Goal: Task Accomplishment & Management: Complete application form

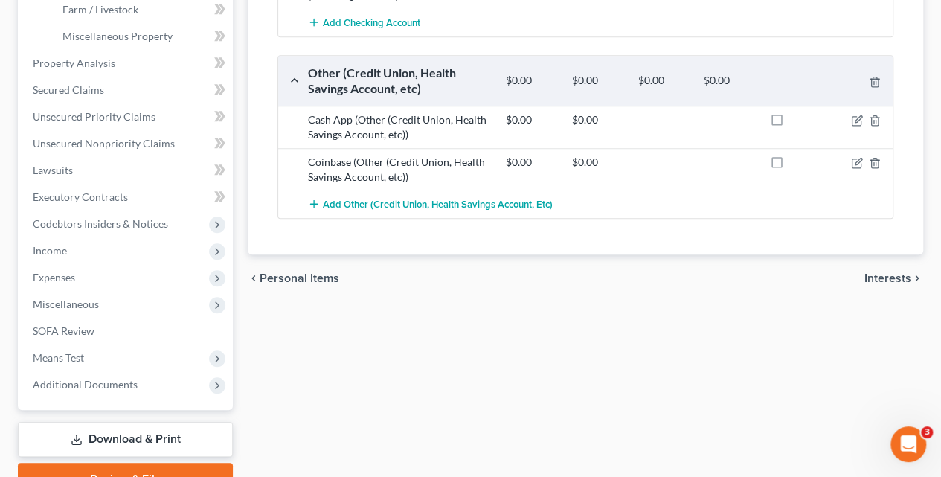
scroll to position [600, 0]
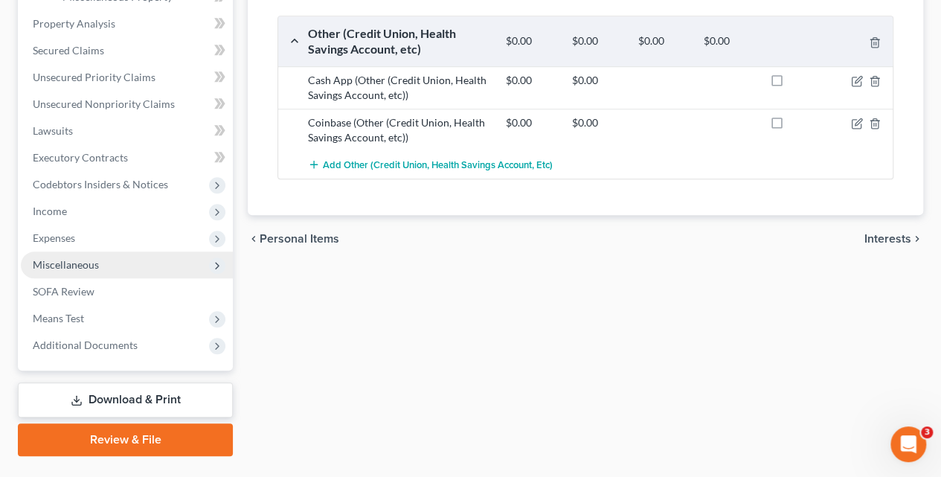
click at [77, 263] on span "Miscellaneous" at bounding box center [66, 264] width 66 height 13
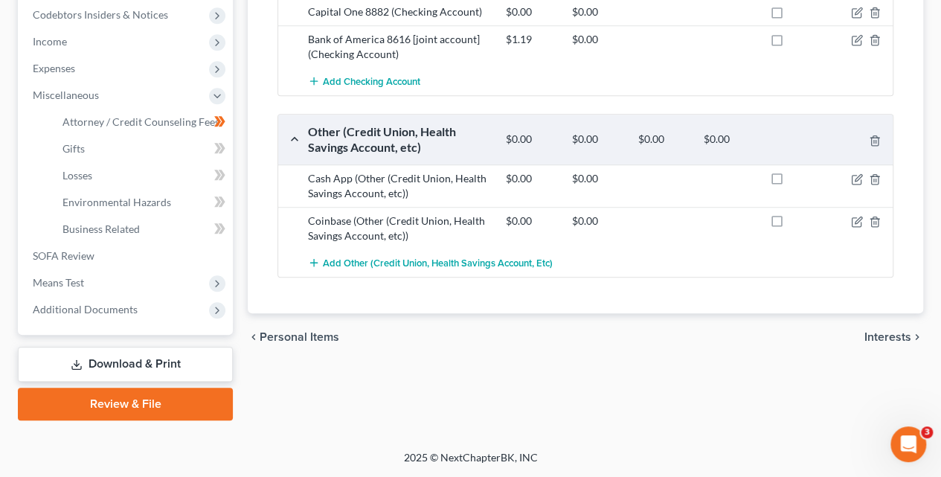
scroll to position [499, 0]
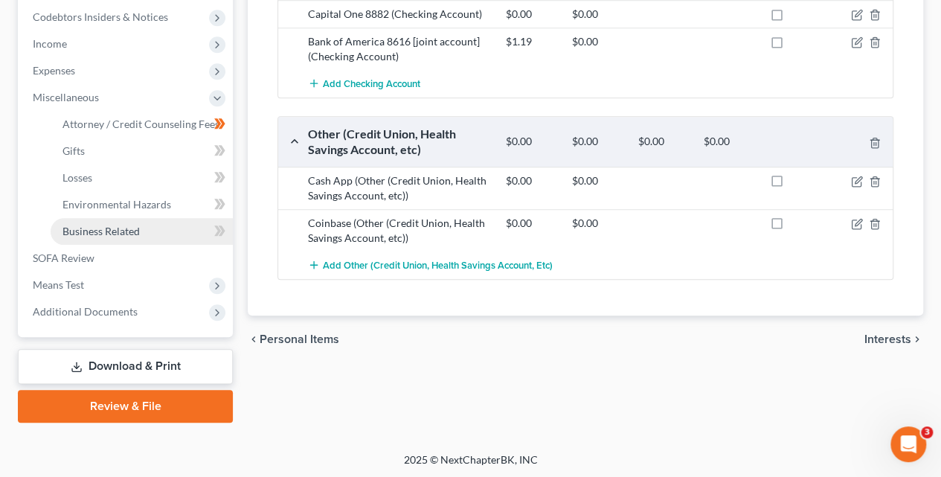
click at [90, 231] on span "Business Related" at bounding box center [101, 231] width 77 height 13
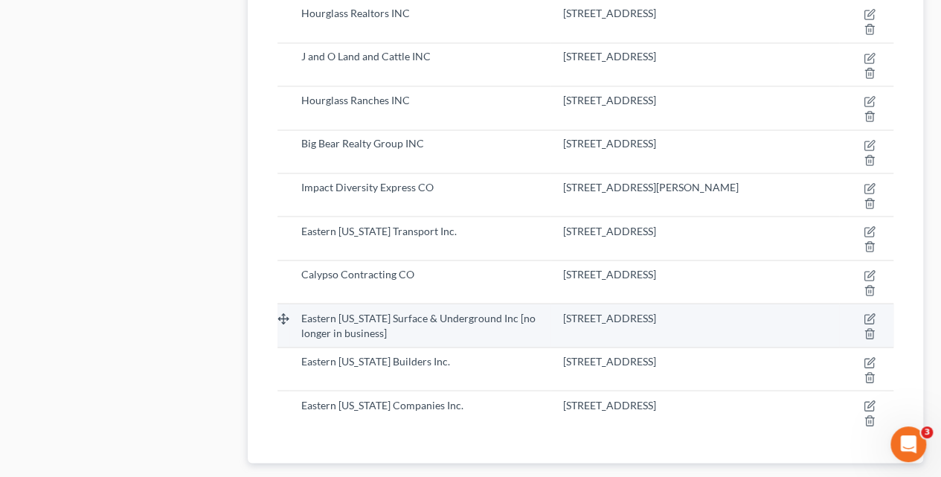
scroll to position [1213, 0]
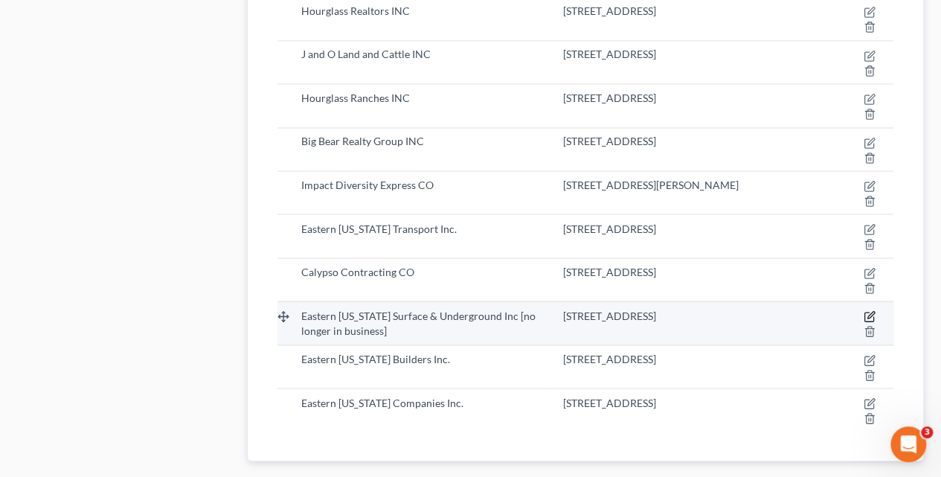
click at [871, 311] on icon "button" at bounding box center [870, 316] width 12 height 12
select select "officer"
select select "3"
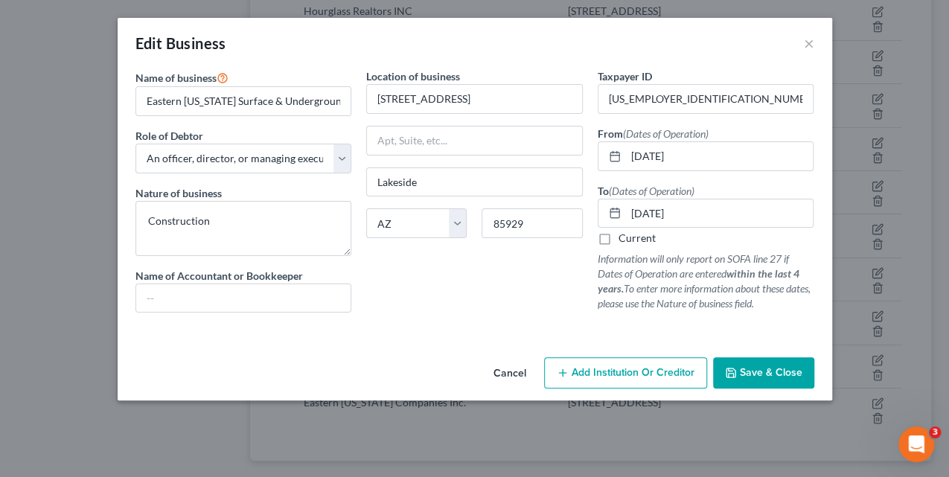
click at [784, 371] on span "Save & Close" at bounding box center [771, 372] width 63 height 13
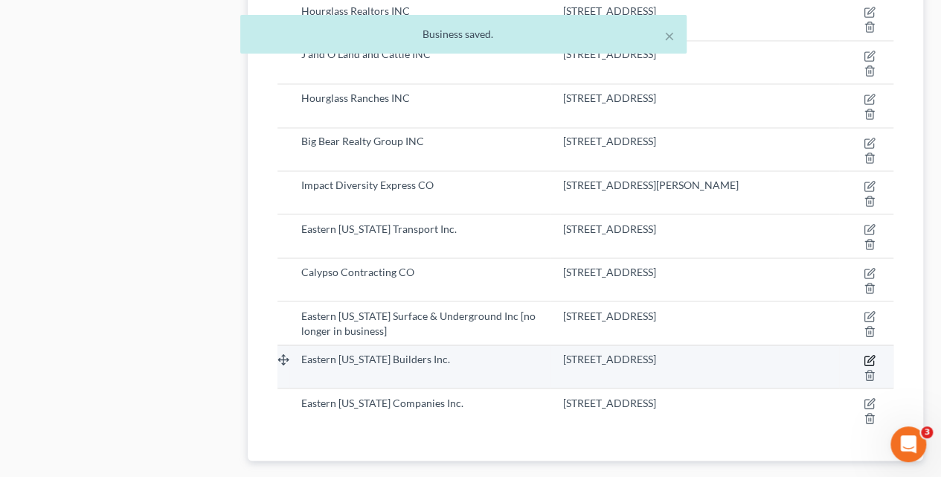
click at [867, 354] on icon "button" at bounding box center [870, 360] width 12 height 12
select select "officer"
select select "3"
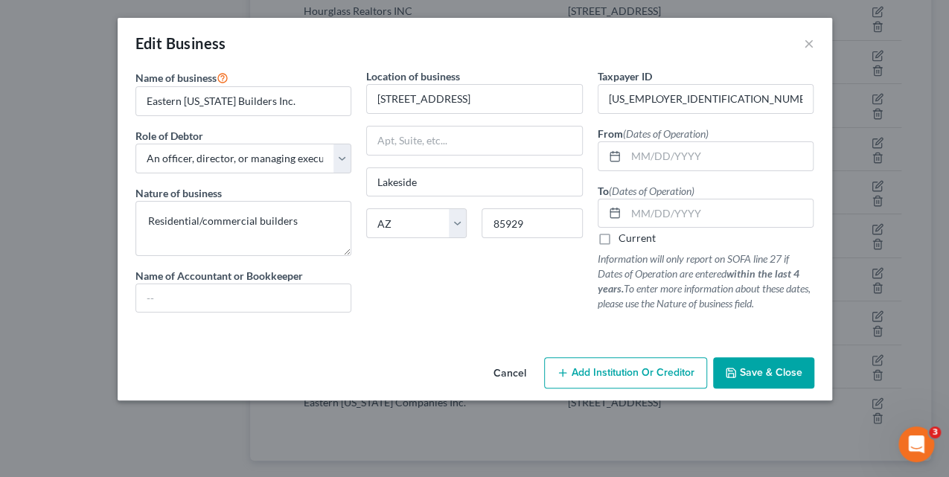
click at [783, 371] on span "Save & Close" at bounding box center [771, 372] width 63 height 13
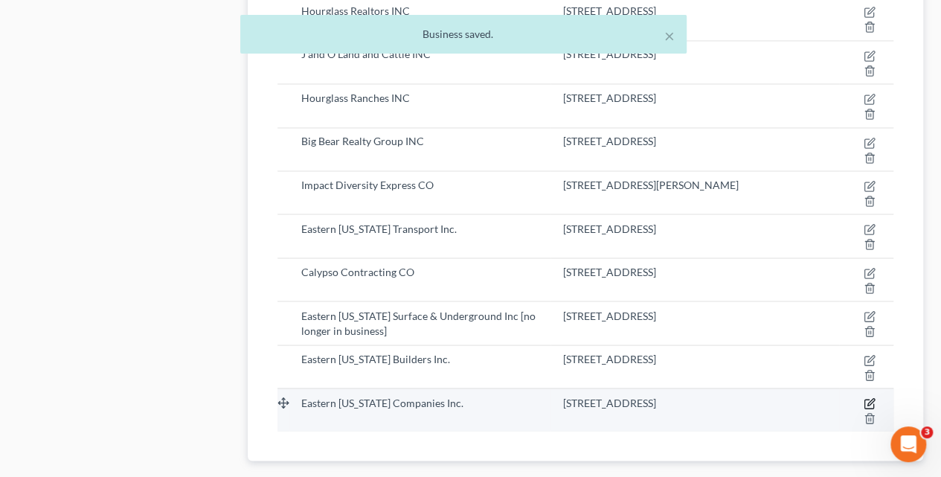
click at [867, 397] on icon "button" at bounding box center [870, 403] width 12 height 12
select select "officer"
select select "3"
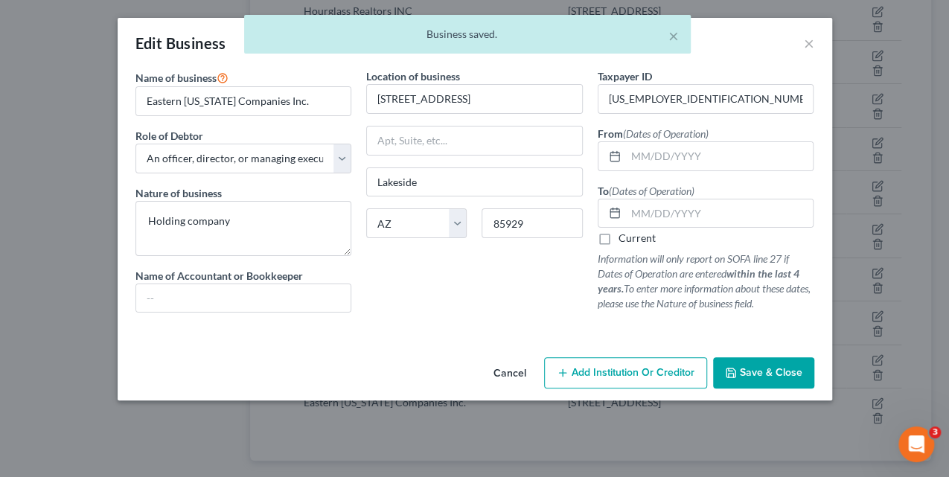
click at [763, 368] on span "Save & Close" at bounding box center [771, 372] width 63 height 13
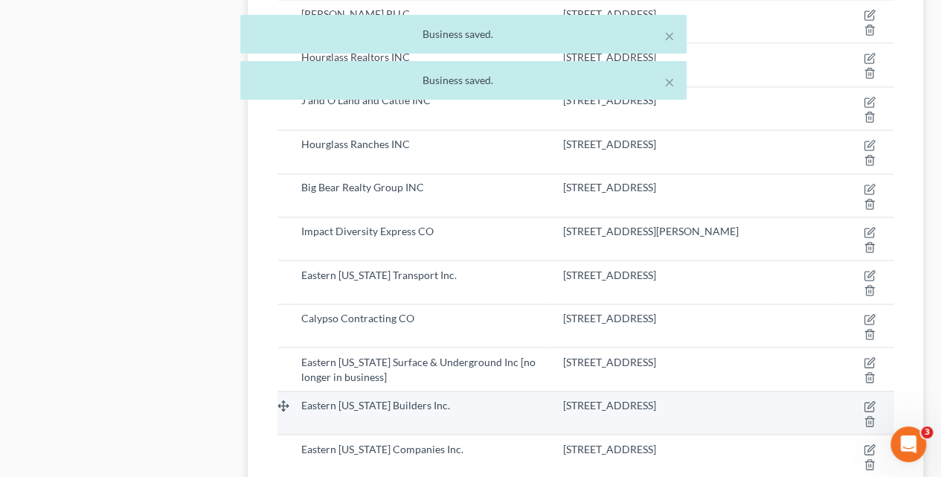
scroll to position [1156, 0]
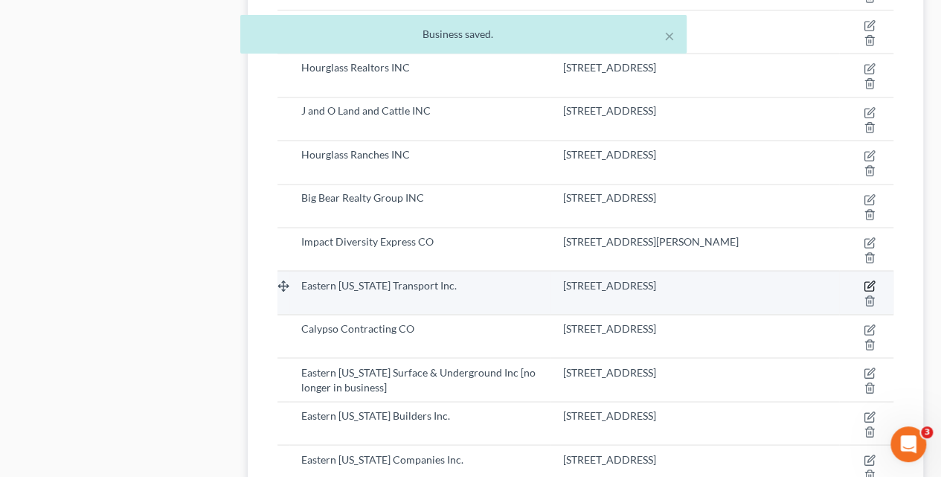
click at [874, 282] on icon "button" at bounding box center [869, 286] width 9 height 9
select select "officer"
select select "3"
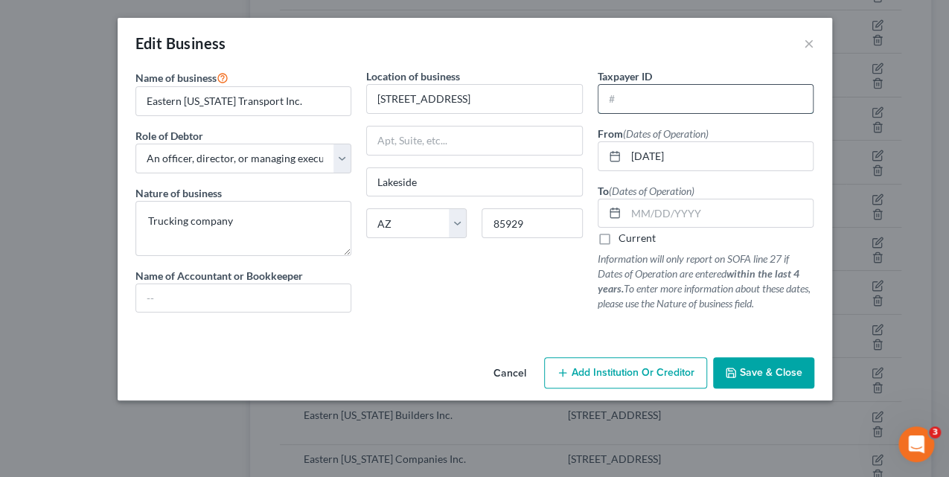
click at [648, 103] on input "text" at bounding box center [705, 99] width 215 height 28
paste input "92-3386543"
type input "92-3386543"
click at [766, 367] on span "Save & Close" at bounding box center [771, 372] width 63 height 13
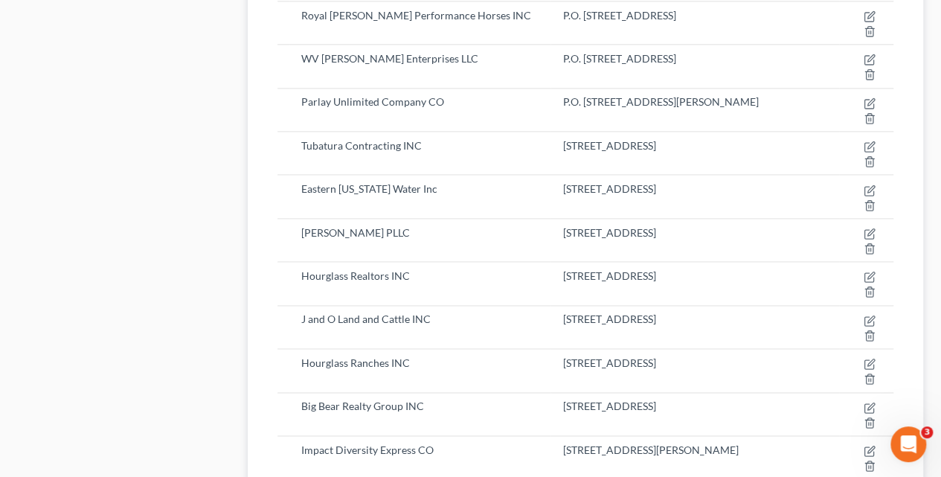
scroll to position [947, 0]
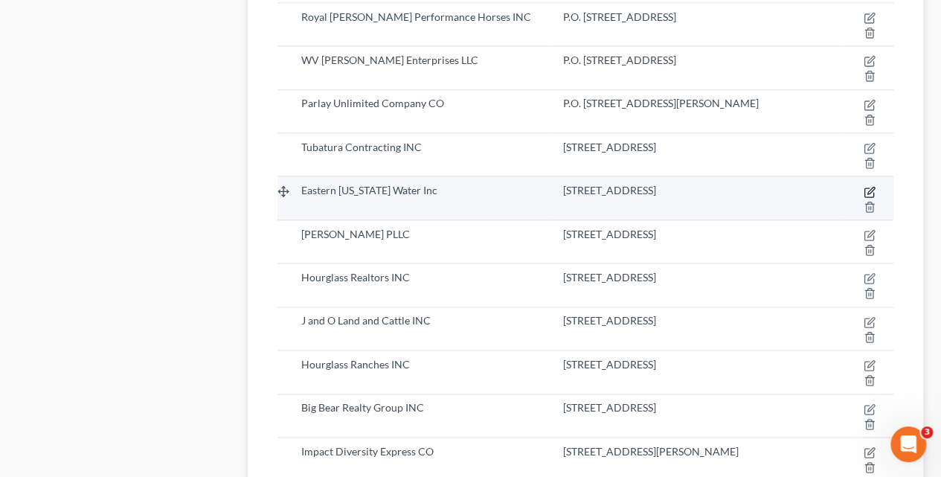
click at [871, 186] on icon "button" at bounding box center [870, 192] width 12 height 12
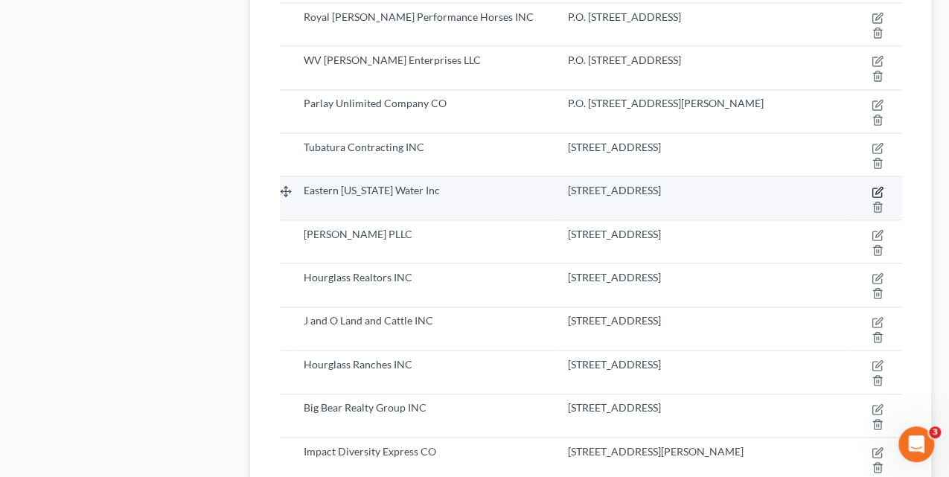
select select "officer"
select select "3"
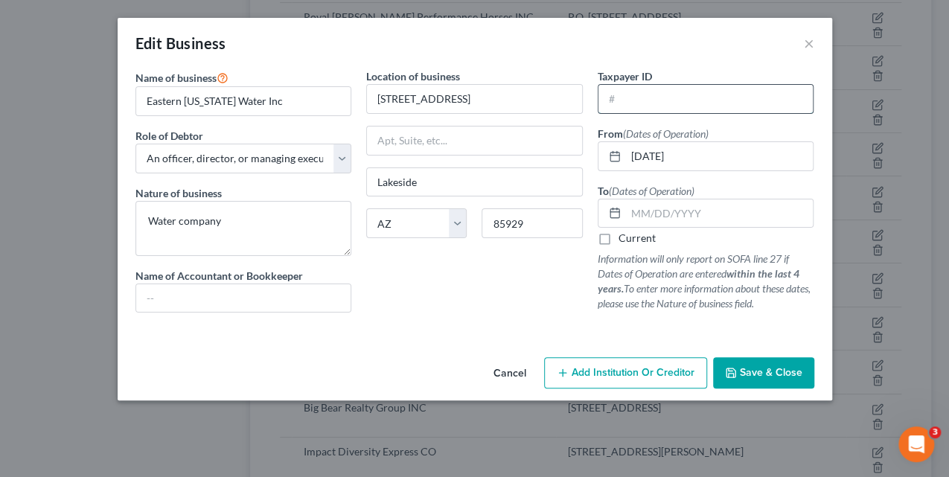
click at [666, 102] on input "text" at bounding box center [705, 99] width 215 height 28
paste input "92-2304924"
type input "92-2304924"
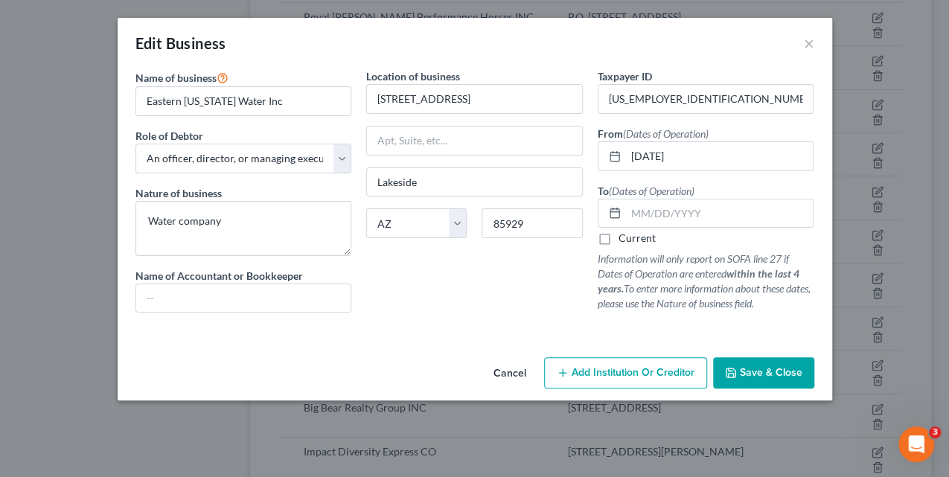
click at [778, 382] on div "Cancel Add Institution Or Creditor Save & Close" at bounding box center [475, 375] width 714 height 49
click at [778, 377] on button "Save & Close" at bounding box center [763, 372] width 101 height 31
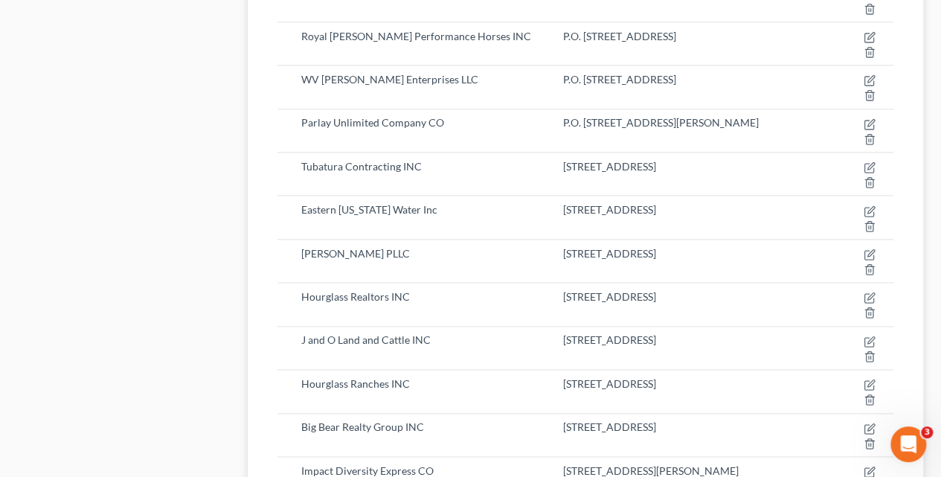
scroll to position [931, 0]
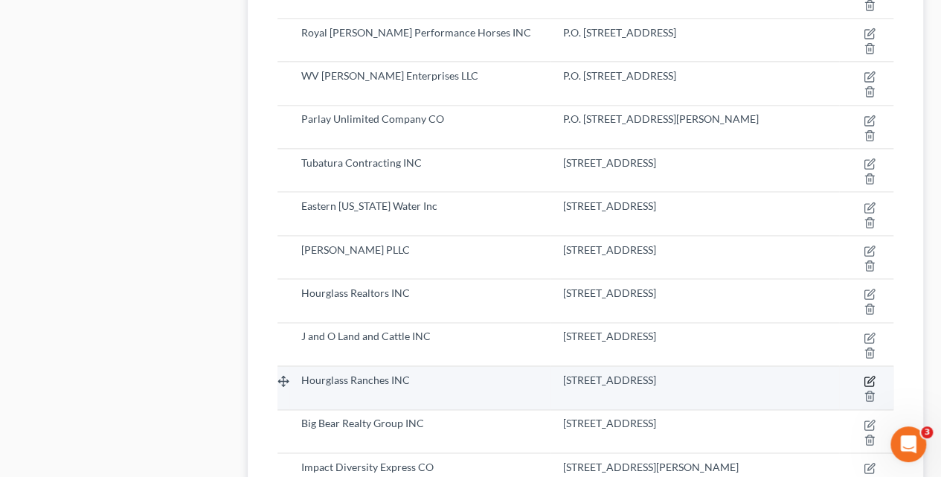
click at [870, 377] on icon "button" at bounding box center [871, 380] width 7 height 7
select select "officer"
select select "3"
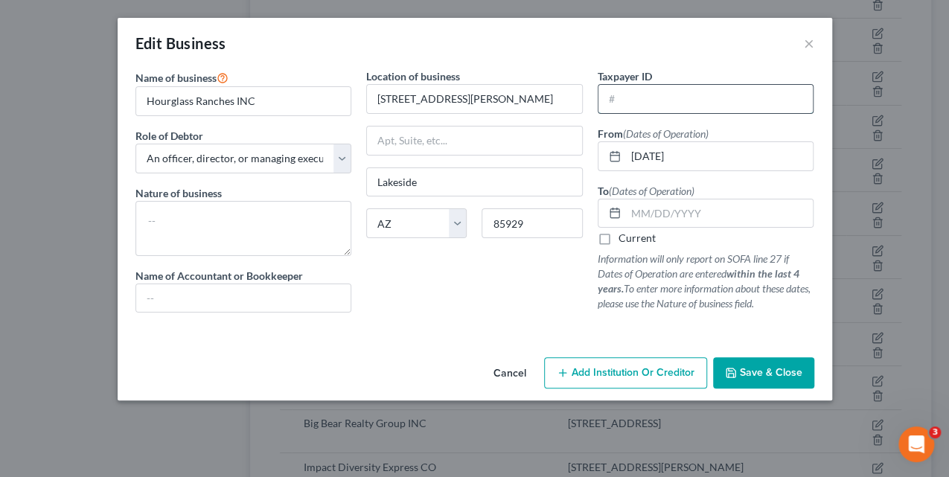
click at [673, 99] on input "text" at bounding box center [705, 99] width 215 height 28
paste input "84-2621506"
type input "84-2621506"
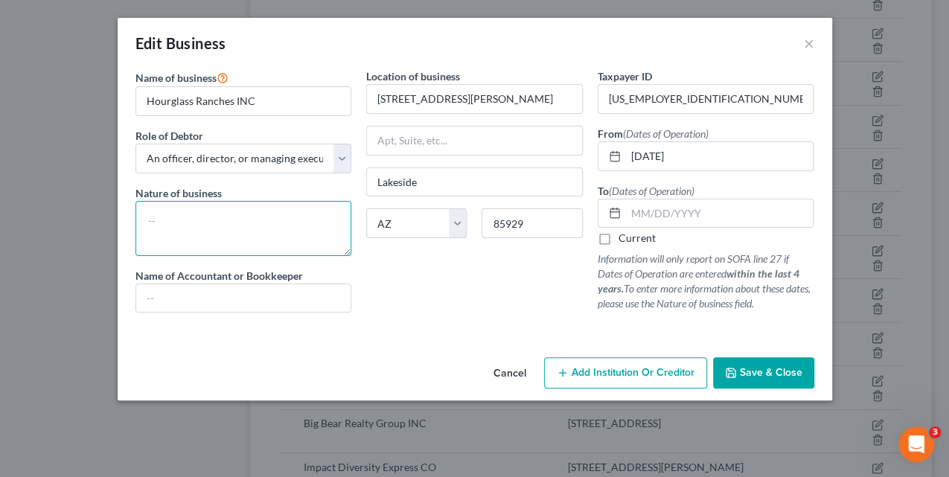
click at [294, 228] on textarea at bounding box center [243, 228] width 217 height 55
type textarea "Ranch"
click at [746, 370] on span "Save & Close" at bounding box center [771, 372] width 63 height 13
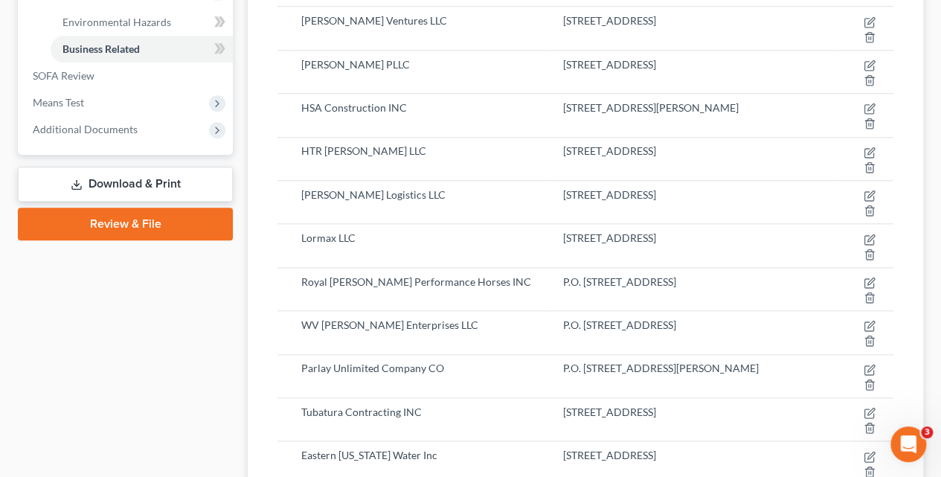
scroll to position [677, 0]
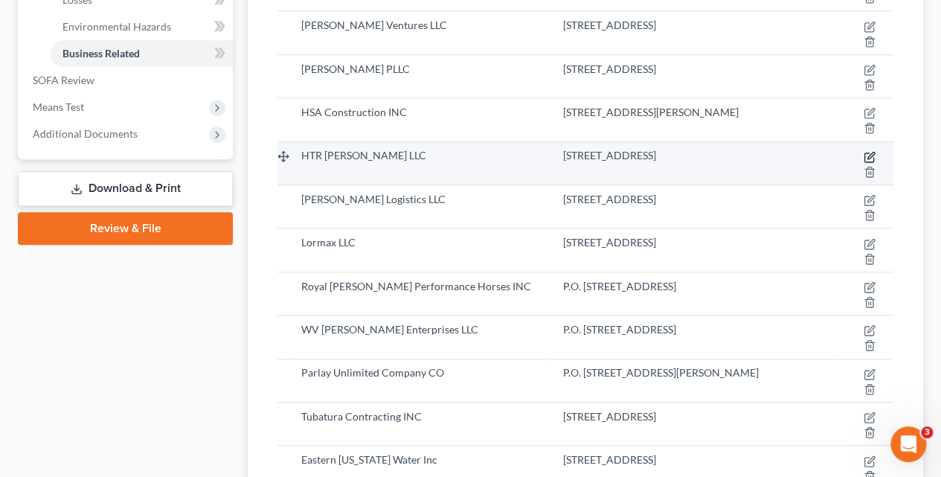
click at [869, 151] on icon "button" at bounding box center [870, 157] width 12 height 12
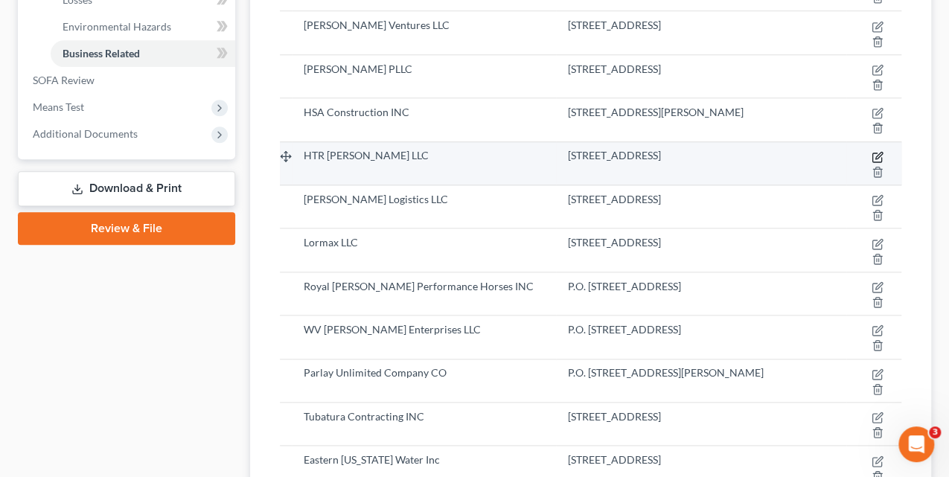
select select "member"
select select "3"
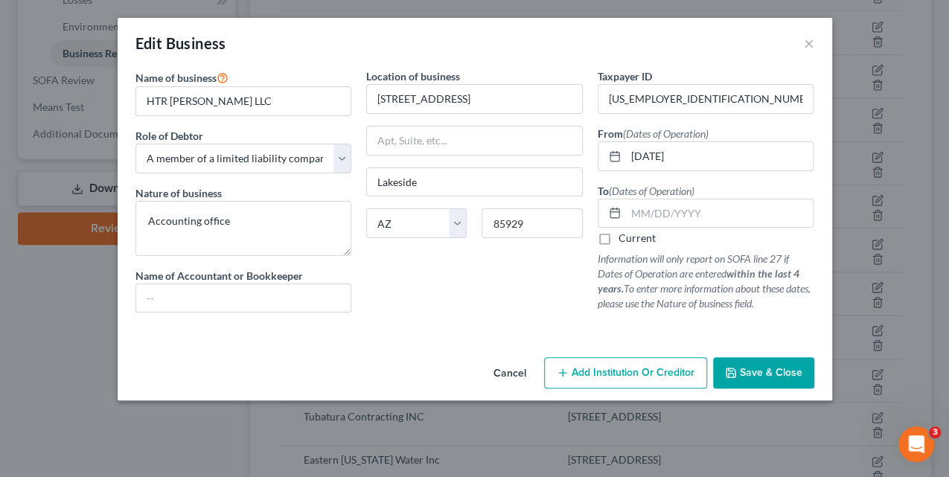
click at [764, 373] on span "Save & Close" at bounding box center [771, 372] width 63 height 13
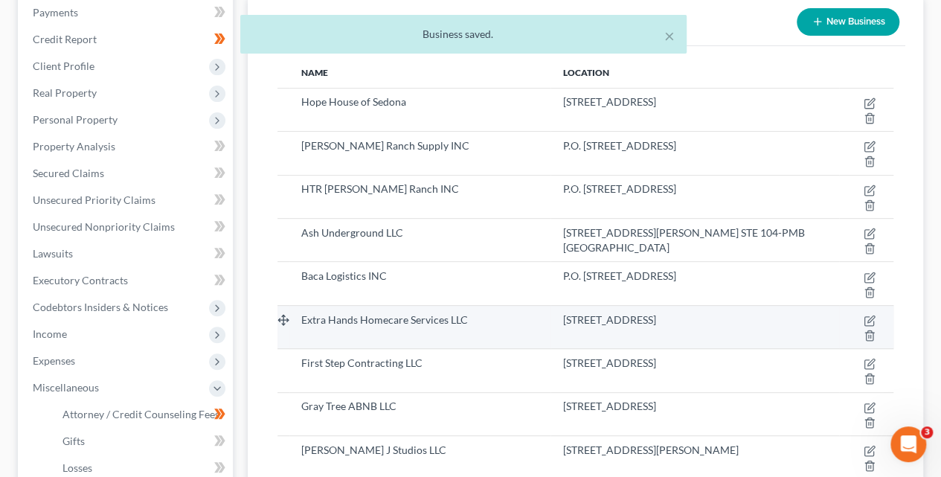
scroll to position [208, 0]
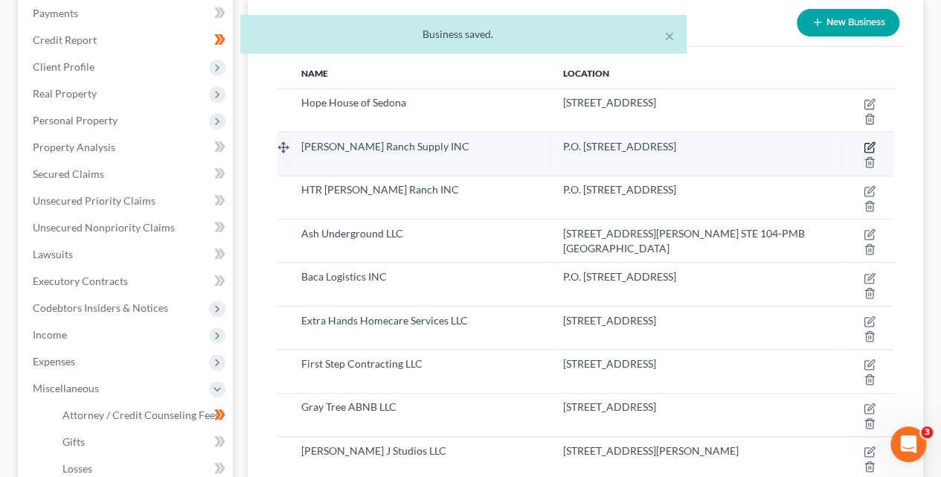
click at [873, 144] on icon "button" at bounding box center [871, 146] width 7 height 7
select select "officer"
select select "3"
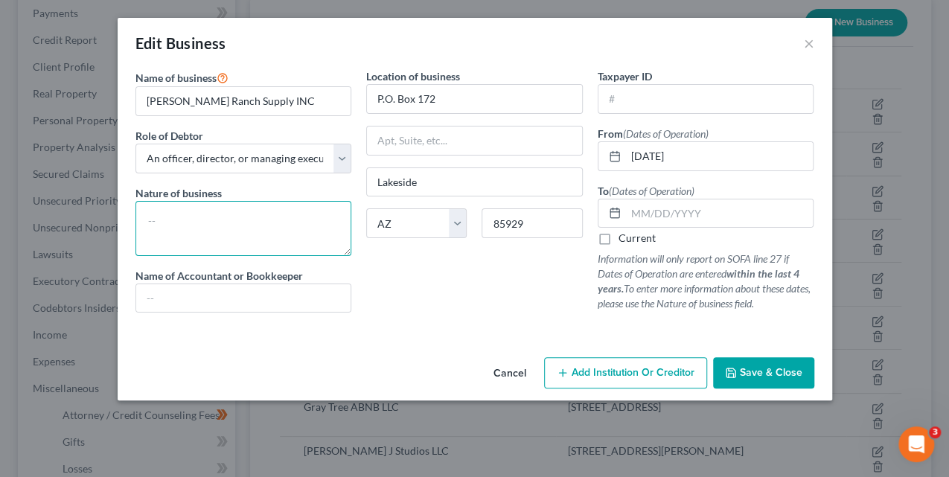
click at [269, 237] on textarea at bounding box center [243, 228] width 217 height 55
type textarea "Tack/feed supply"
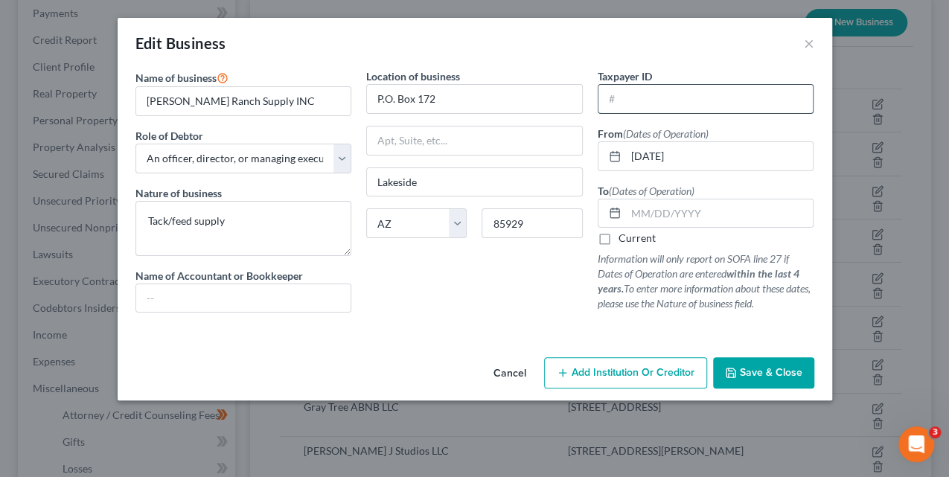
click at [615, 99] on input "text" at bounding box center [705, 99] width 215 height 28
paste input "84-3994138"
type input "84-3994138"
click at [772, 366] on span "Save & Close" at bounding box center [771, 372] width 63 height 13
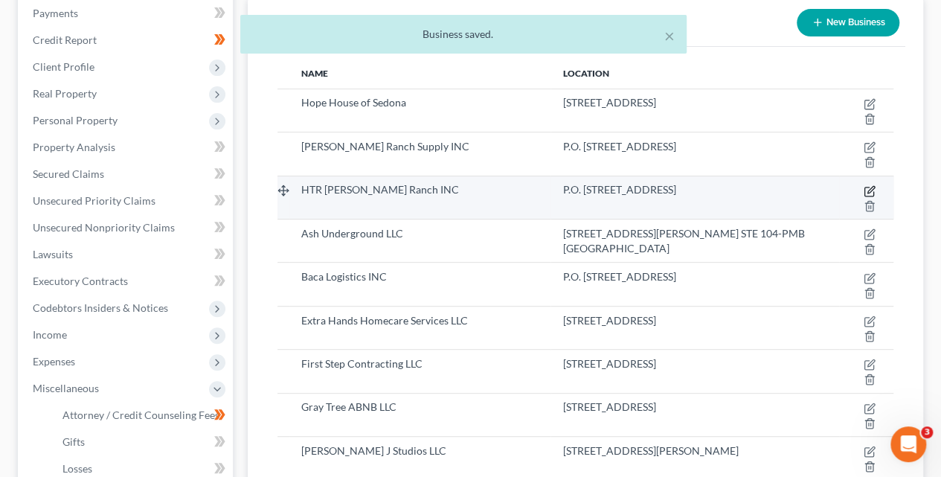
click at [871, 190] on icon "button" at bounding box center [870, 191] width 12 height 12
select select "officer"
select select "3"
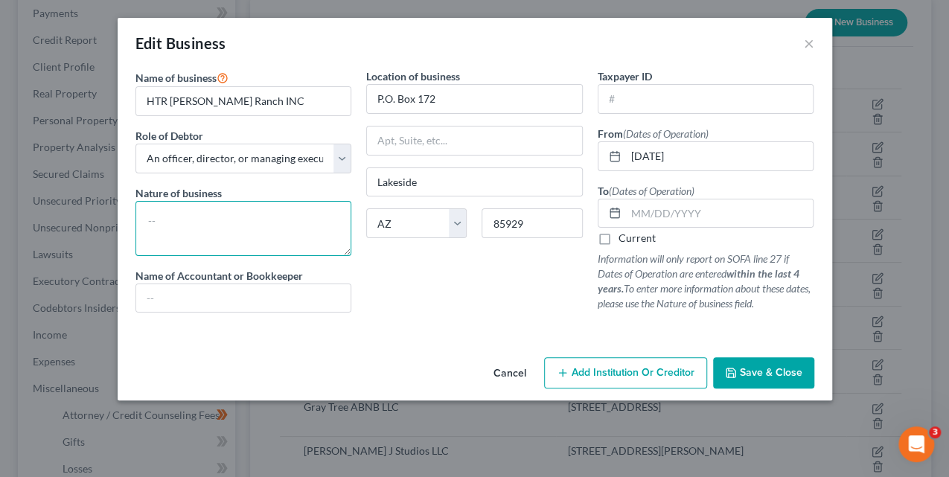
click at [297, 220] on textarea at bounding box center [243, 228] width 217 height 55
type textarea "Ranch holding"
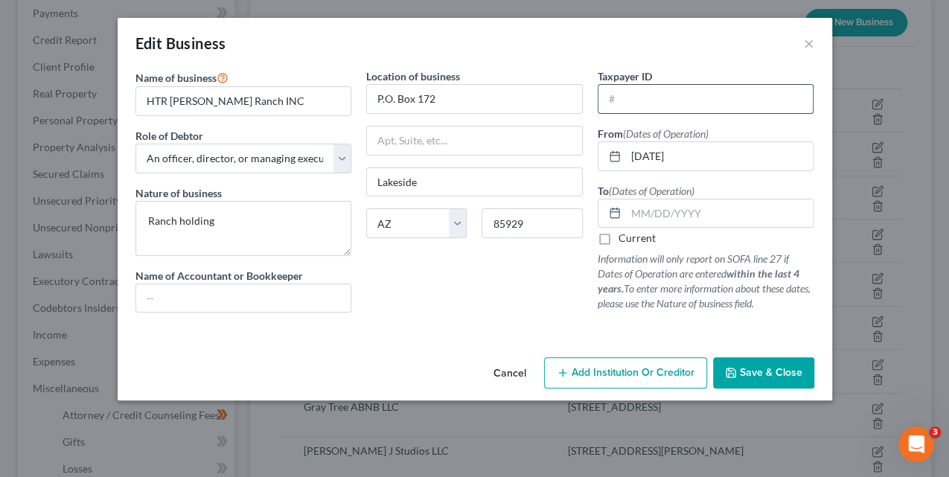
click at [641, 103] on input "text" at bounding box center [705, 99] width 215 height 28
paste input "84-1772550"
type input "84-1772550"
click at [778, 371] on span "Save & Close" at bounding box center [771, 372] width 63 height 13
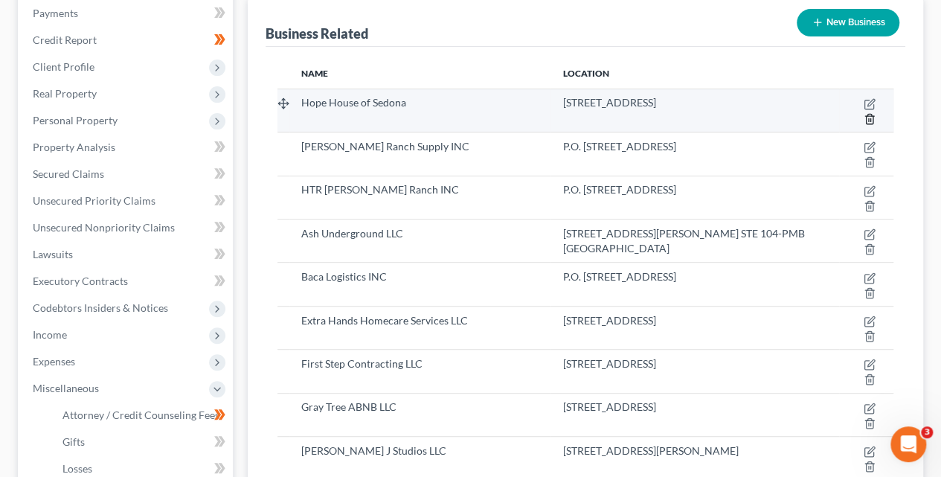
click at [869, 118] on icon "button" at bounding box center [870, 119] width 12 height 12
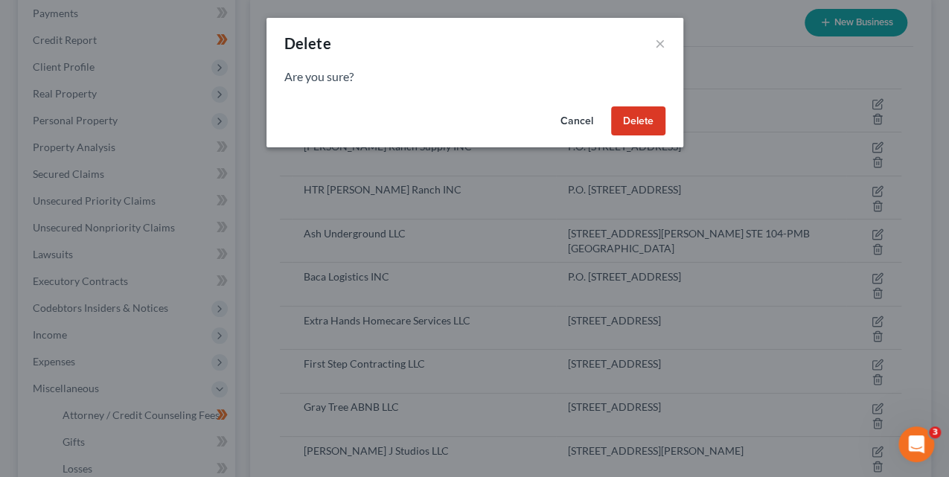
click at [657, 118] on button "Delete" at bounding box center [638, 121] width 54 height 30
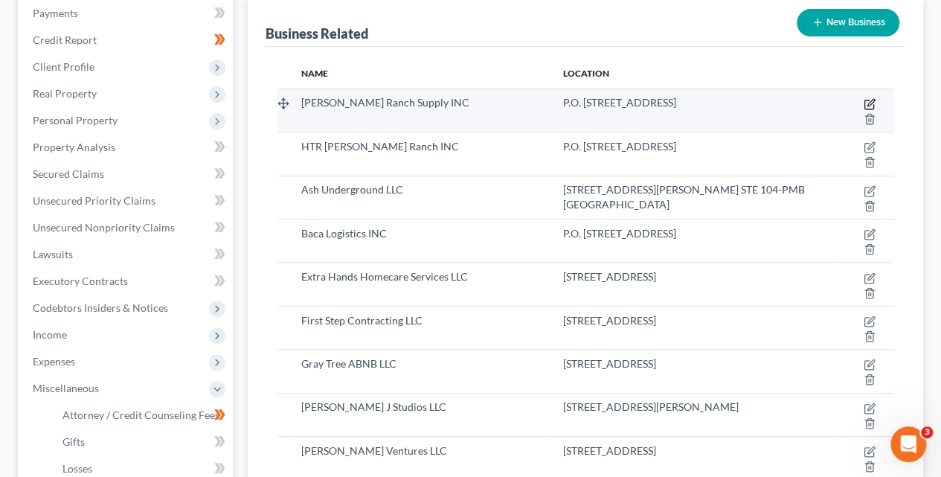
click at [866, 100] on icon "button" at bounding box center [870, 104] width 12 height 12
select select "officer"
select select "3"
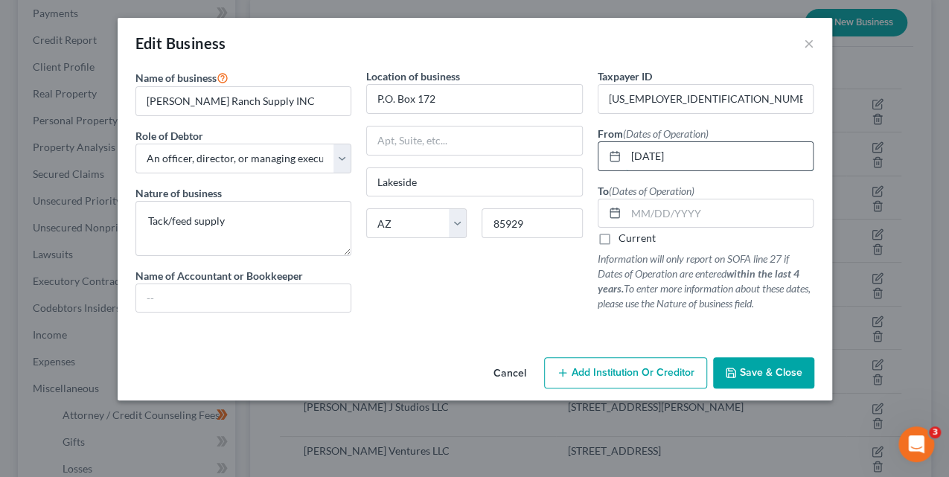
drag, startPoint x: 694, startPoint y: 153, endPoint x: 620, endPoint y: 149, distance: 74.5
click at [620, 149] on div "12/16/2019" at bounding box center [706, 156] width 217 height 30
paste input "12/16/2019"
type input "12/16/2019"
click at [759, 372] on span "Save & Close" at bounding box center [771, 372] width 63 height 13
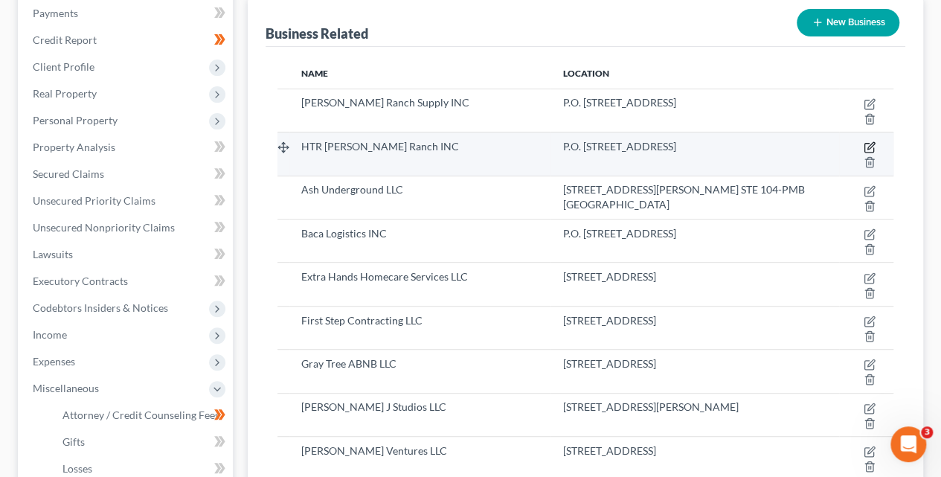
click at [871, 147] on icon "button" at bounding box center [870, 147] width 12 height 12
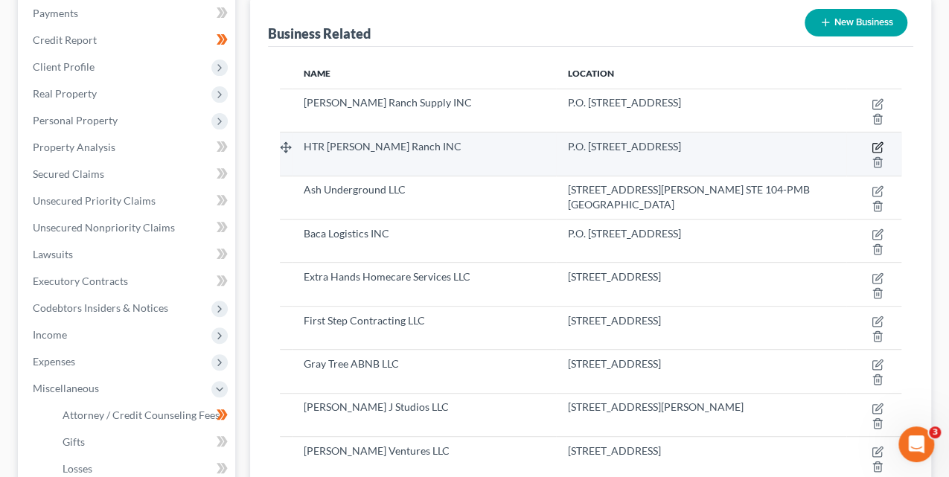
select select "officer"
select select "3"
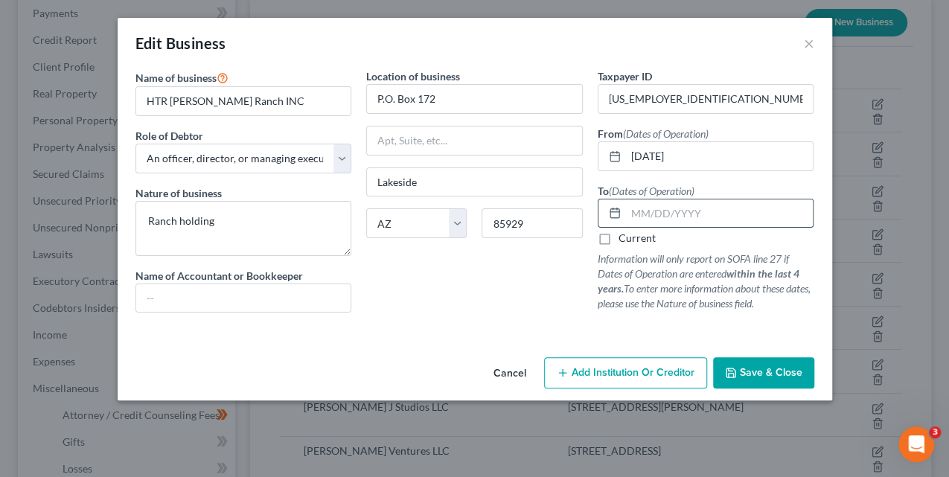
click at [682, 214] on input "text" at bounding box center [720, 213] width 188 height 28
click at [766, 367] on span "Save & Close" at bounding box center [771, 372] width 63 height 13
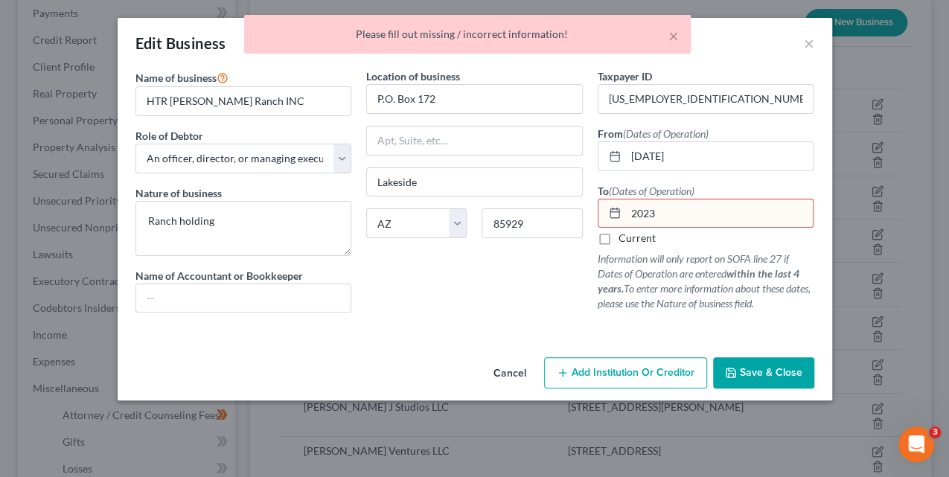
drag, startPoint x: 679, startPoint y: 218, endPoint x: 597, endPoint y: 208, distance: 83.2
click at [598, 208] on div "2023" at bounding box center [706, 214] width 217 height 30
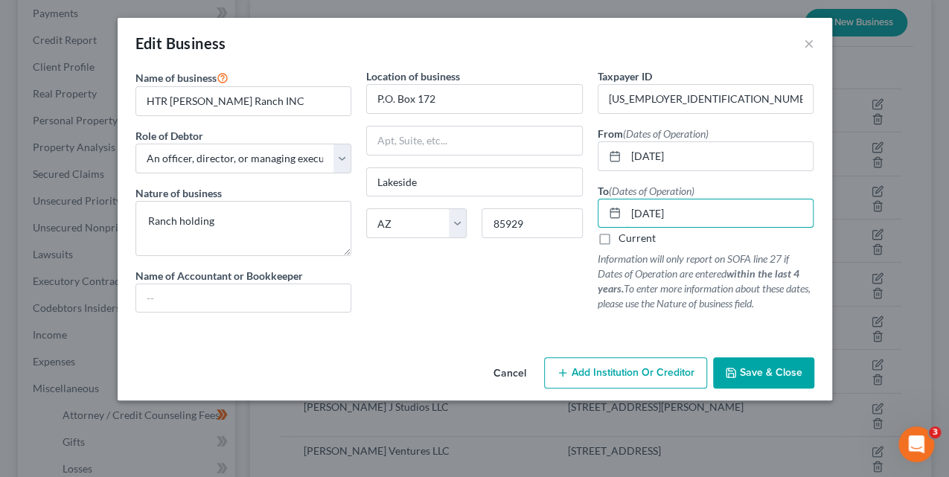
type input "12/31/2023"
click at [792, 364] on button "Save & Close" at bounding box center [763, 372] width 101 height 31
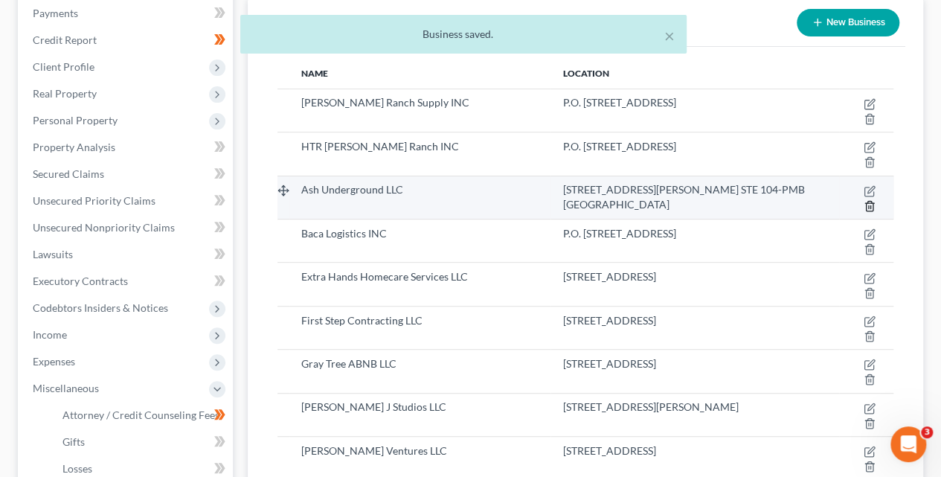
click at [869, 200] on icon "button" at bounding box center [870, 206] width 12 height 12
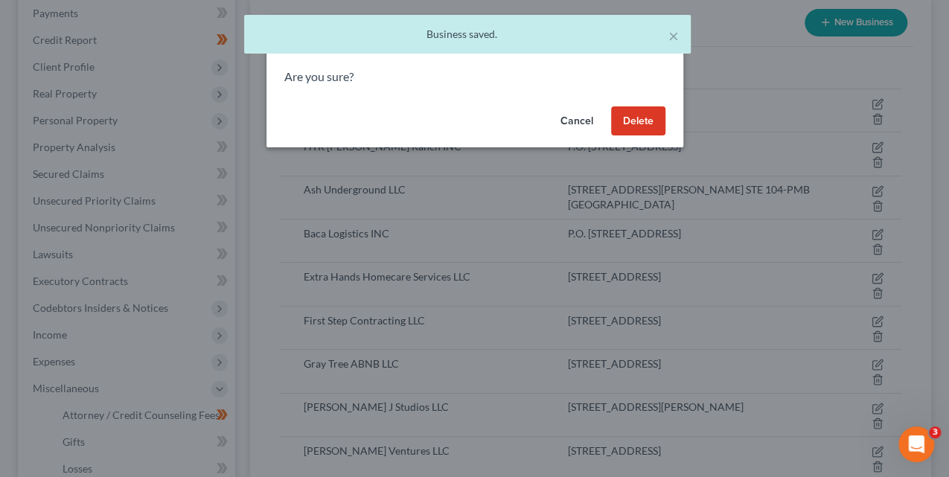
click at [633, 112] on button "Delete" at bounding box center [638, 121] width 54 height 30
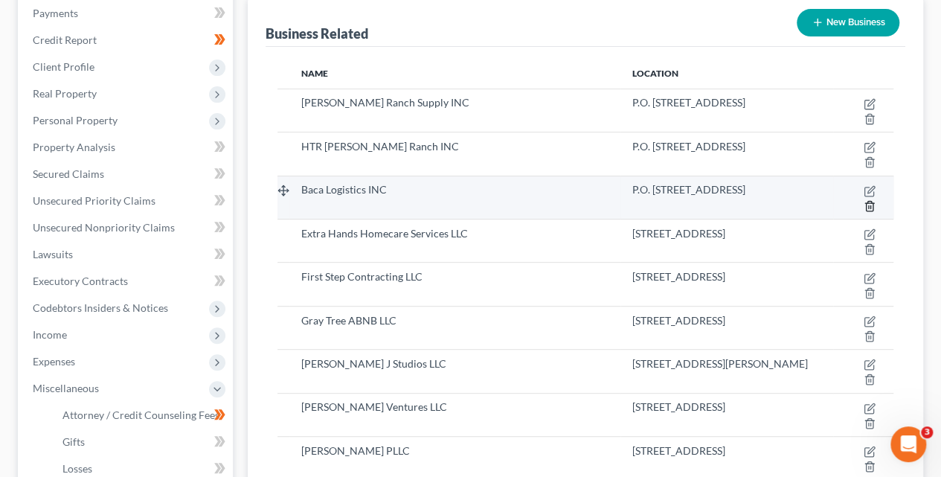
click at [869, 202] on icon "button" at bounding box center [870, 206] width 12 height 12
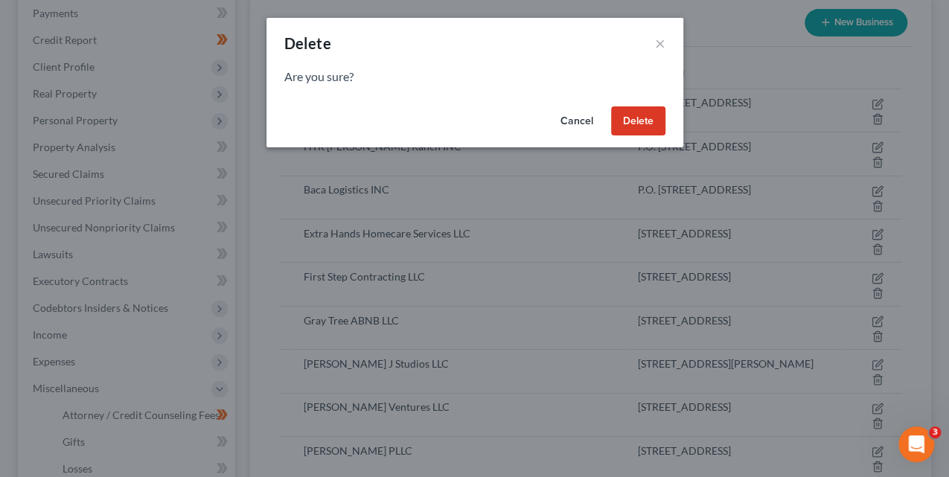
click at [658, 112] on button "Delete" at bounding box center [638, 121] width 54 height 30
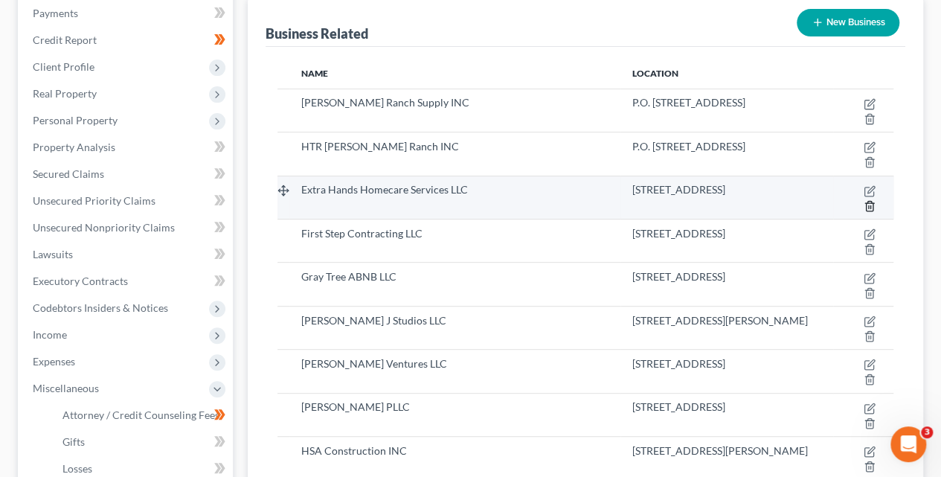
click at [871, 205] on line "button" at bounding box center [871, 206] width 0 height 3
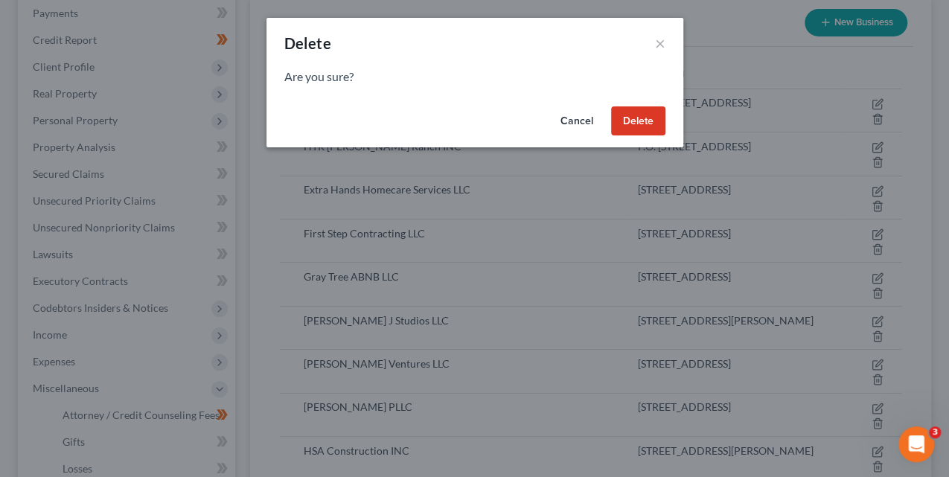
click at [641, 127] on button "Delete" at bounding box center [638, 121] width 54 height 30
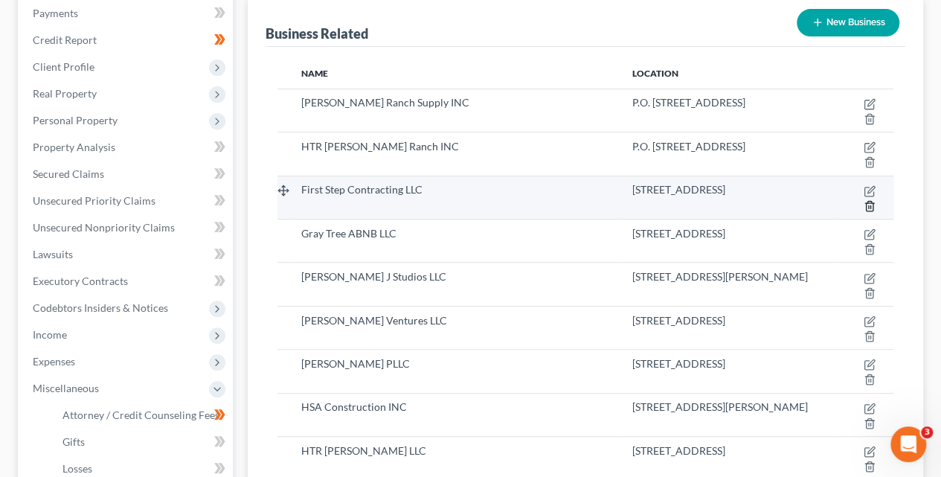
click at [868, 202] on icon "button" at bounding box center [870, 206] width 12 height 12
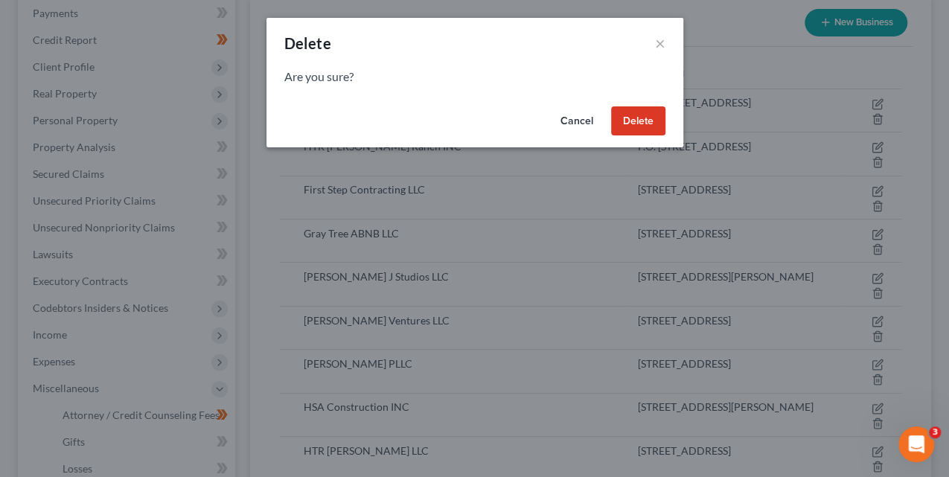
click at [639, 132] on button "Delete" at bounding box center [638, 121] width 54 height 30
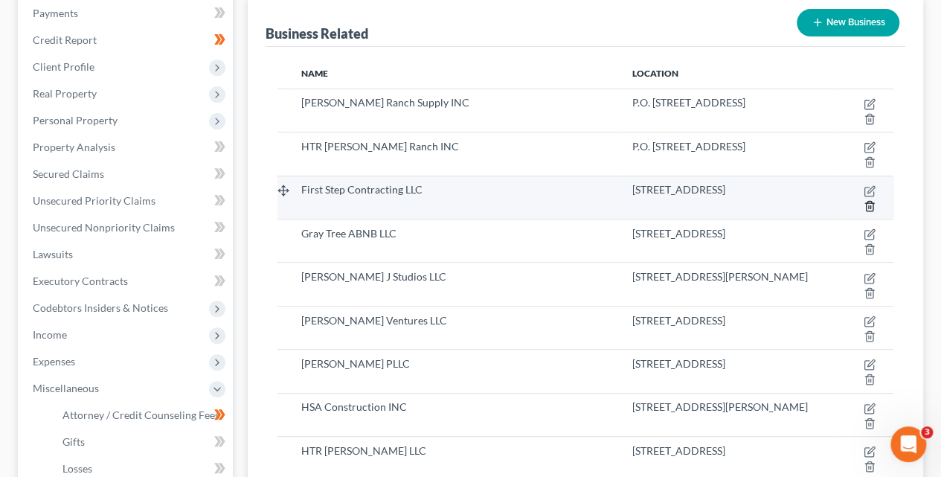
click at [874, 207] on icon "button" at bounding box center [870, 206] width 12 height 12
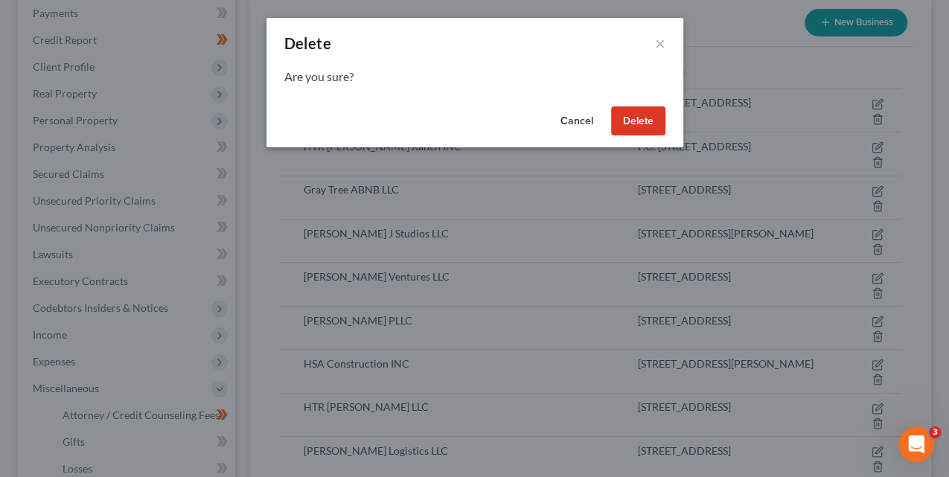
click at [651, 130] on button "Delete" at bounding box center [638, 121] width 54 height 30
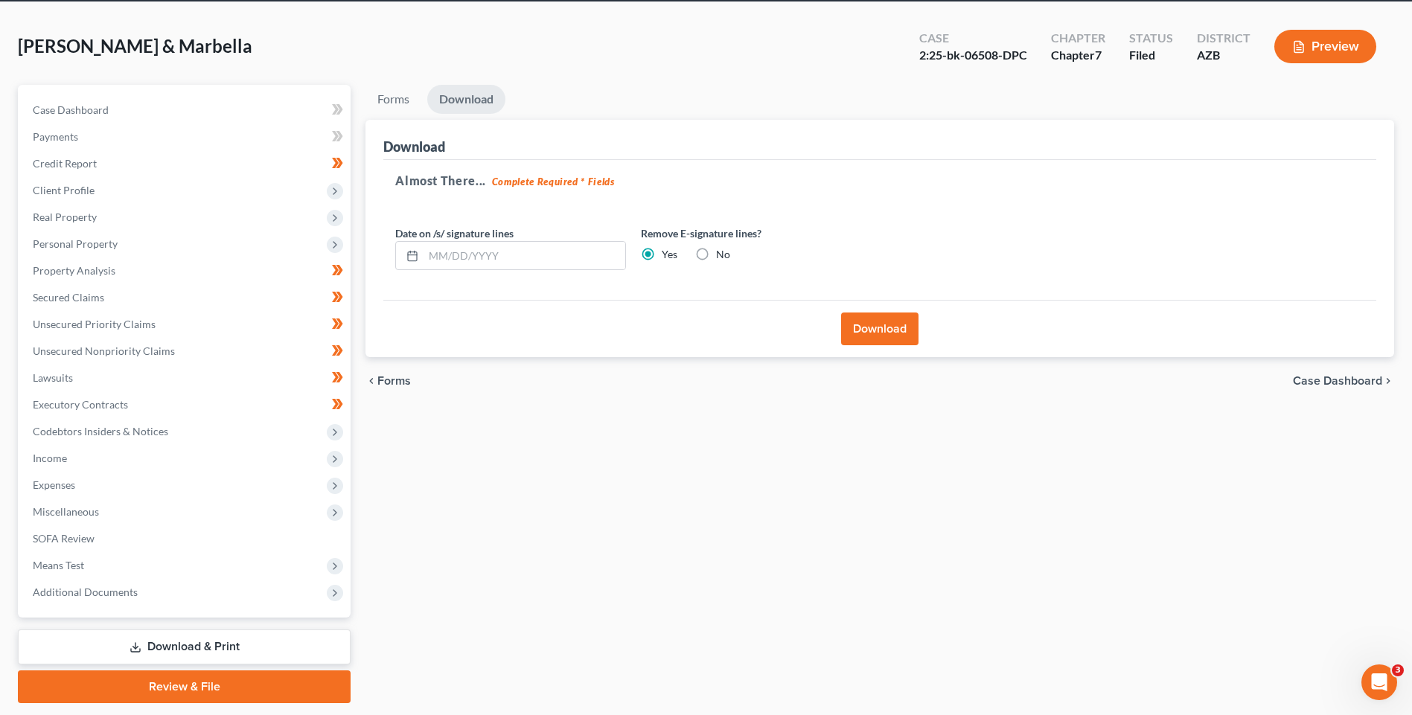
drag, startPoint x: 1310, startPoint y: 94, endPoint x: 1301, endPoint y: 81, distance: 15.5
click at [1310, 93] on ul "Forms Download" at bounding box center [879, 102] width 1028 height 35
click at [785, 89] on ul "Forms Download" at bounding box center [879, 102] width 1028 height 35
click at [787, 80] on div "Lipke, Derick & Marbella Upgraded Case 2:25-bk-06508-DPC Chapter Chapter 7 Stat…" at bounding box center [706, 52] width 1376 height 65
drag, startPoint x: 1008, startPoint y: 502, endPoint x: 1024, endPoint y: 501, distance: 16.4
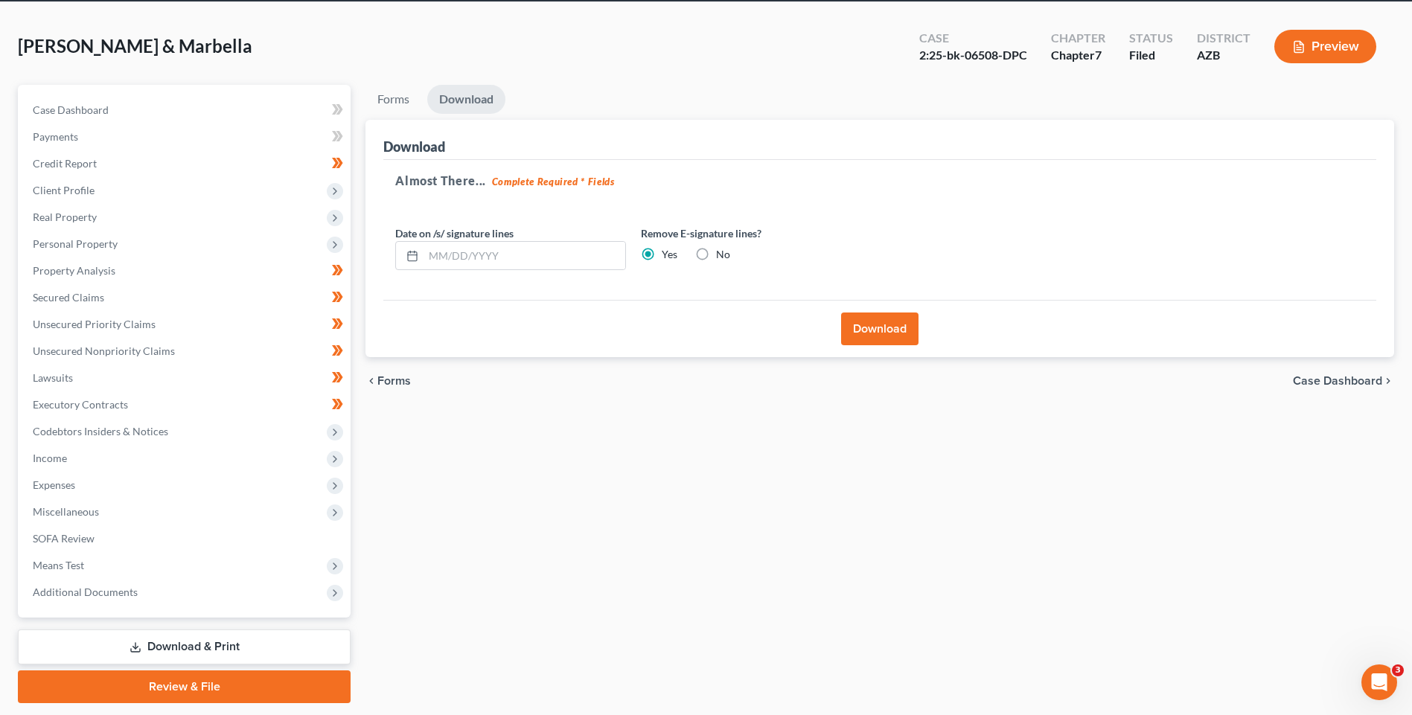
click at [1012, 502] on div "Forms Download Forms Forms to Download Select which forms you would like to dow…" at bounding box center [879, 394] width 1043 height 618
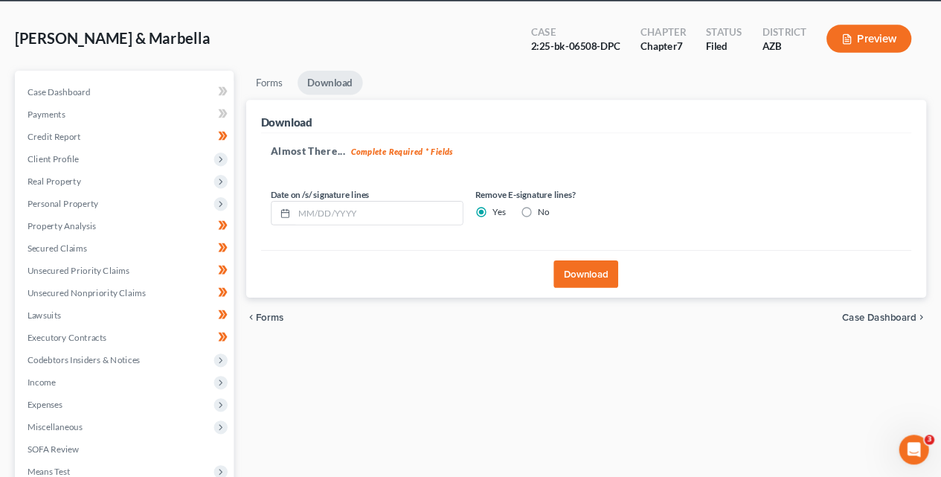
scroll to position [58, 0]
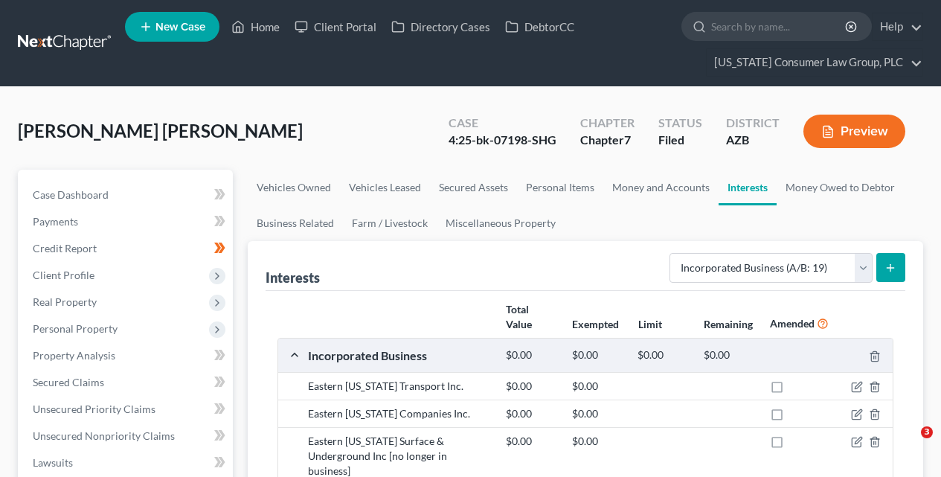
select select "incorporated_business"
click at [245, 33] on icon at bounding box center [237, 27] width 13 height 18
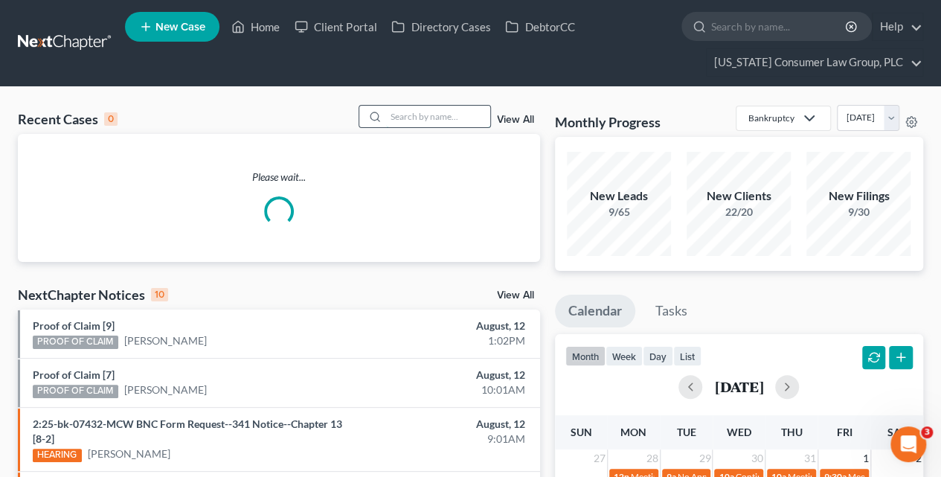
click at [407, 121] on input "search" at bounding box center [438, 117] width 104 height 22
type input "[PERSON_NAME]"
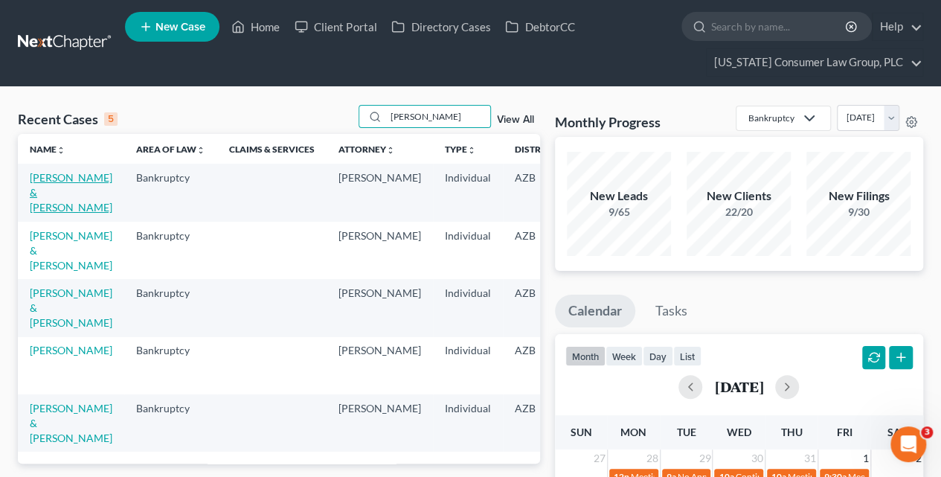
click at [40, 193] on link "[PERSON_NAME] & [PERSON_NAME]" at bounding box center [71, 192] width 83 height 42
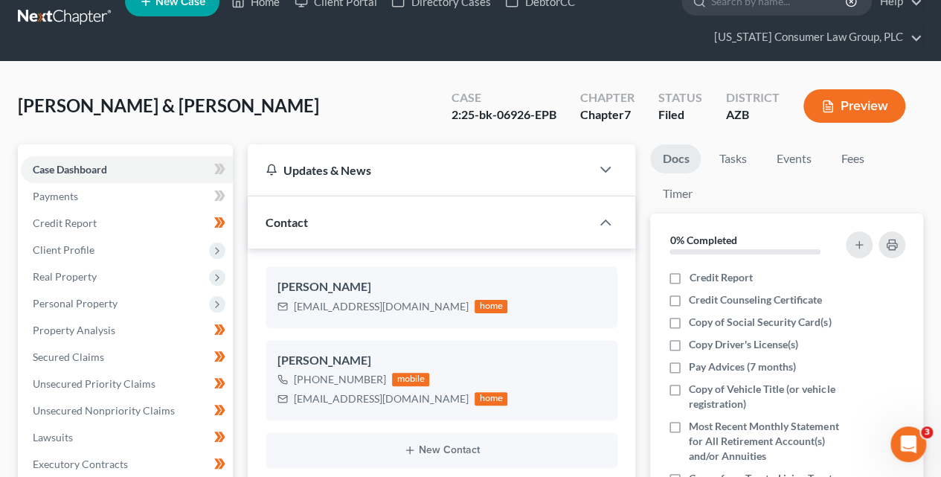
scroll to position [33, 0]
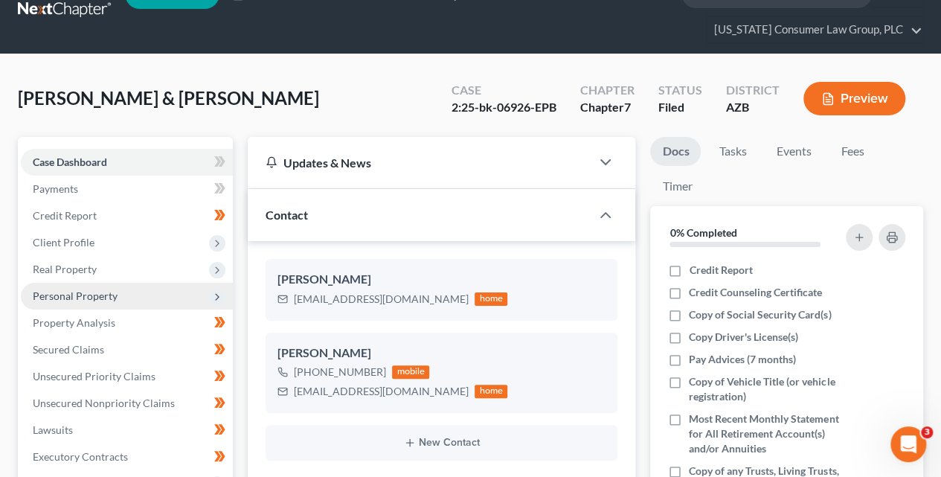
click at [138, 301] on span "Personal Property" at bounding box center [127, 296] width 212 height 27
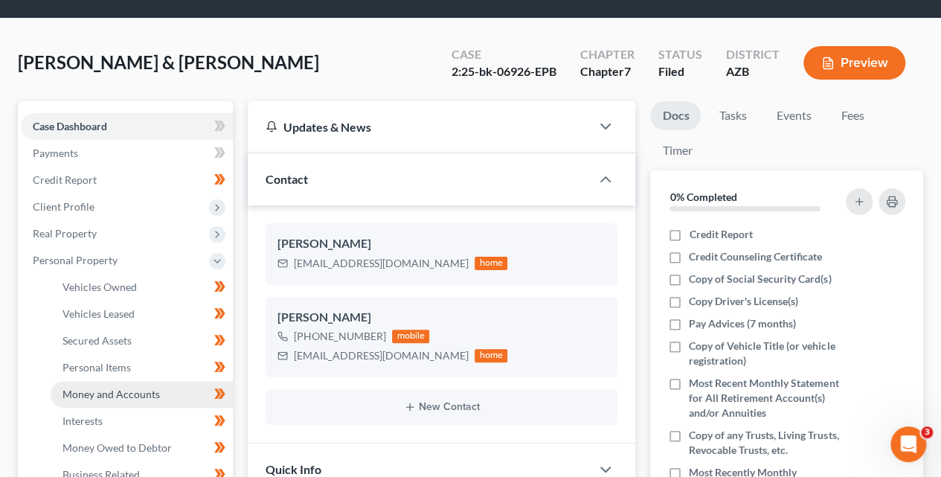
scroll to position [88, 0]
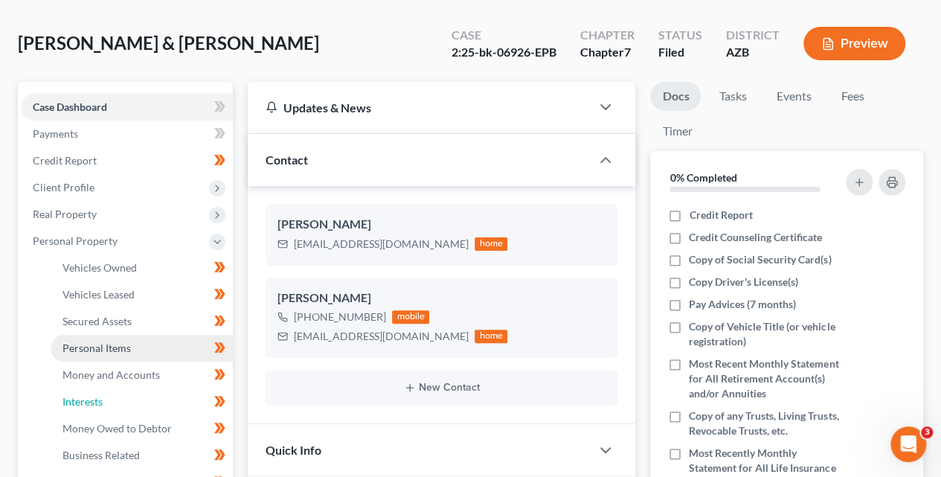
drag, startPoint x: 101, startPoint y: 398, endPoint x: 227, endPoint y: 335, distance: 140.8
click at [102, 397] on span "Interests" at bounding box center [83, 401] width 40 height 13
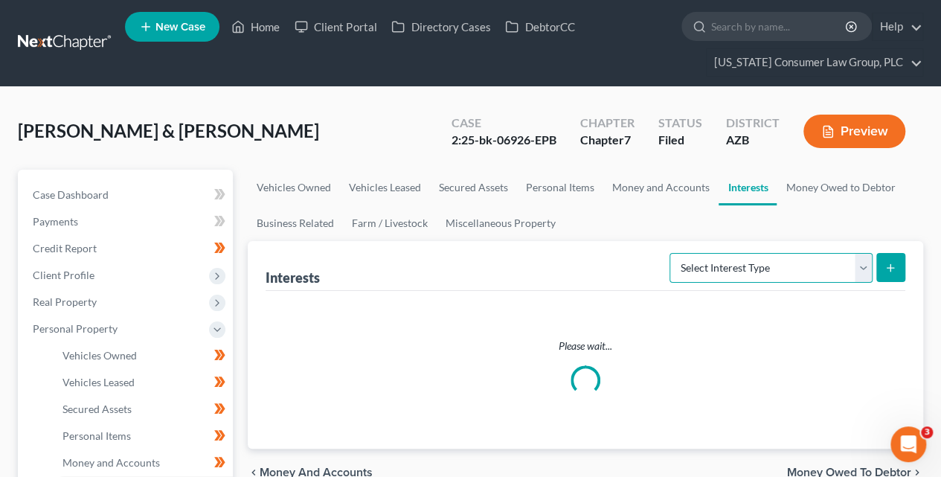
click at [777, 266] on select "Select Interest Type 401K (A/B: 21) Annuity (A/B: 23) Bond (A/B: 18) Education …" at bounding box center [771, 268] width 203 height 30
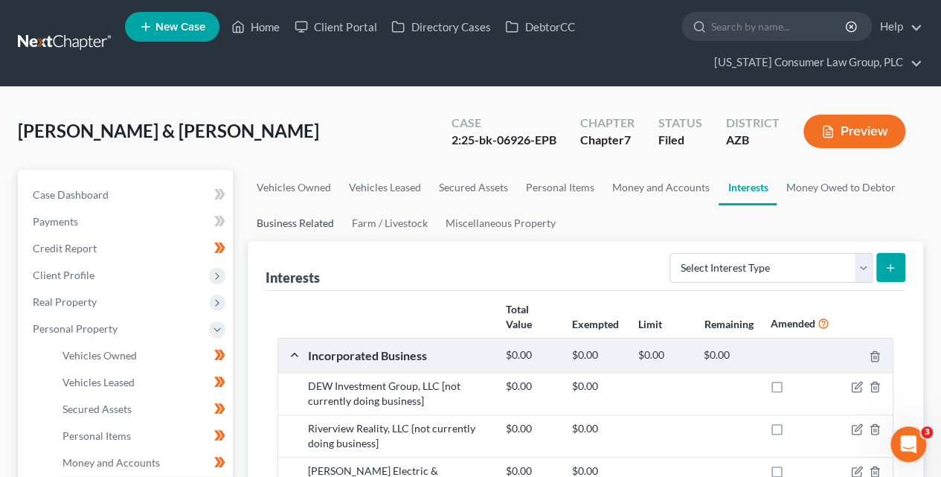
click at [313, 220] on link "Business Related" at bounding box center [295, 223] width 95 height 36
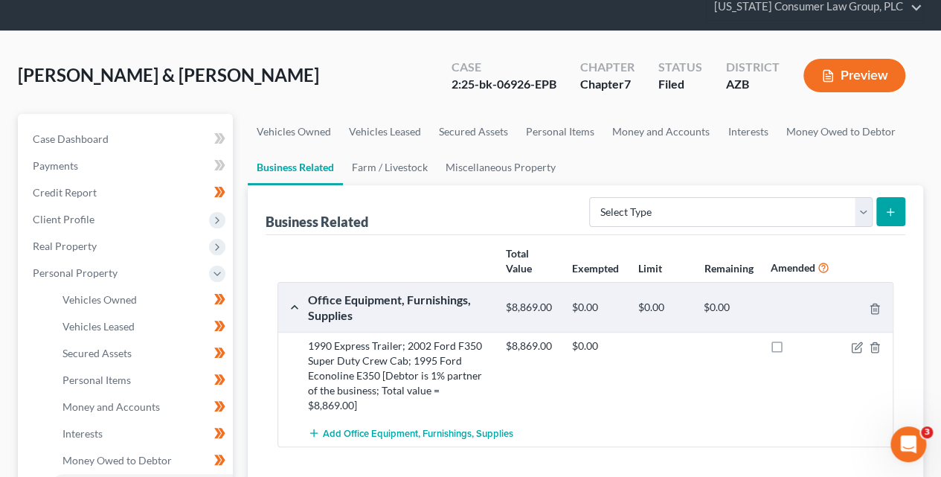
scroll to position [125, 0]
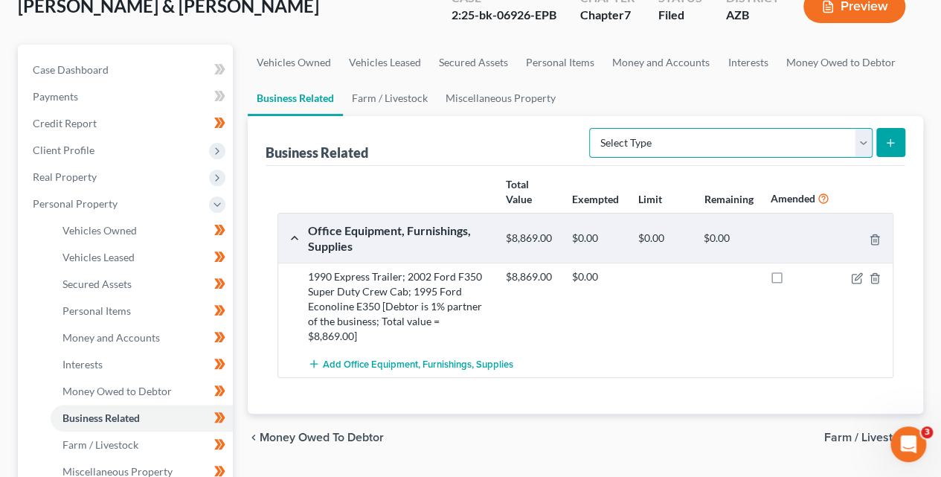
click at [679, 143] on select "Select Type Customer Lists (A/B: 43) Franchises (A/B: 27) Inventory (A/B: 41) L…" at bounding box center [731, 143] width 284 height 30
select select "license"
click at [894, 141] on icon "submit" at bounding box center [891, 143] width 12 height 12
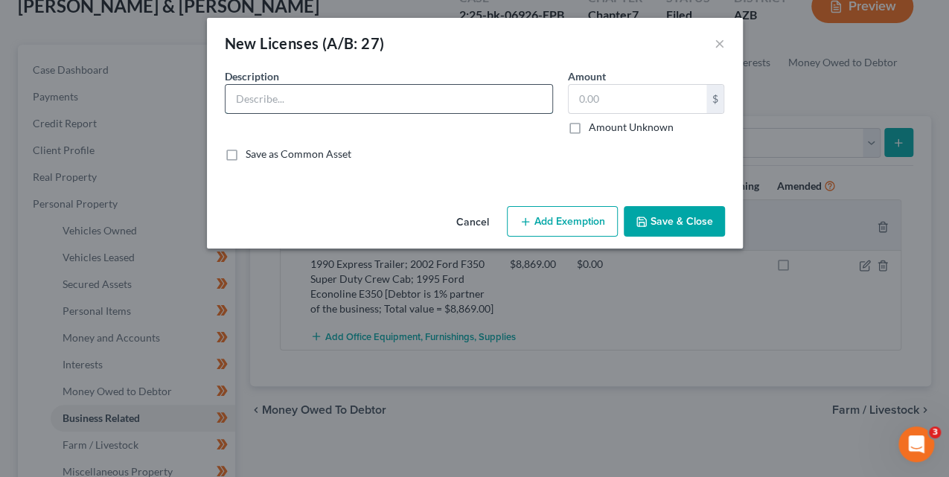
click at [382, 104] on input "text" at bounding box center [388, 99] width 327 height 28
type input "Real Estate Broker License"
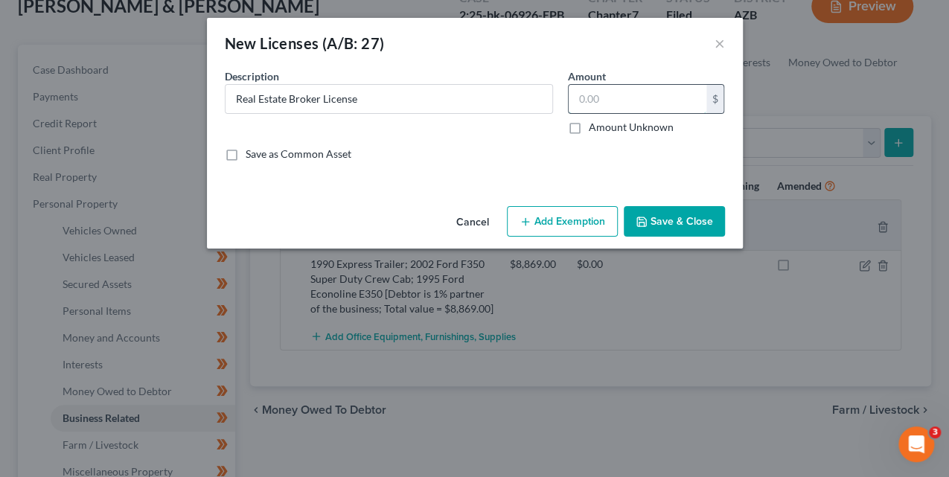
click at [626, 100] on input "text" at bounding box center [638, 99] width 138 height 28
type input "0.00"
click at [694, 220] on button "Save & Close" at bounding box center [674, 221] width 101 height 31
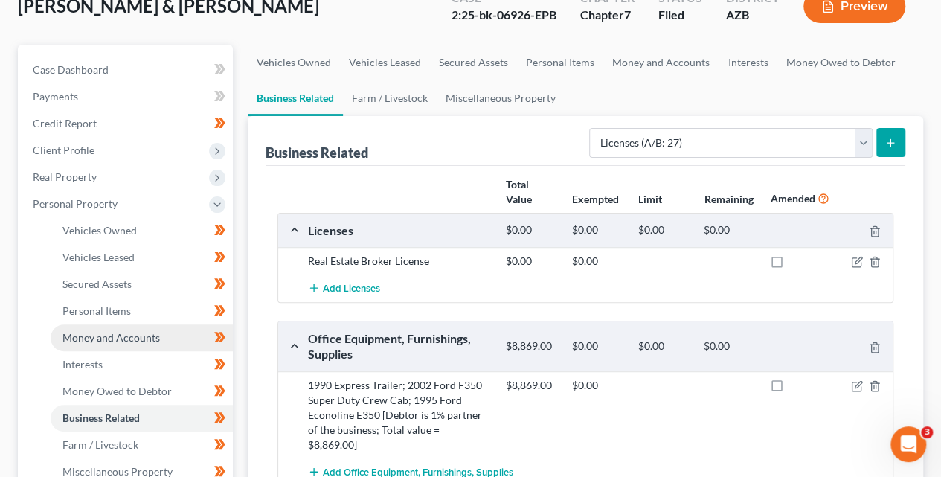
click at [153, 338] on span "Money and Accounts" at bounding box center [111, 337] width 97 height 13
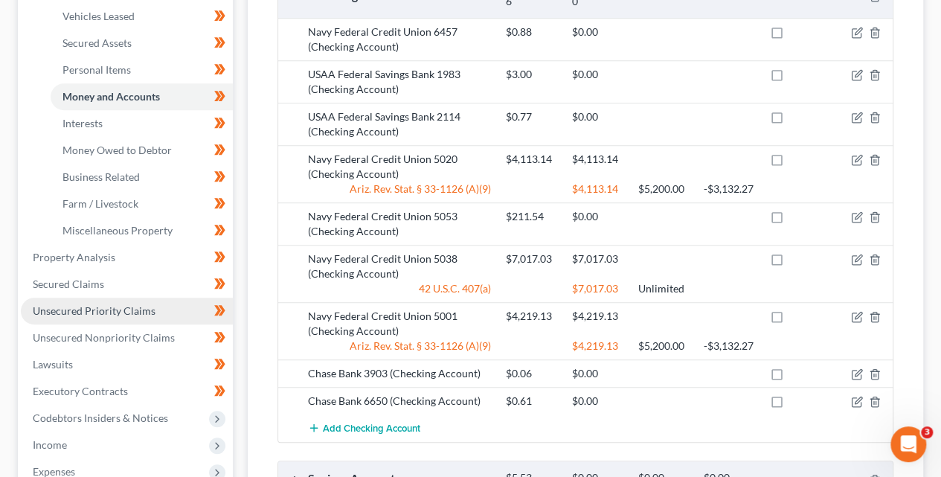
click at [129, 316] on link "Unsecured Priority Claims" at bounding box center [127, 311] width 212 height 27
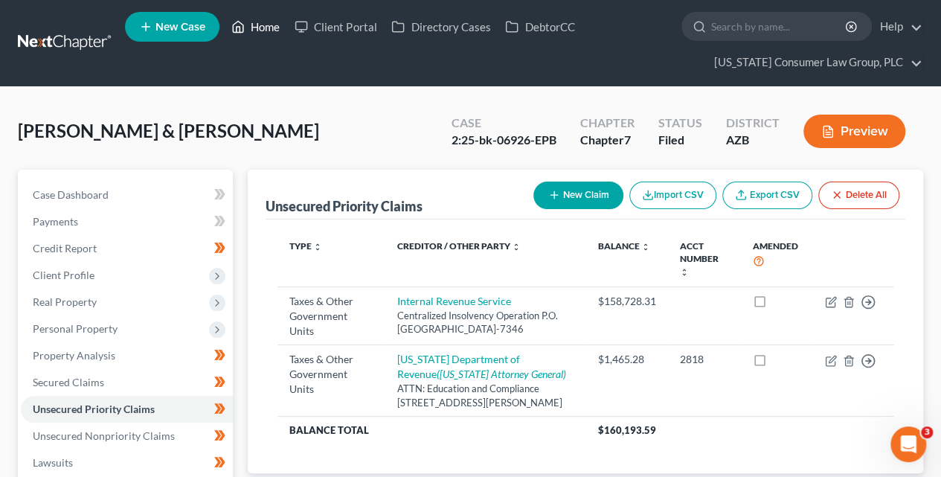
click at [271, 24] on link "Home" at bounding box center [255, 26] width 63 height 27
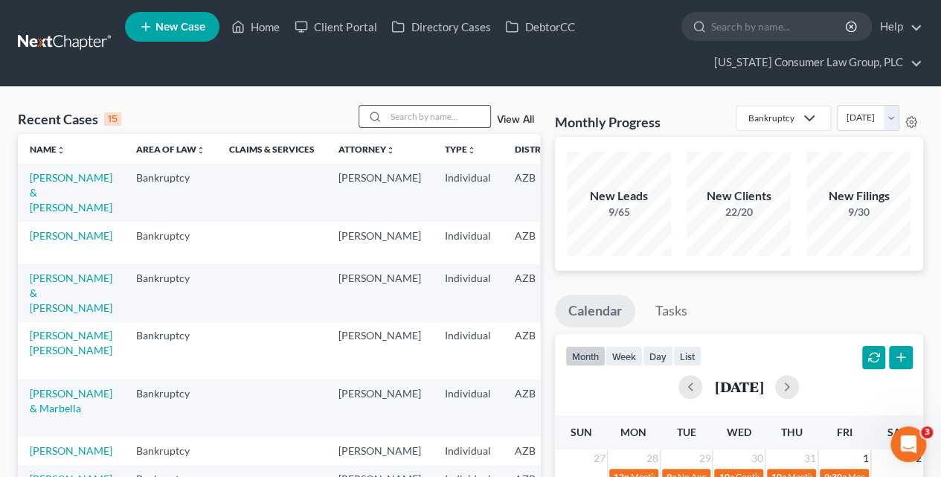
click at [407, 113] on input "search" at bounding box center [438, 117] width 104 height 22
click at [49, 355] on td "[PERSON_NAME] [PERSON_NAME]" at bounding box center [71, 350] width 106 height 57
click at [51, 350] on link "[PERSON_NAME] [PERSON_NAME]" at bounding box center [71, 343] width 83 height 28
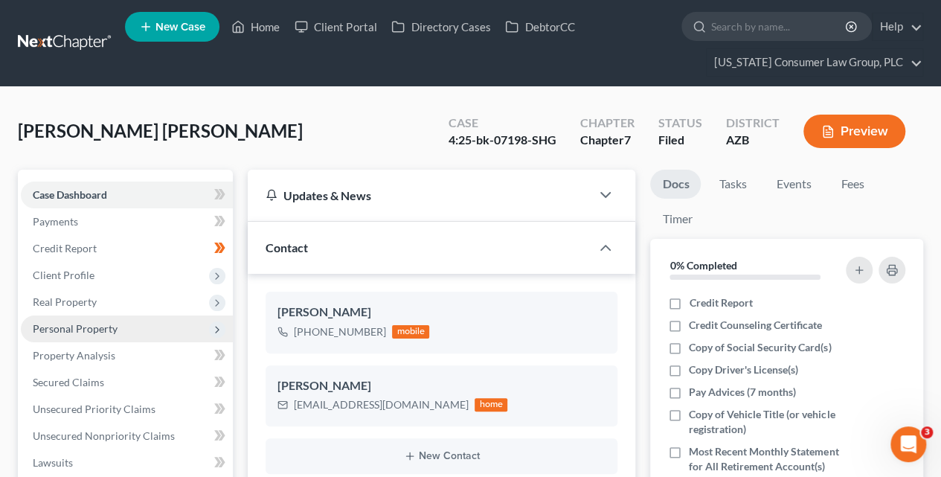
click at [96, 330] on span "Personal Property" at bounding box center [75, 328] width 85 height 13
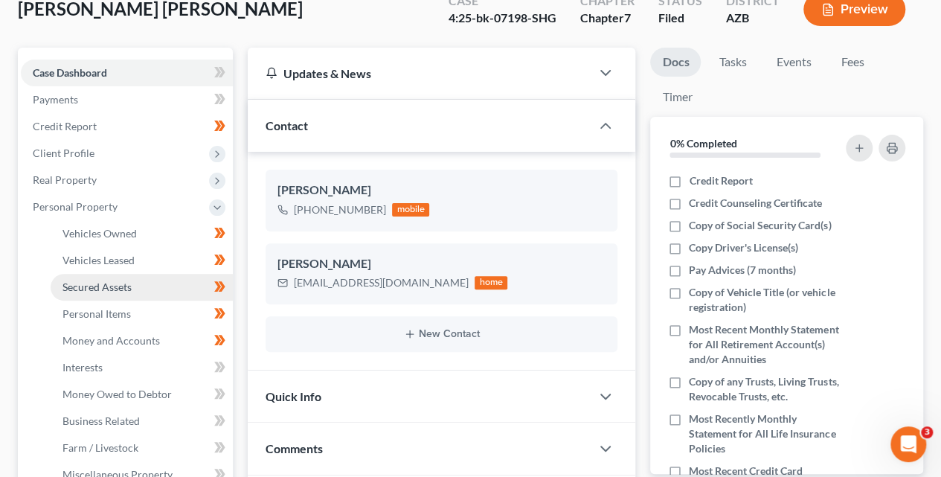
scroll to position [152, 0]
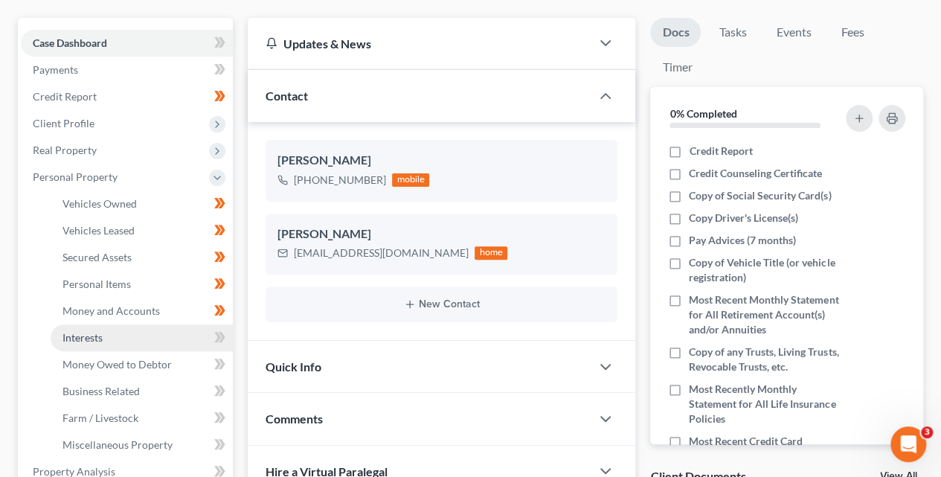
click at [106, 337] on link "Interests" at bounding box center [142, 337] width 182 height 27
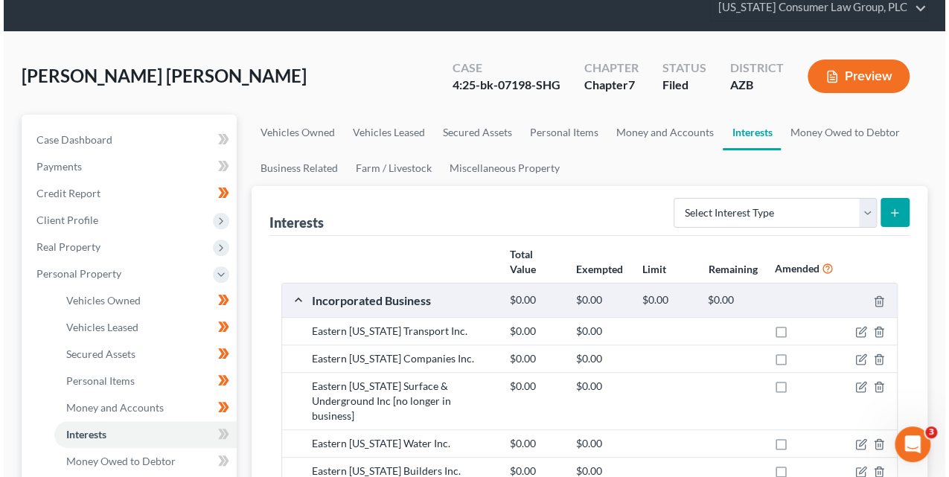
scroll to position [91, 0]
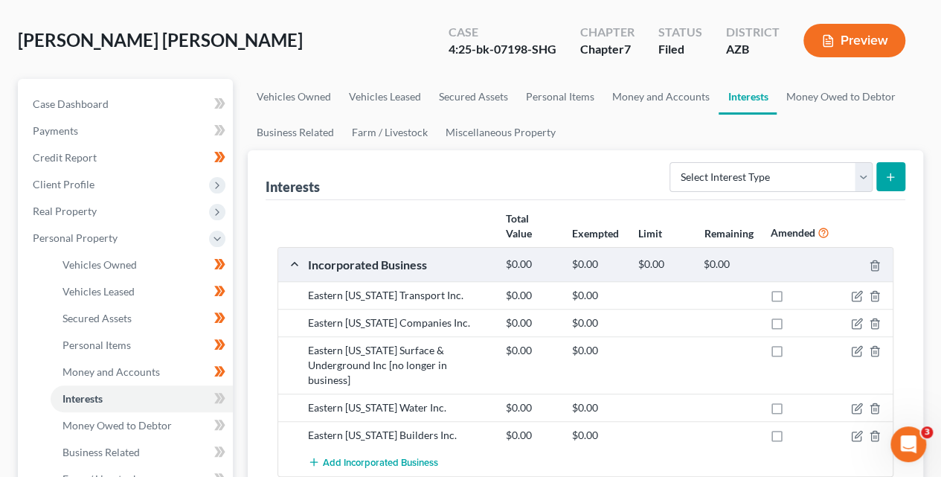
drag, startPoint x: 717, startPoint y: 336, endPoint x: 857, endPoint y: 288, distance: 147.8
click at [717, 336] on div "Eastern [US_STATE] Surface & Underground Inc [no longer in business] $0.00 $0.00" at bounding box center [585, 364] width 615 height 57
click at [857, 294] on icon "button" at bounding box center [857, 296] width 12 height 12
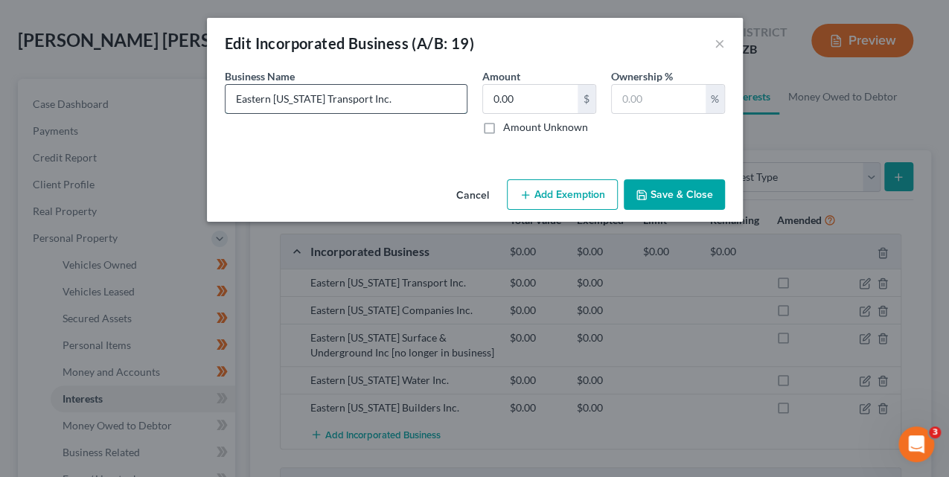
click at [413, 100] on input "Eastern [US_STATE] Transport Inc." at bounding box center [345, 99] width 241 height 28
type input "Eastern [US_STATE] Transport Inc. [closed/not doing business]"
click at [674, 190] on button "Save & Close" at bounding box center [674, 194] width 101 height 31
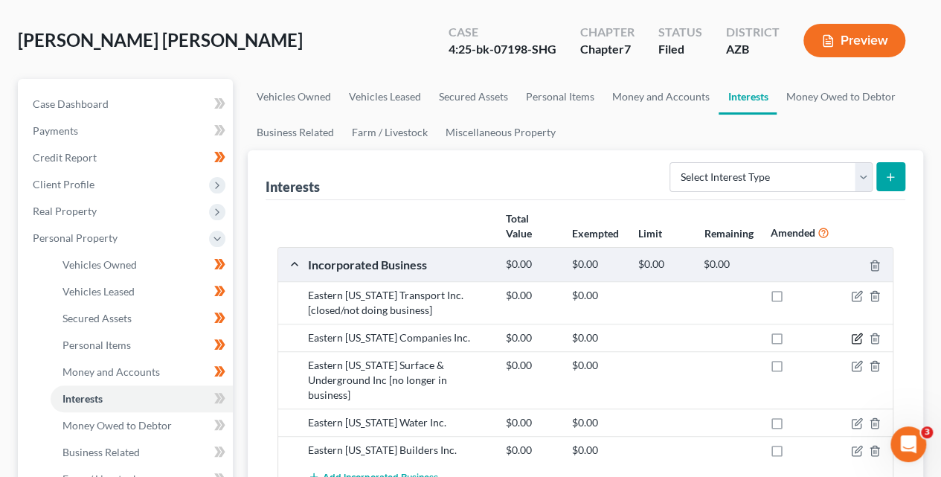
click at [856, 336] on icon "button" at bounding box center [858, 337] width 7 height 7
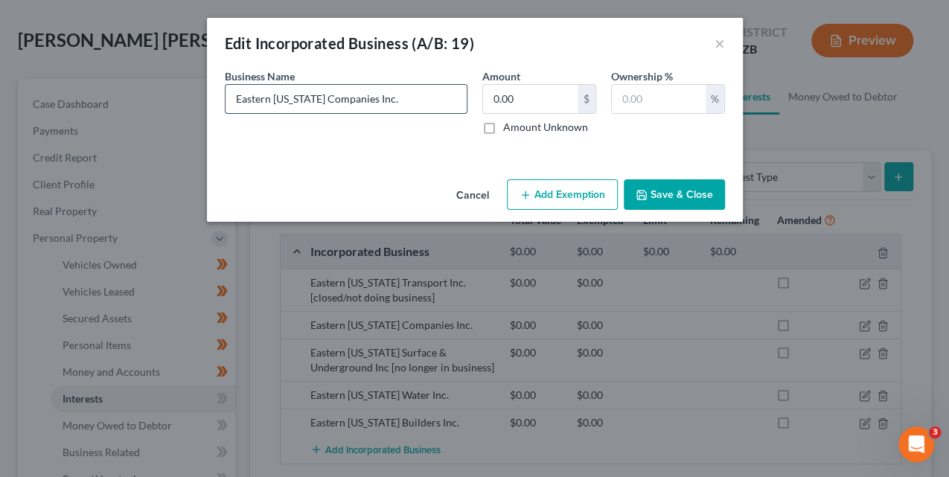
click at [427, 105] on input "Eastern [US_STATE] Companies Inc." at bounding box center [345, 99] width 241 height 28
paste input "[closed/not doing business]"
type input "Eastern [US_STATE] Companies Inc. [closed/not doing business]"
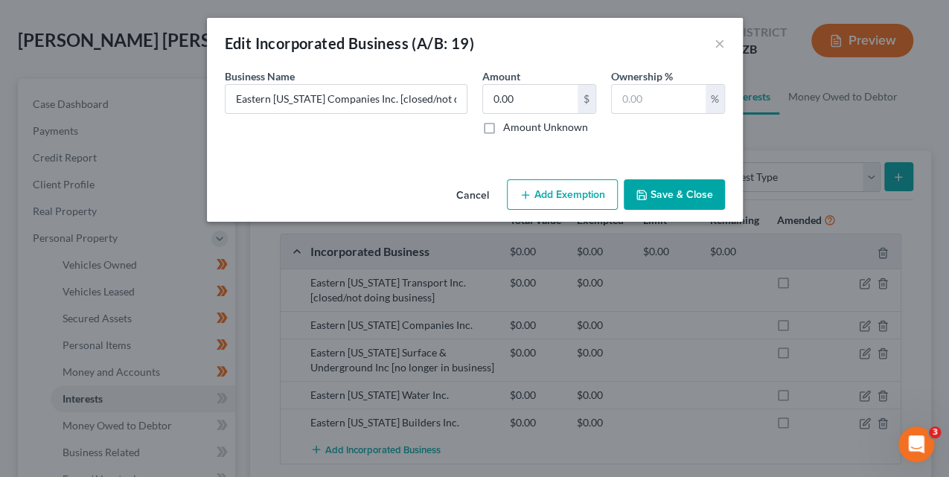
click at [645, 199] on icon "button" at bounding box center [641, 195] width 12 height 12
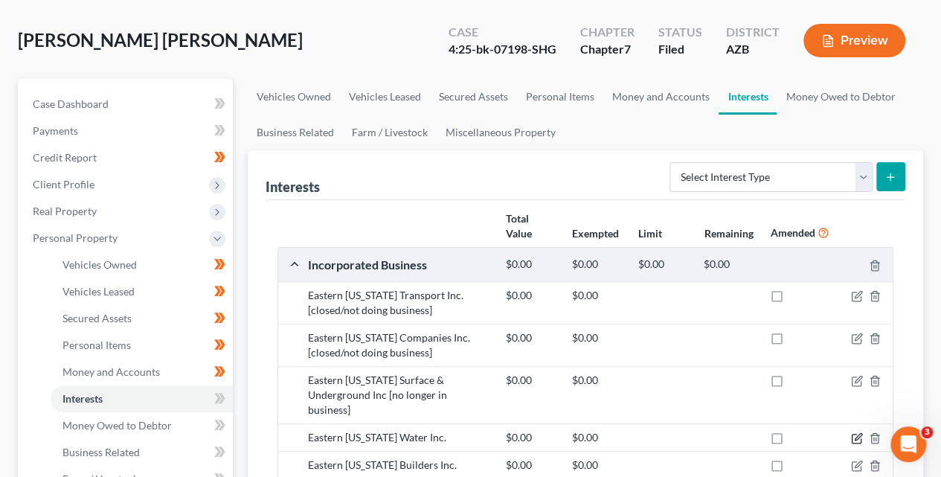
click at [858, 432] on icon "button" at bounding box center [857, 438] width 12 height 12
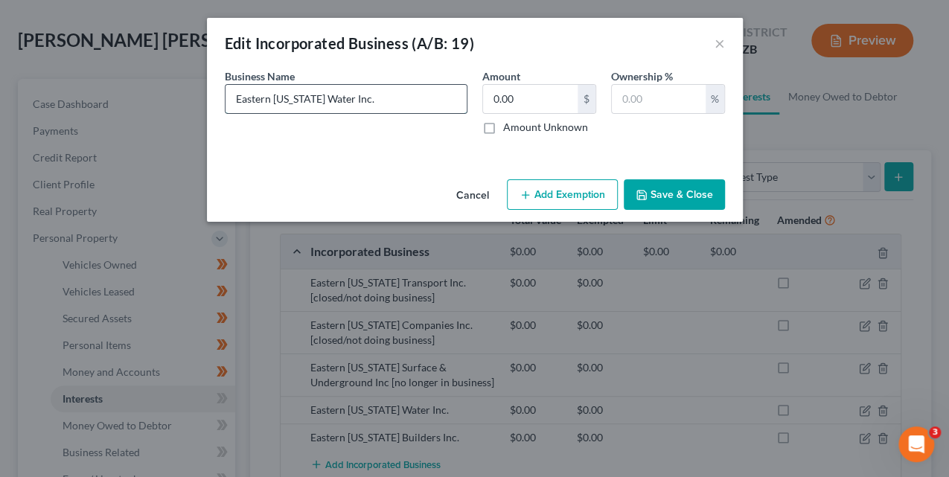
click at [426, 100] on input "Eastern [US_STATE] Water Inc." at bounding box center [345, 99] width 241 height 28
paste input "[closed/not doing business]"
type input "Eastern [US_STATE] Water Inc. [closed/not doing business]"
click at [675, 194] on button "Save & Close" at bounding box center [674, 194] width 101 height 31
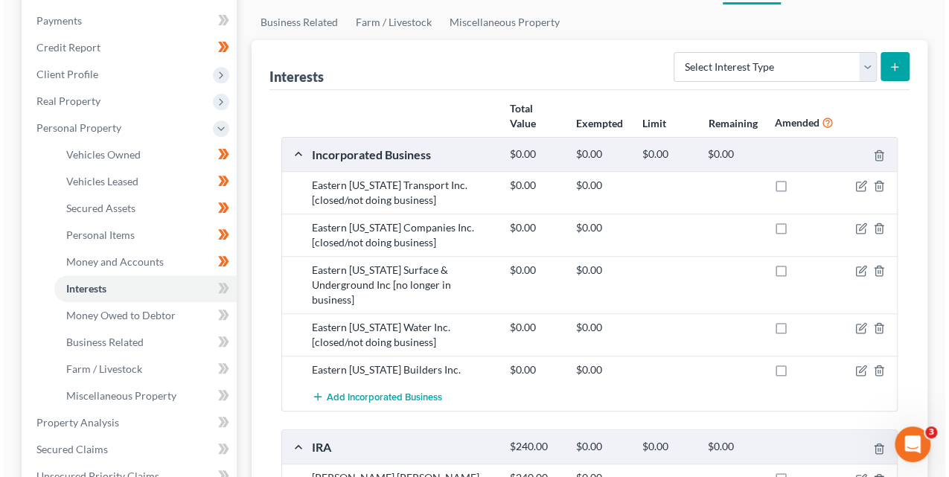
scroll to position [234, 0]
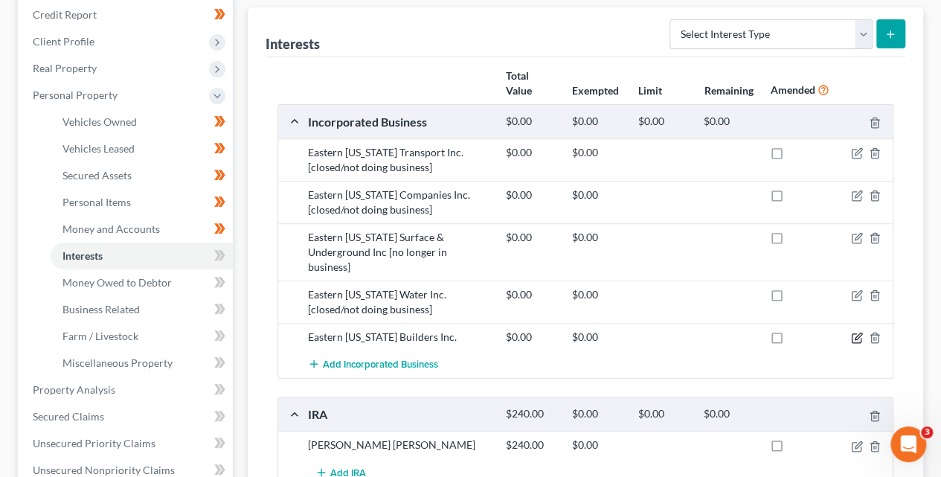
click at [856, 332] on icon "button" at bounding box center [857, 338] width 12 height 12
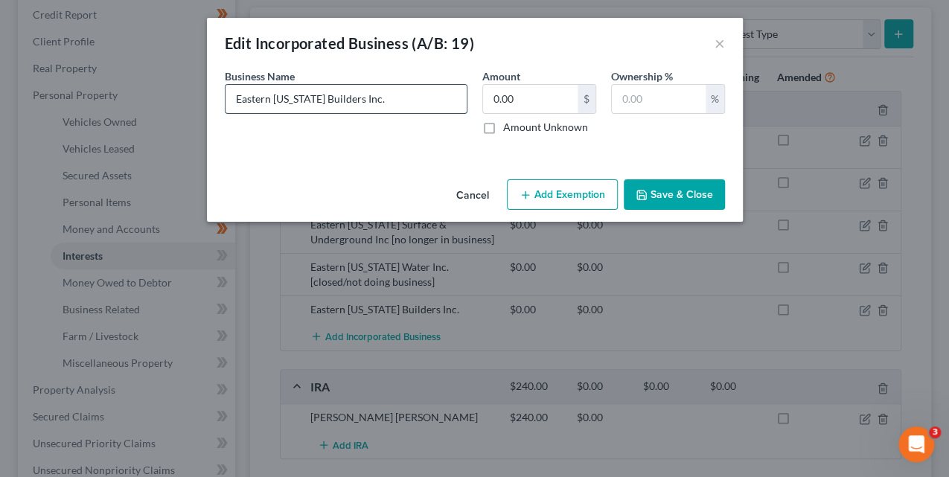
click at [427, 101] on input "Eastern [US_STATE] Builders Inc." at bounding box center [345, 99] width 241 height 28
paste input "[closed/not doing business]"
type input "Eastern [US_STATE] Builders Inc. [closed/not doing business]"
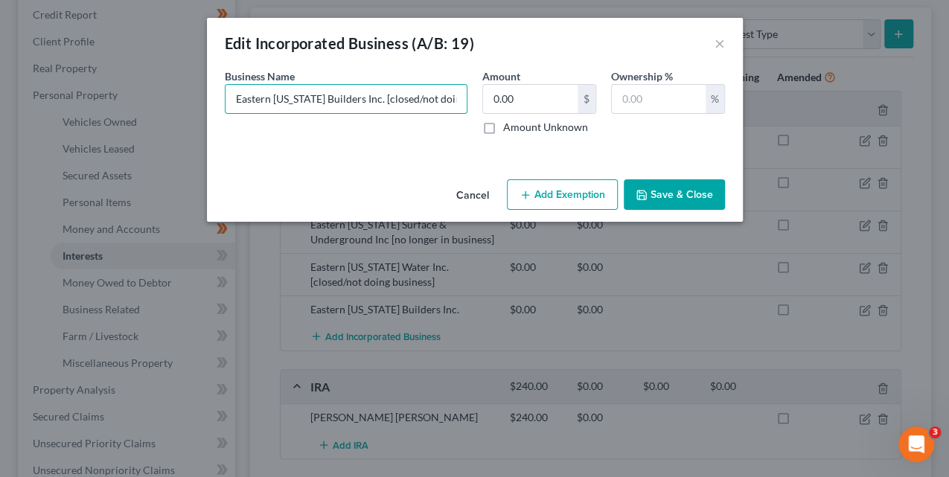
click at [665, 199] on button "Save & Close" at bounding box center [674, 194] width 101 height 31
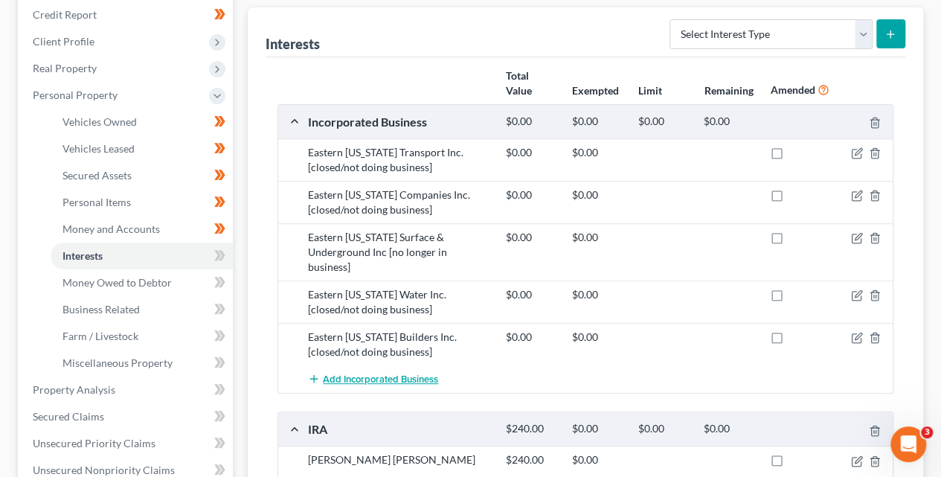
click at [382, 374] on span "Add Incorporated Business" at bounding box center [380, 380] width 115 height 12
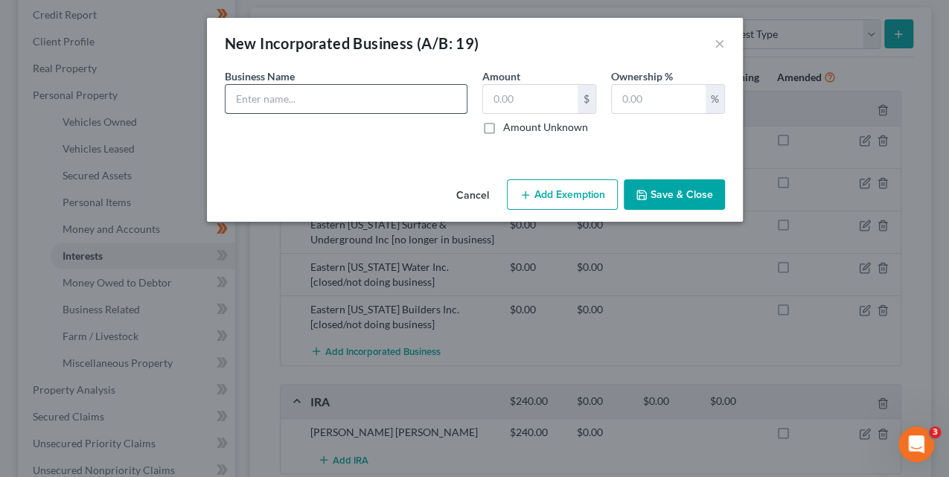
click at [369, 101] on input "text" at bounding box center [345, 99] width 241 height 28
paste input "[closed/not doing business]"
type input "HTR [PERSON_NAME] Ranch Inc. [closed/not doing business]"
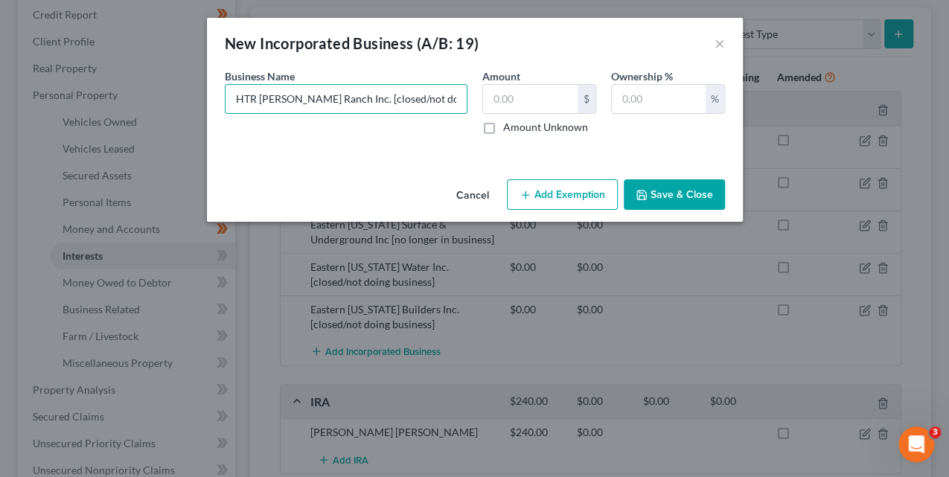
click at [644, 196] on polyline "button" at bounding box center [640, 197] width 5 height 4
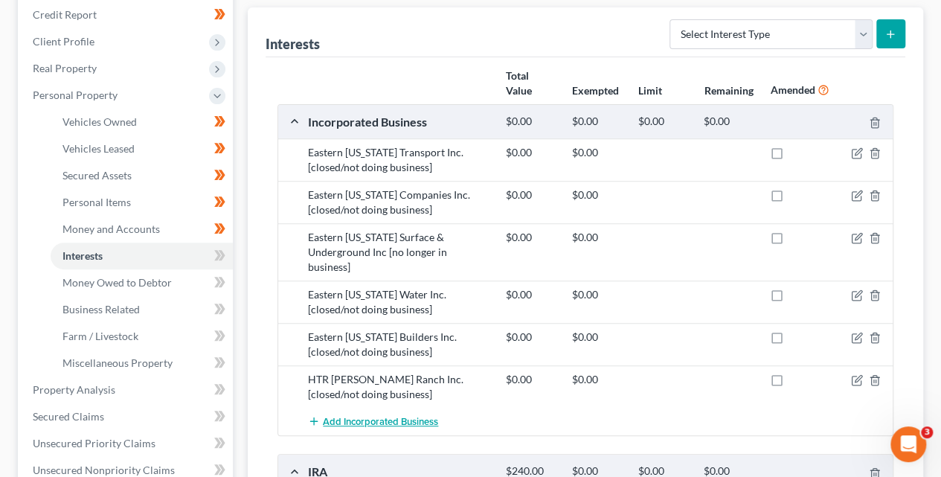
click at [374, 416] on span "Add Incorporated Business" at bounding box center [380, 422] width 115 height 12
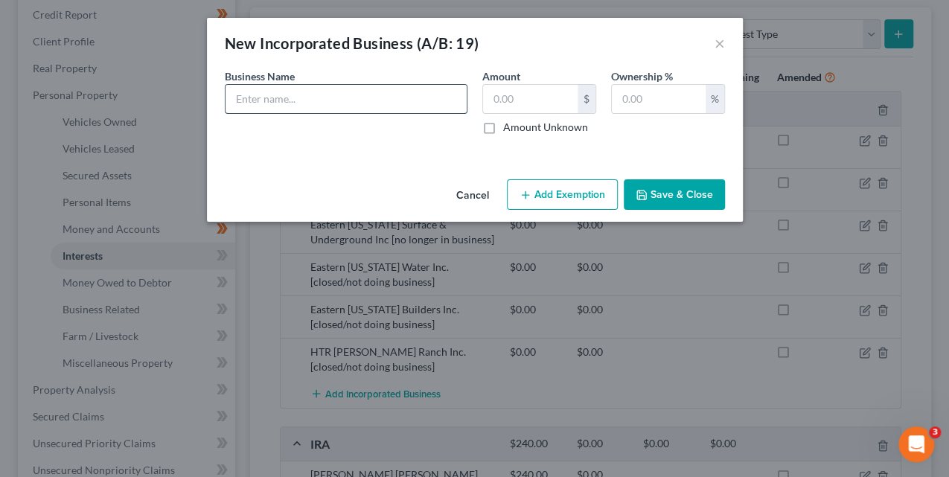
click at [353, 91] on input "text" at bounding box center [345, 99] width 241 height 28
type input "G"
paste input "[closed/not doing business]"
type input "HTR [PERSON_NAME] LLC [closed/not doing business]"
click at [673, 191] on button "Save & Close" at bounding box center [674, 194] width 101 height 31
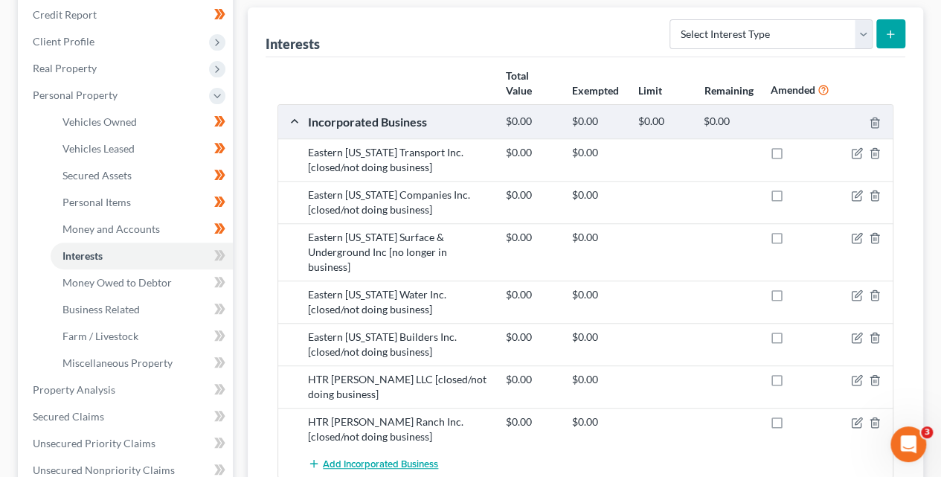
click at [337, 458] on span "Add Incorporated Business" at bounding box center [380, 464] width 115 height 12
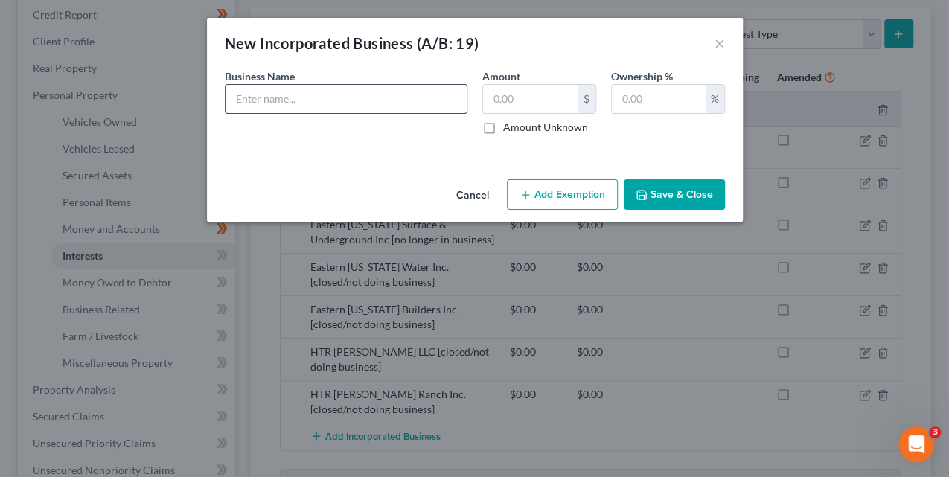
click at [339, 92] on input "text" at bounding box center [345, 99] width 241 height 28
paste input "[closed/not doing business]"
type input "Parlay Unlimited Company Co. [closed/not doing business]"
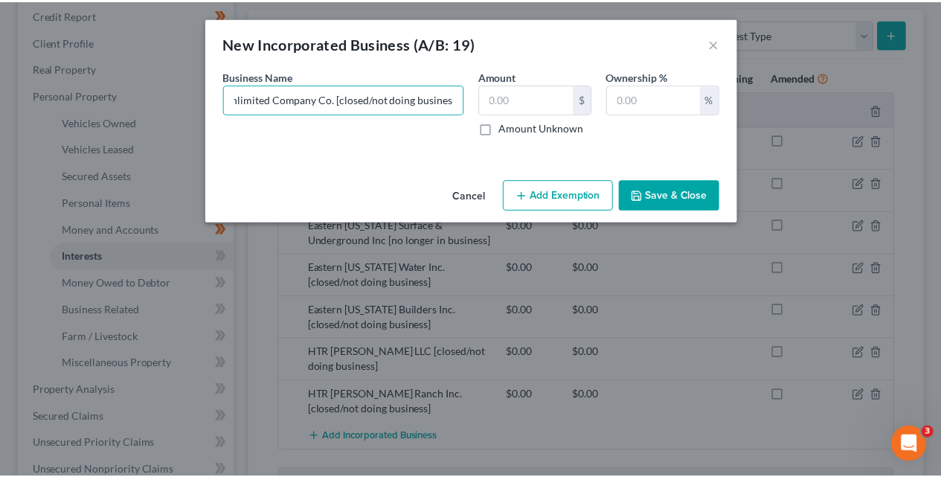
scroll to position [0, 0]
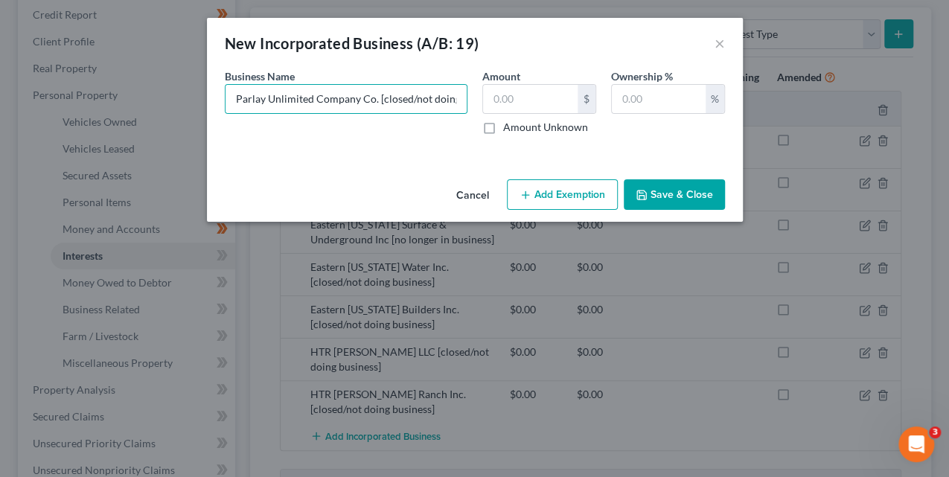
click at [656, 199] on button "Save & Close" at bounding box center [674, 194] width 101 height 31
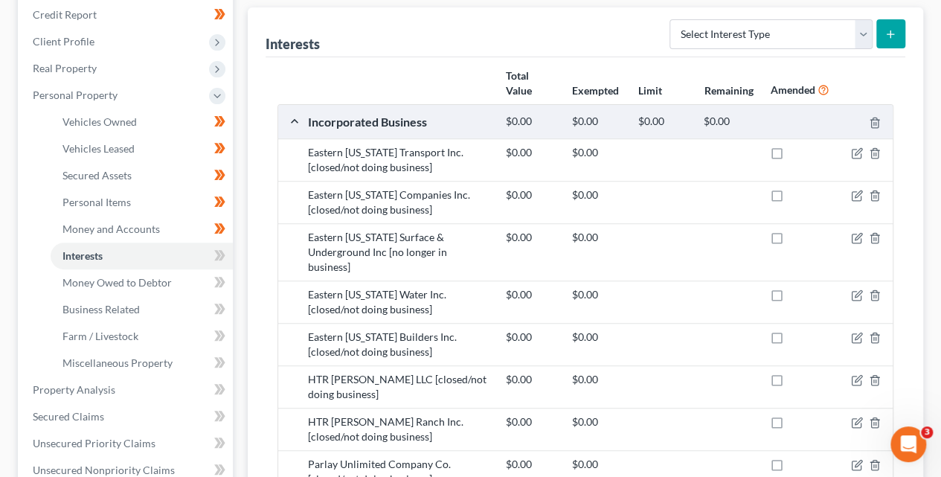
click at [390, 457] on div "Parlay Unlimited Company Co. [closed/not doing business]" at bounding box center [400, 472] width 198 height 30
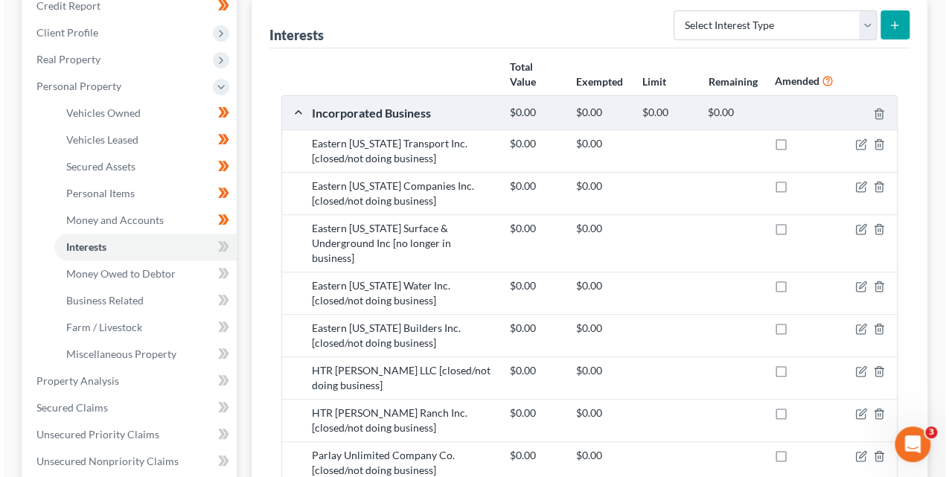
scroll to position [377, 0]
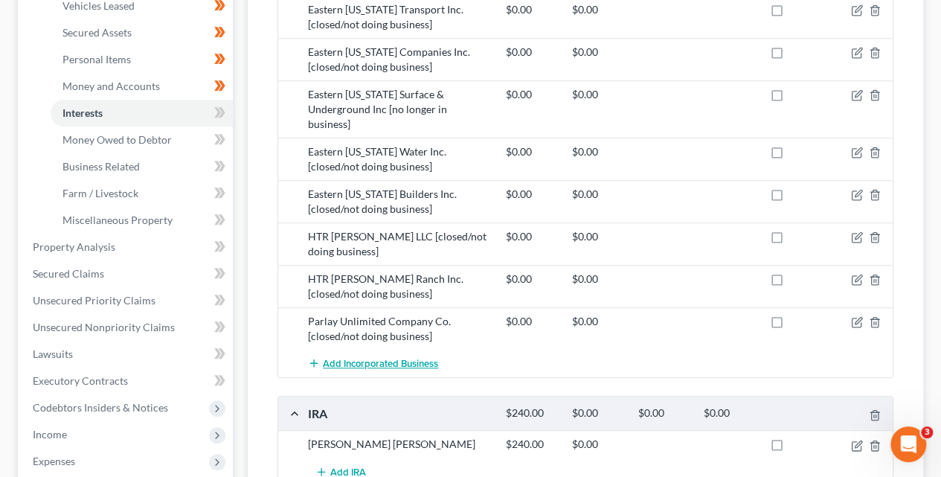
click at [406, 358] on span "Add Incorporated Business" at bounding box center [380, 364] width 115 height 12
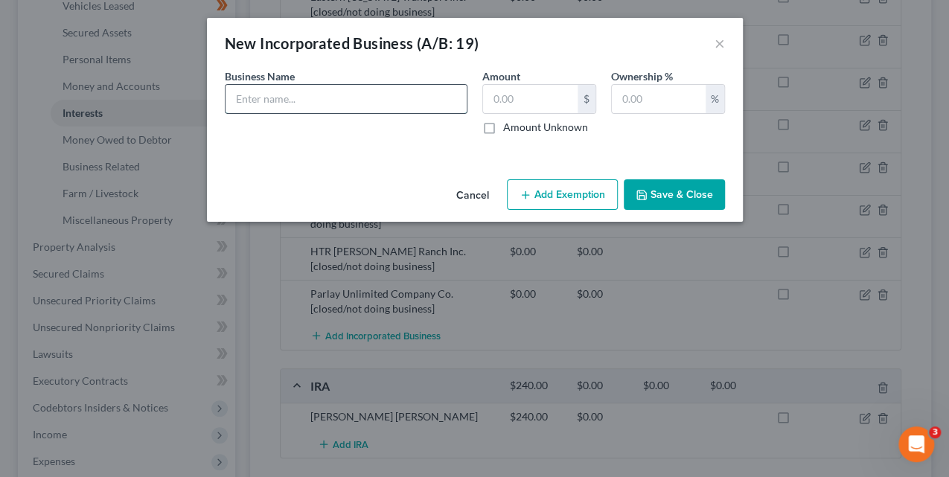
click at [306, 103] on input "text" at bounding box center [345, 99] width 241 height 28
paste input "[closed/not doing business]"
type input "Tubatura Contracting Inc. [closed/not doing business]"
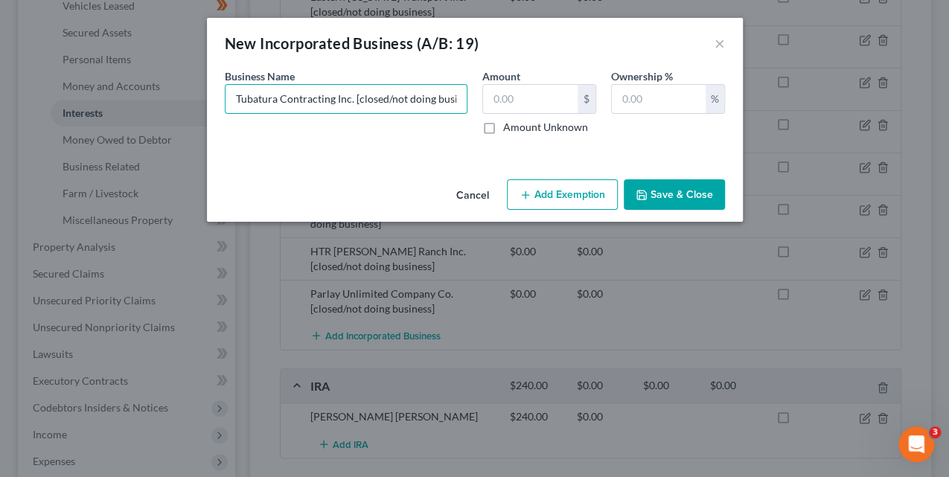
click at [697, 186] on button "Save & Close" at bounding box center [674, 194] width 101 height 31
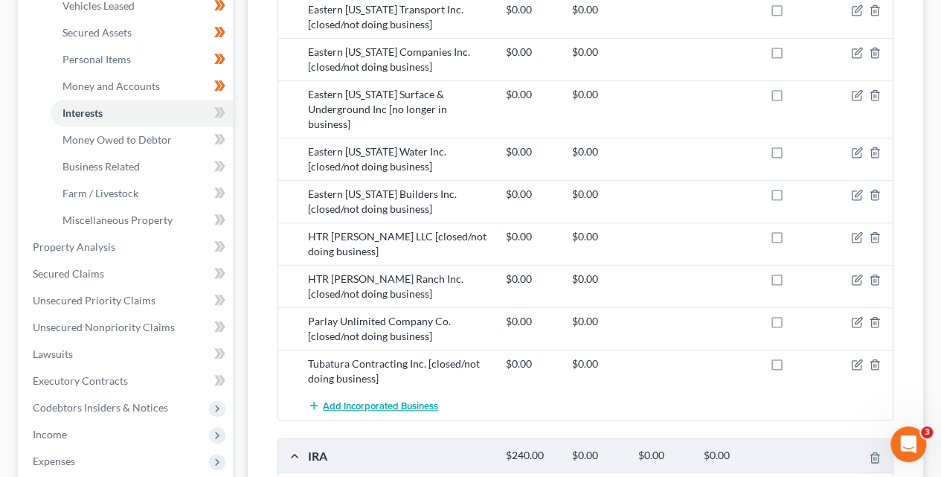
click at [408, 400] on span "Add Incorporated Business" at bounding box center [380, 406] width 115 height 12
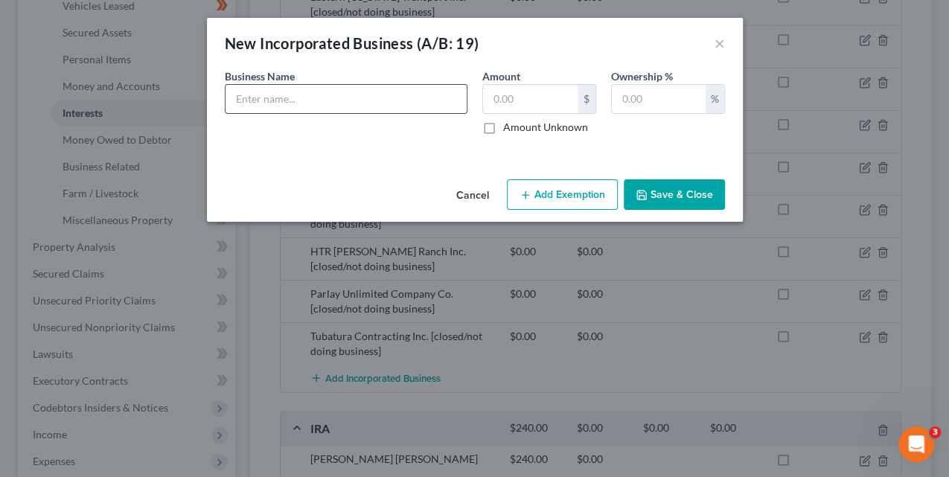
click at [409, 97] on input "text" at bounding box center [345, 99] width 241 height 28
paste input "[closed/not doing business]"
type input "[PERSON_NAME] PLLC [closed/not doing business]"
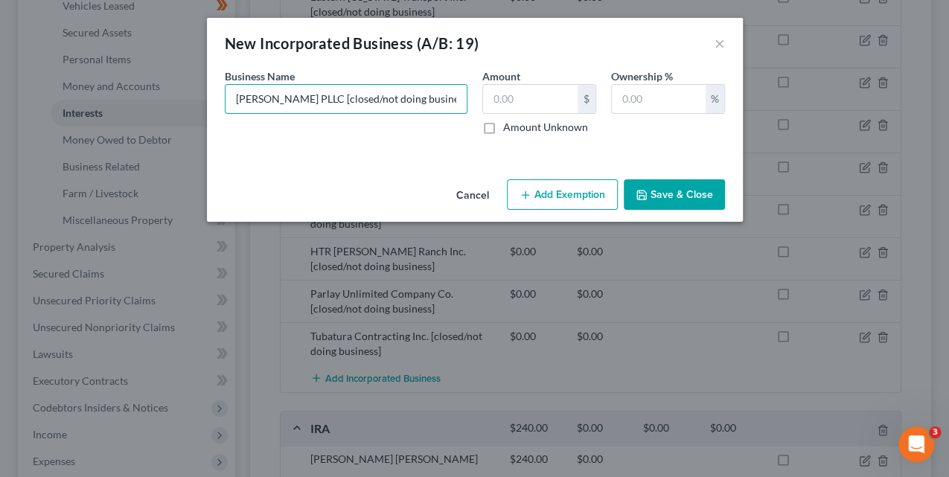
click at [705, 193] on button "Save & Close" at bounding box center [674, 194] width 101 height 31
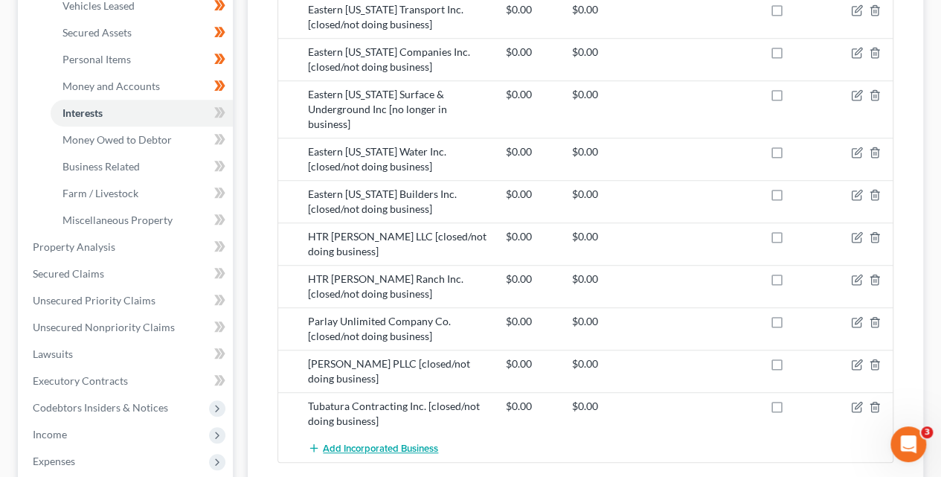
click at [374, 443] on span "Add Incorporated Business" at bounding box center [380, 449] width 115 height 12
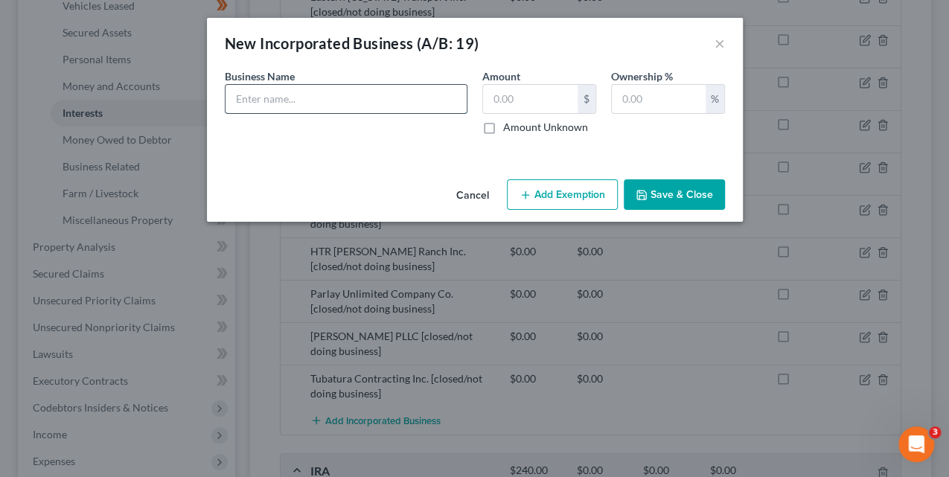
click at [387, 100] on input "text" at bounding box center [345, 99] width 241 height 28
paste input "[closed/not doing business]"
type input "Hourglass Realtors Inc. [closed/not doing business]"
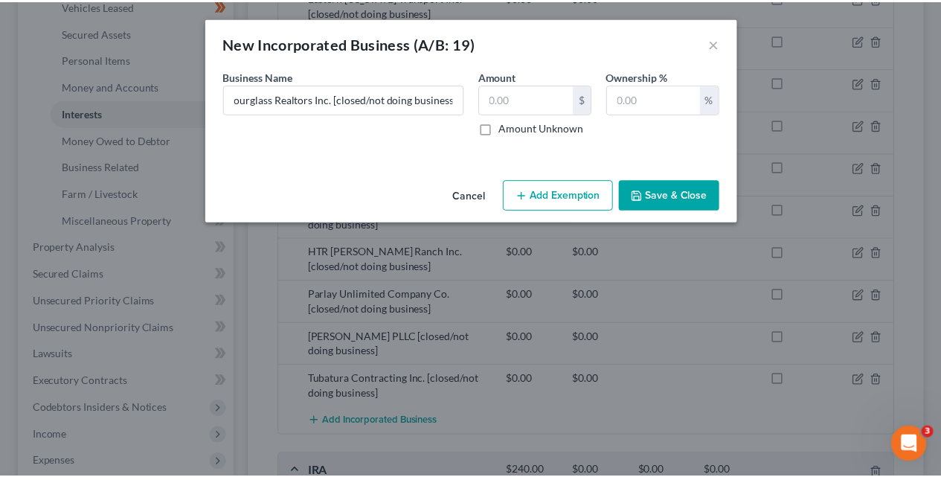
scroll to position [0, 0]
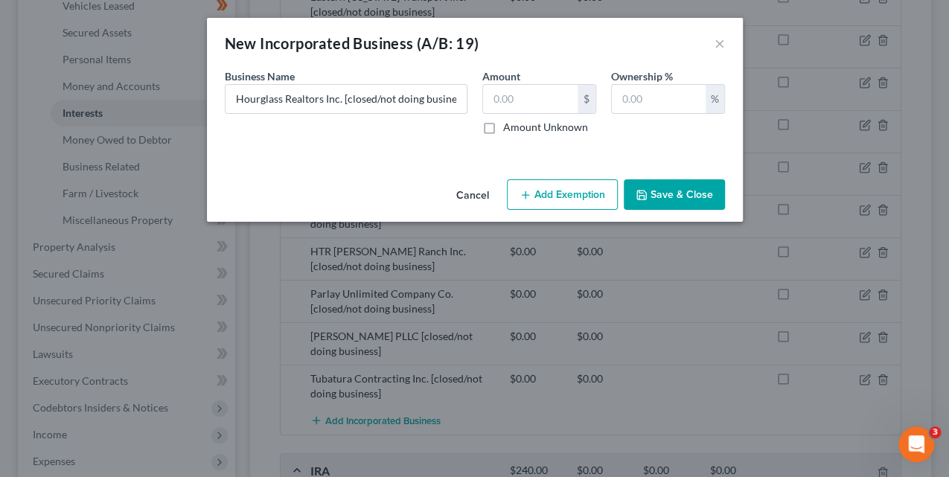
click at [653, 194] on button "Save & Close" at bounding box center [674, 194] width 101 height 31
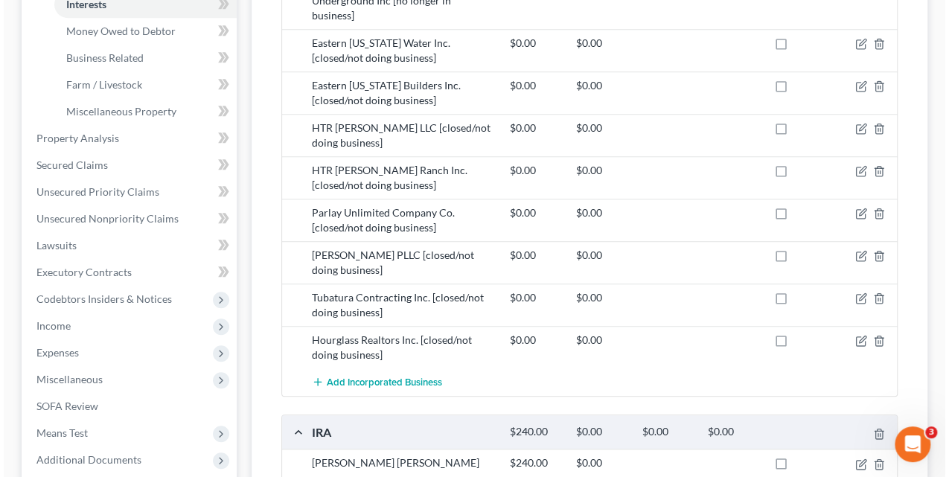
scroll to position [494, 0]
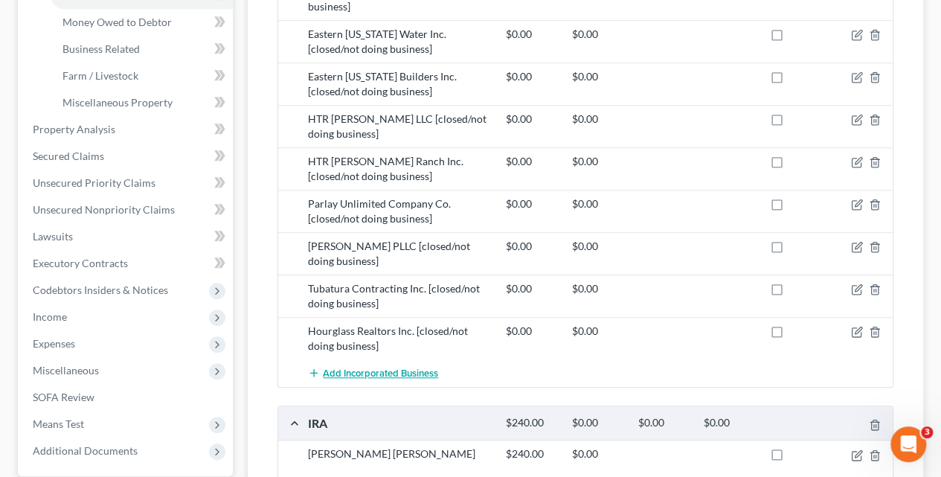
click at [390, 360] on button "Add Incorporated Business" at bounding box center [373, 373] width 130 height 28
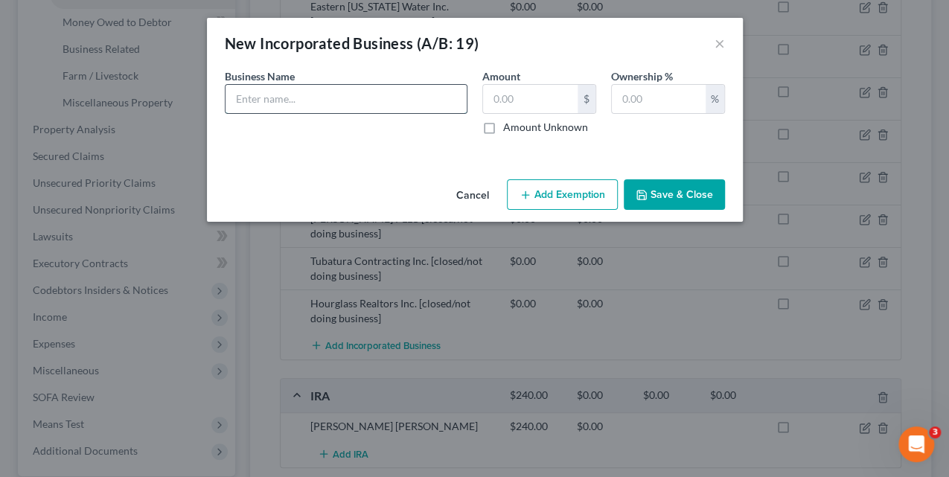
click at [330, 101] on input "text" at bounding box center [345, 99] width 241 height 28
paste input "[closed/not doing business]"
type input "J and O Land and Cattle Inc. [closed/not doing business]"
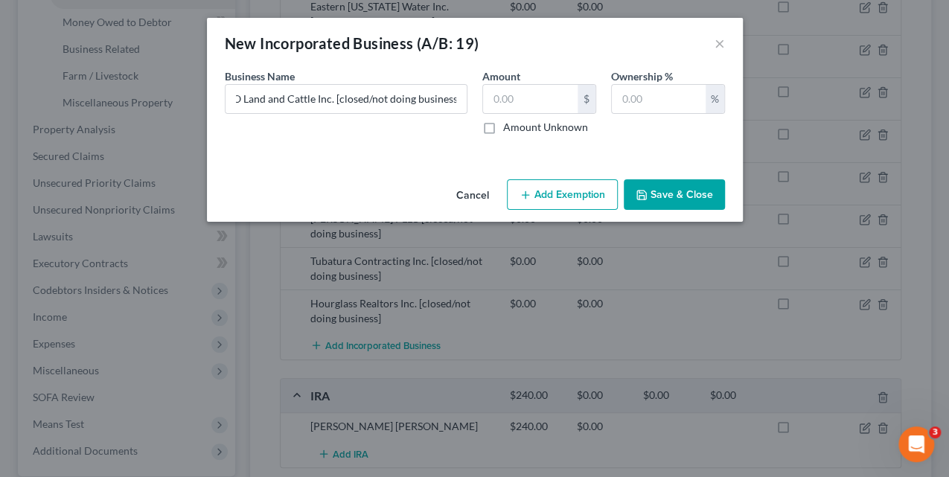
scroll to position [0, 0]
click at [666, 198] on button "Save & Close" at bounding box center [674, 194] width 101 height 31
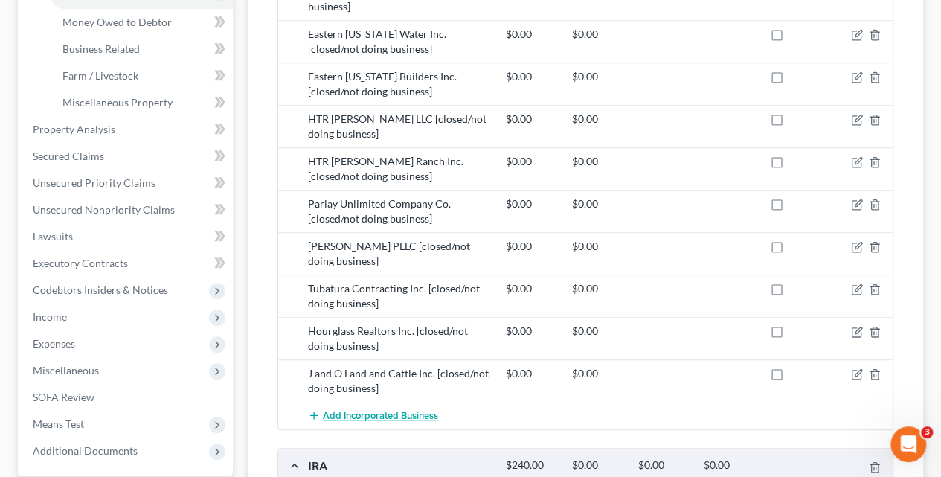
click at [385, 410] on span "Add Incorporated Business" at bounding box center [380, 416] width 115 height 12
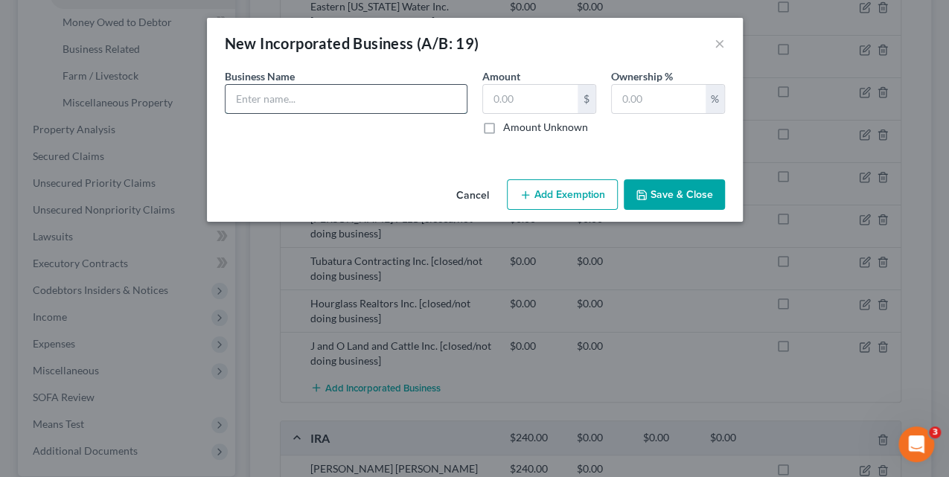
click at [385, 100] on input "text" at bounding box center [345, 99] width 241 height 28
paste input "[closed/not doing business]"
type input "Big Bear Realty Group Inc. [closed/not doing business]"
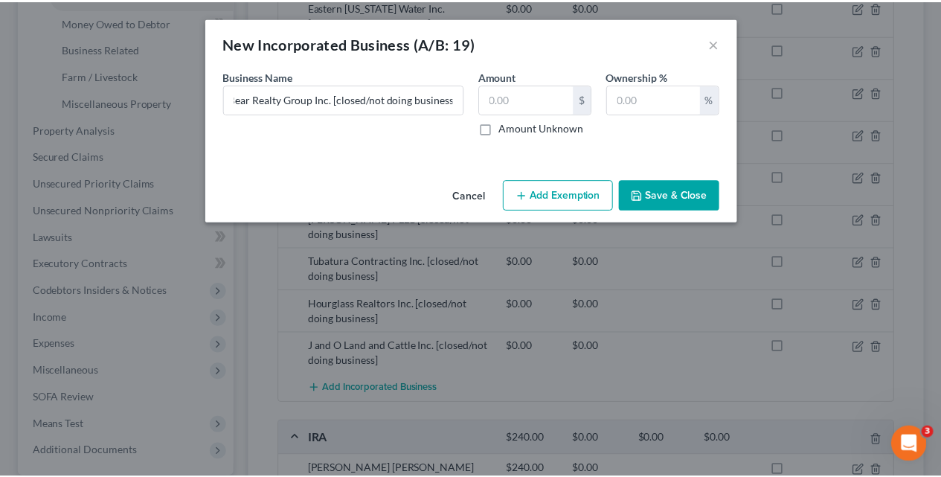
scroll to position [0, 0]
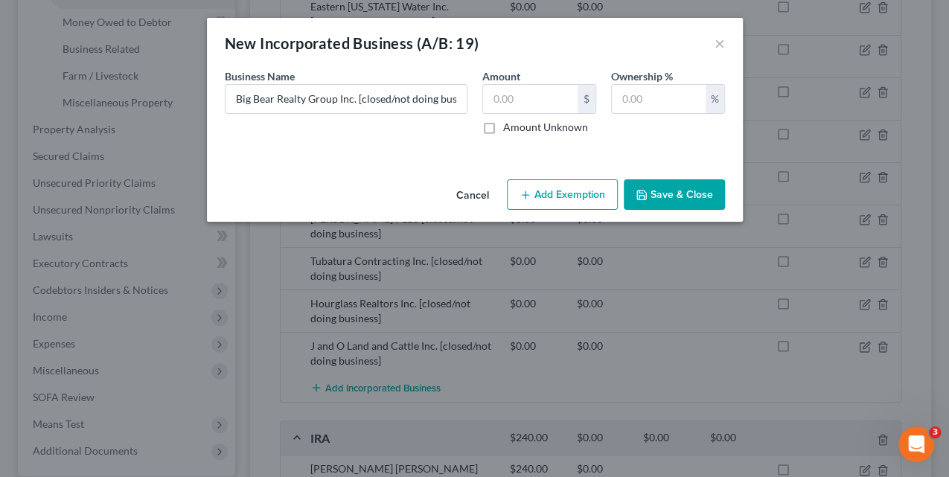
click at [679, 196] on button "Save & Close" at bounding box center [674, 194] width 101 height 31
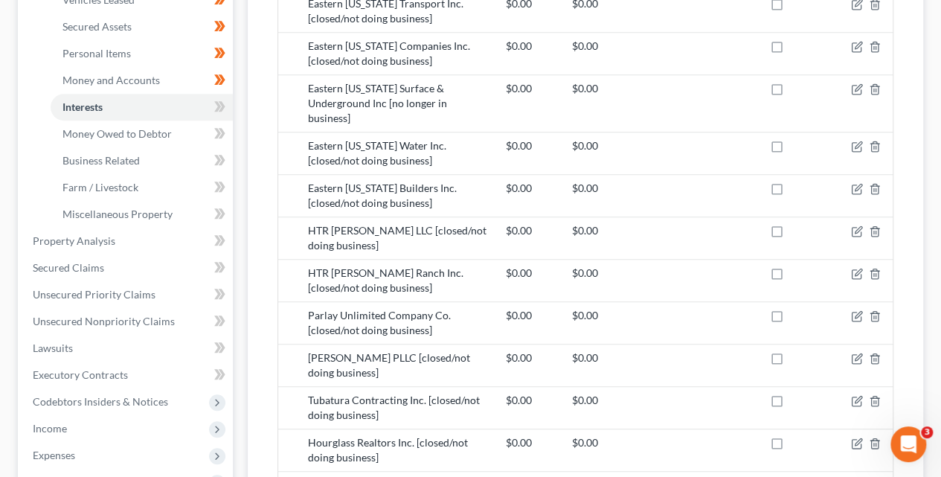
scroll to position [325, 0]
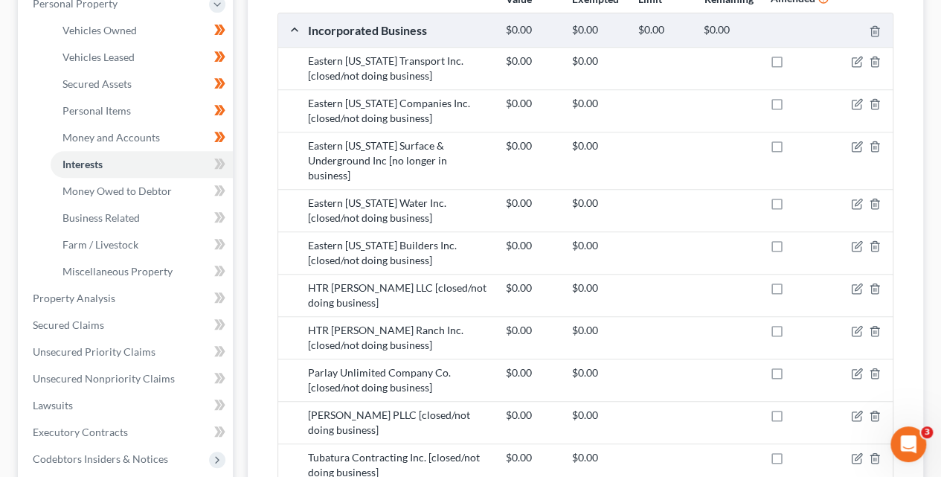
click at [224, 165] on icon at bounding box center [219, 164] width 11 height 19
click at [224, 167] on icon at bounding box center [219, 164] width 11 height 19
click at [225, 188] on icon at bounding box center [219, 191] width 11 height 19
click at [228, 191] on span at bounding box center [220, 193] width 26 height 22
click at [225, 215] on span at bounding box center [220, 219] width 26 height 22
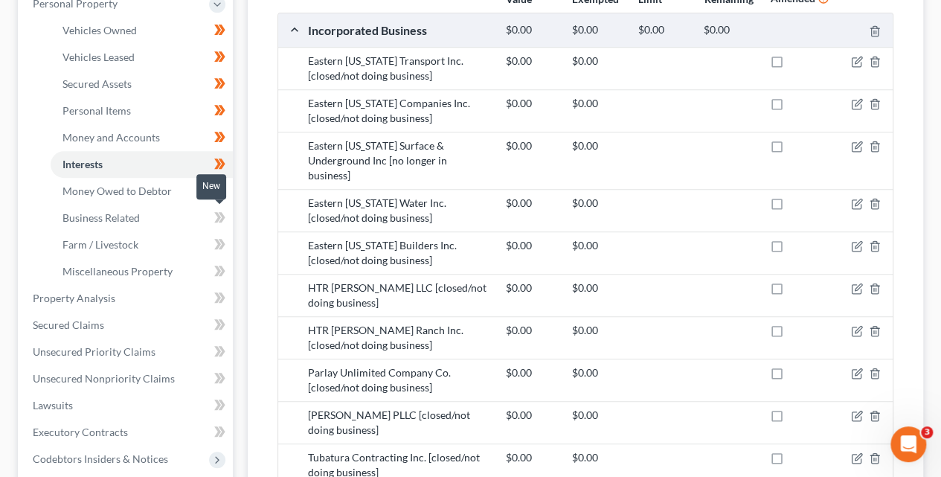
click at [227, 217] on span at bounding box center [220, 219] width 26 height 22
click at [221, 249] on icon at bounding box center [219, 244] width 11 height 19
click at [222, 269] on icon at bounding box center [222, 271] width 7 height 10
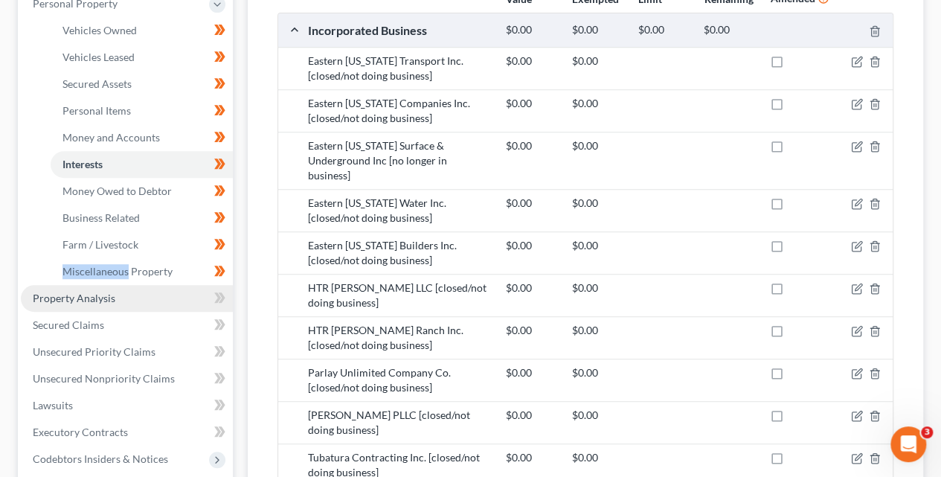
drag, startPoint x: 139, startPoint y: 306, endPoint x: 157, endPoint y: 305, distance: 17.9
click at [139, 305] on link "Property Analysis" at bounding box center [127, 298] width 212 height 27
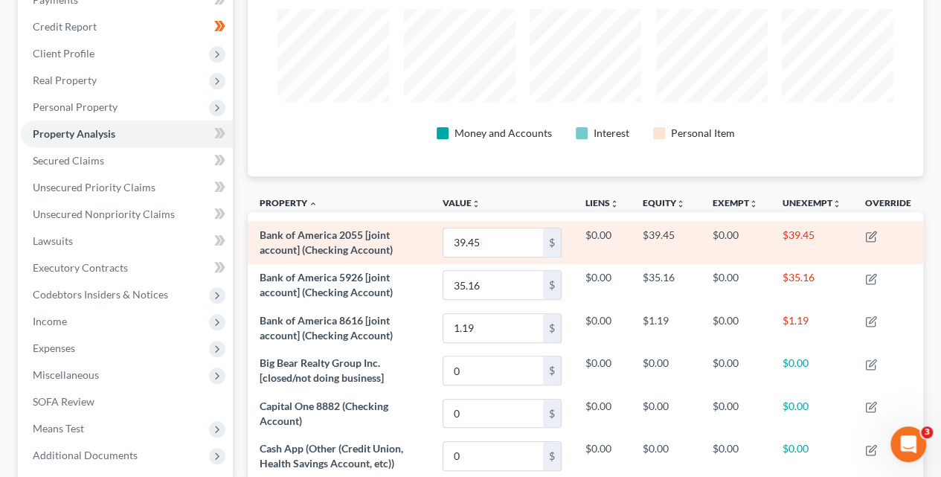
scroll to position [188, 0]
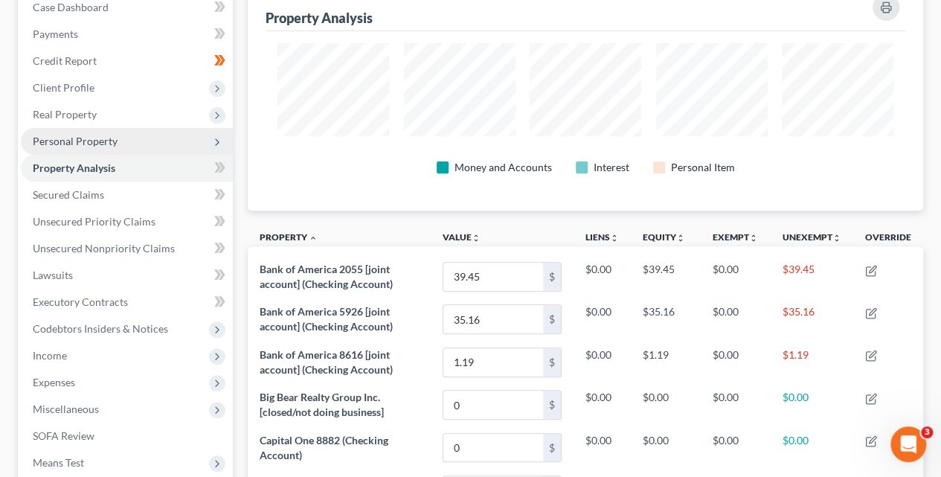
click at [125, 139] on span "Personal Property" at bounding box center [127, 141] width 212 height 27
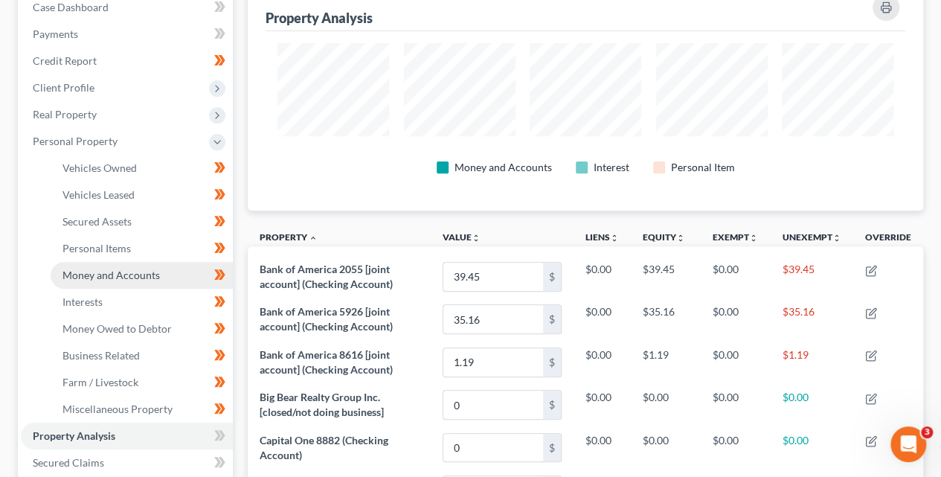
click at [139, 271] on span "Money and Accounts" at bounding box center [111, 275] width 97 height 13
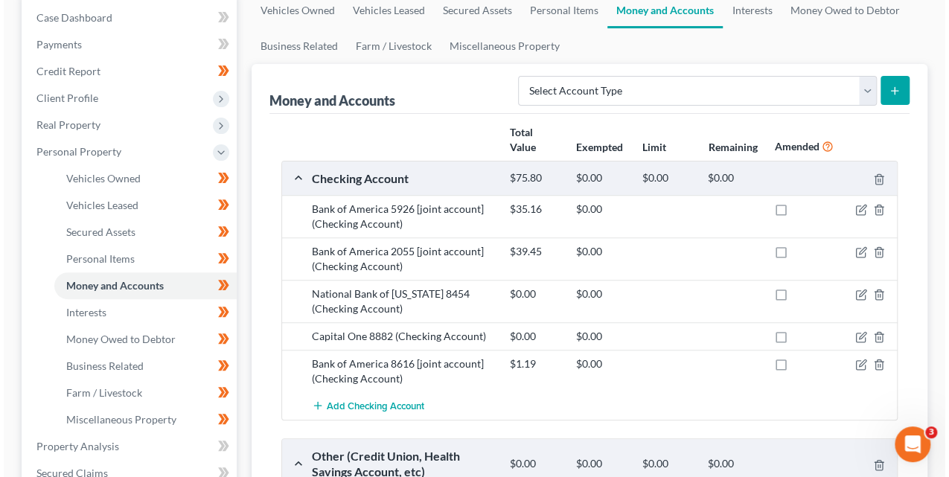
scroll to position [182, 0]
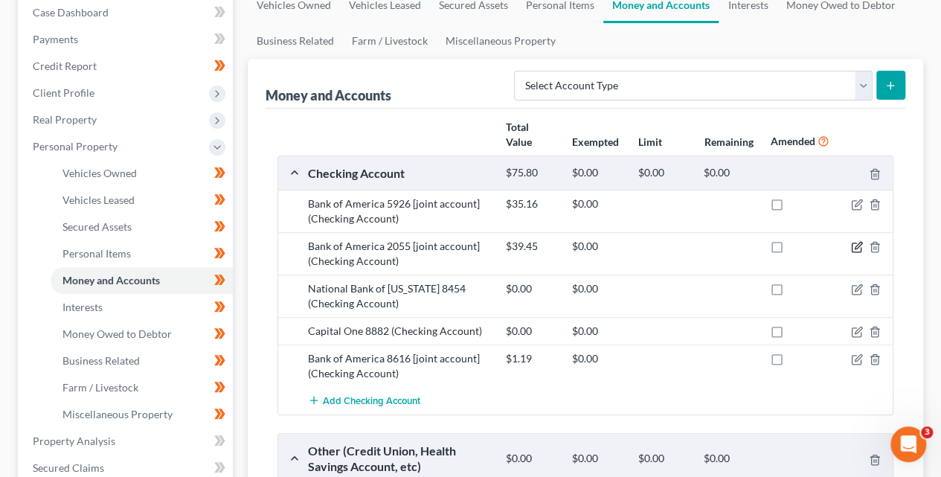
click at [857, 246] on icon "button" at bounding box center [857, 247] width 12 height 12
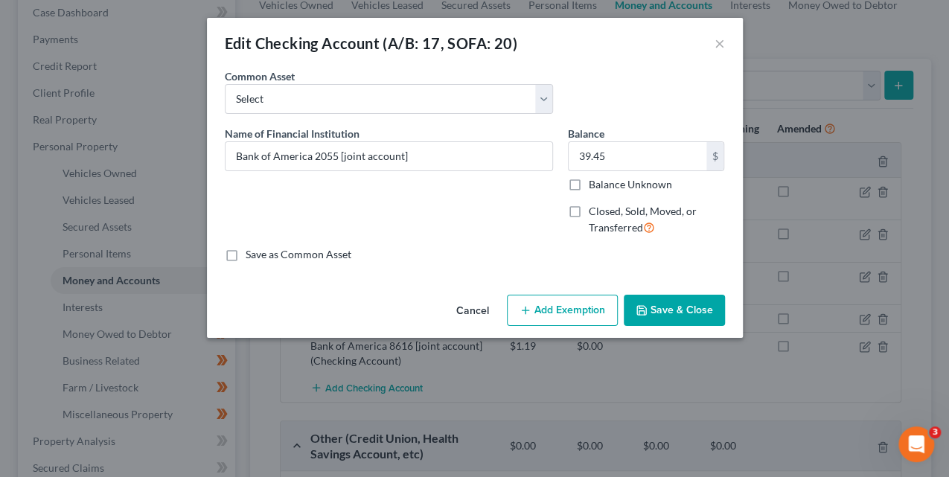
click at [595, 301] on button "Add Exemption" at bounding box center [562, 310] width 111 height 31
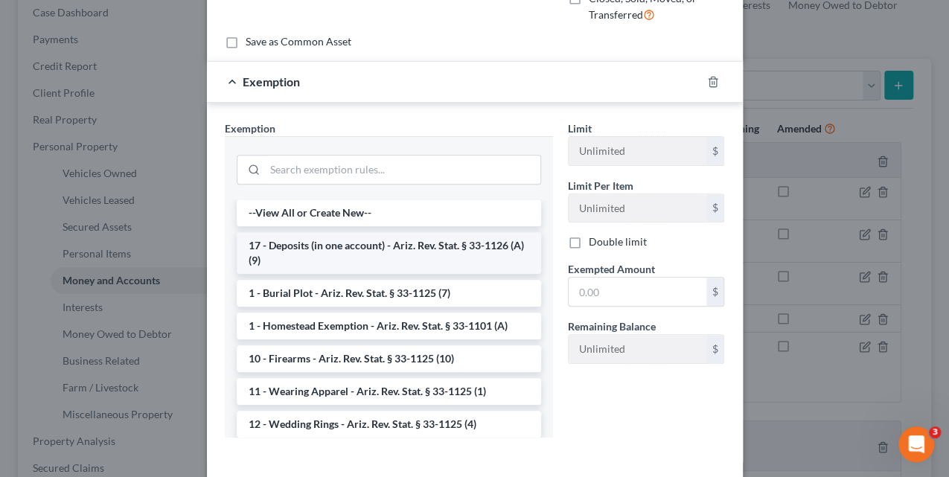
click at [393, 241] on li "17 - Deposits (in one account) - Ariz. Rev. Stat. § 33-1126 (A)(9)" at bounding box center [389, 253] width 304 height 42
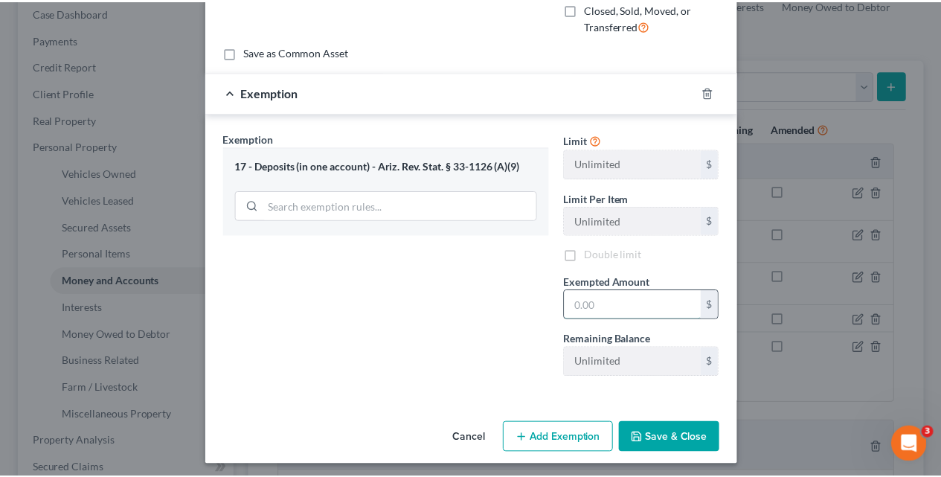
scroll to position [205, 0]
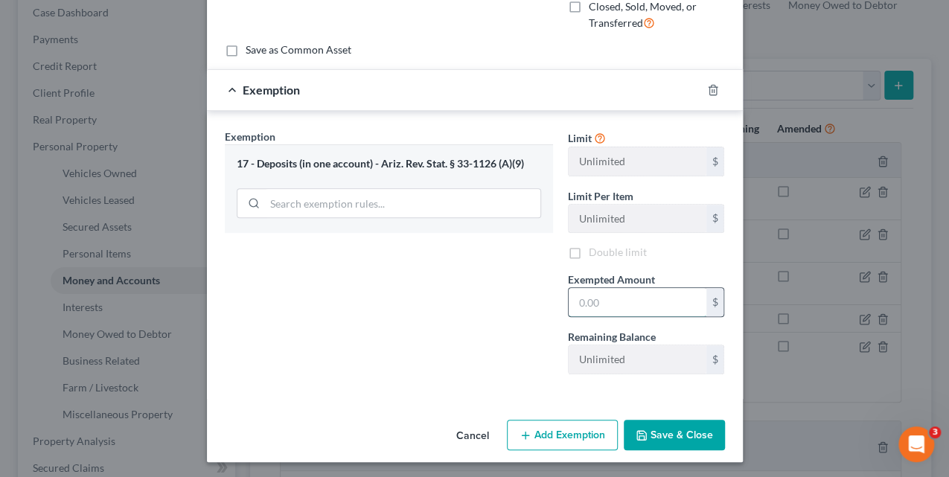
click at [618, 298] on input "text" at bounding box center [638, 302] width 138 height 28
type input "39.45"
click at [699, 435] on button "Save & Close" at bounding box center [674, 435] width 101 height 31
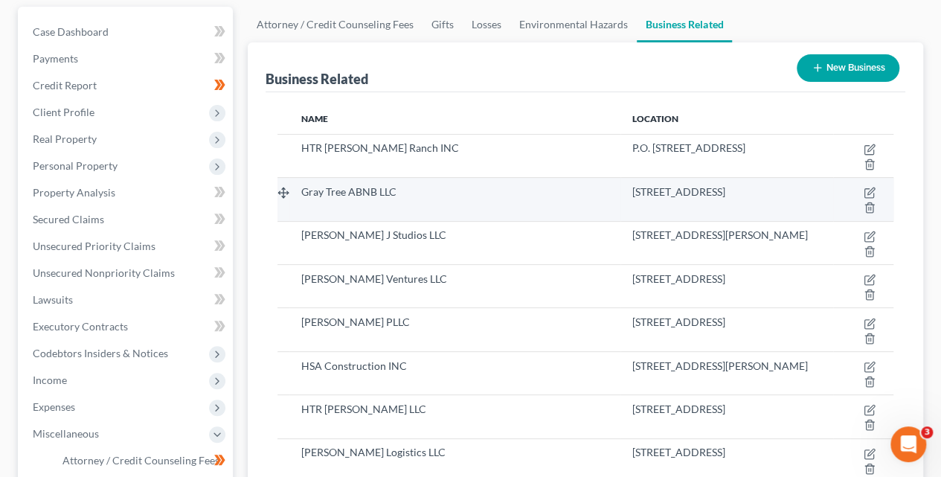
scroll to position [97, 0]
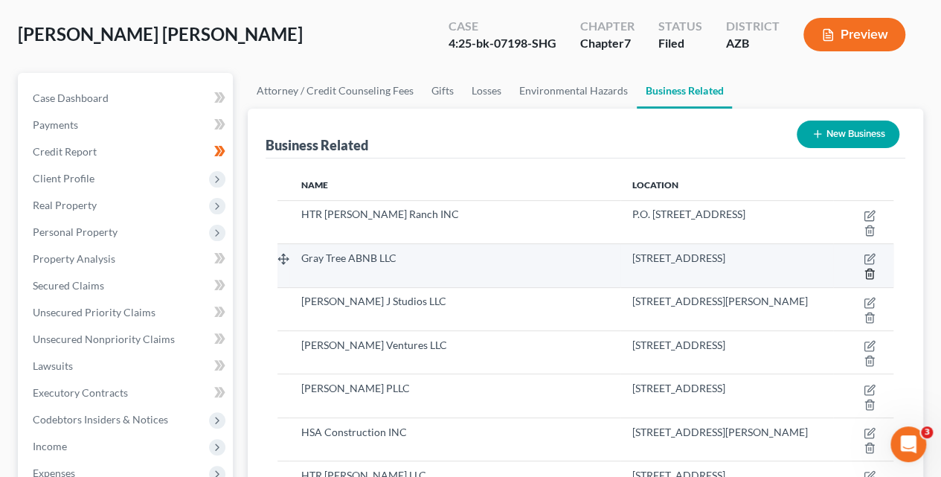
click at [869, 273] on icon "button" at bounding box center [870, 274] width 12 height 12
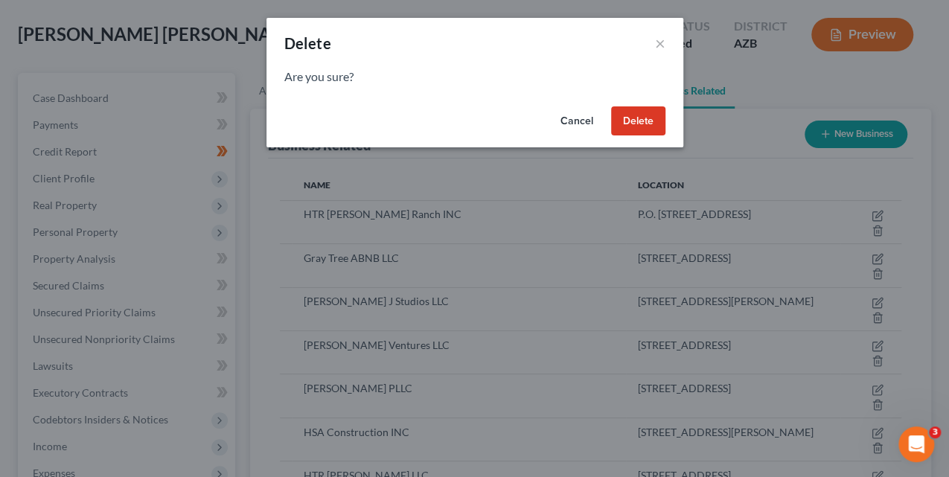
click at [634, 125] on button "Delete" at bounding box center [638, 121] width 54 height 30
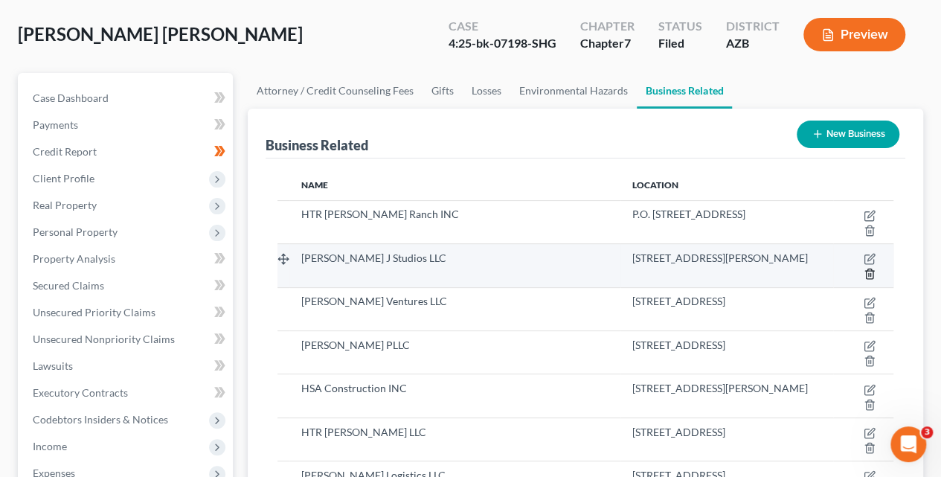
click at [874, 272] on icon "button" at bounding box center [870, 274] width 12 height 12
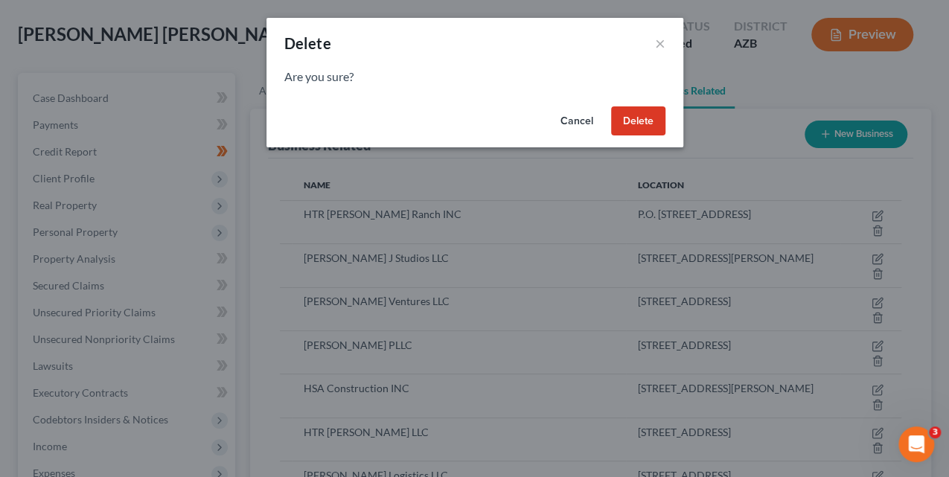
click at [634, 133] on button "Delete" at bounding box center [638, 121] width 54 height 30
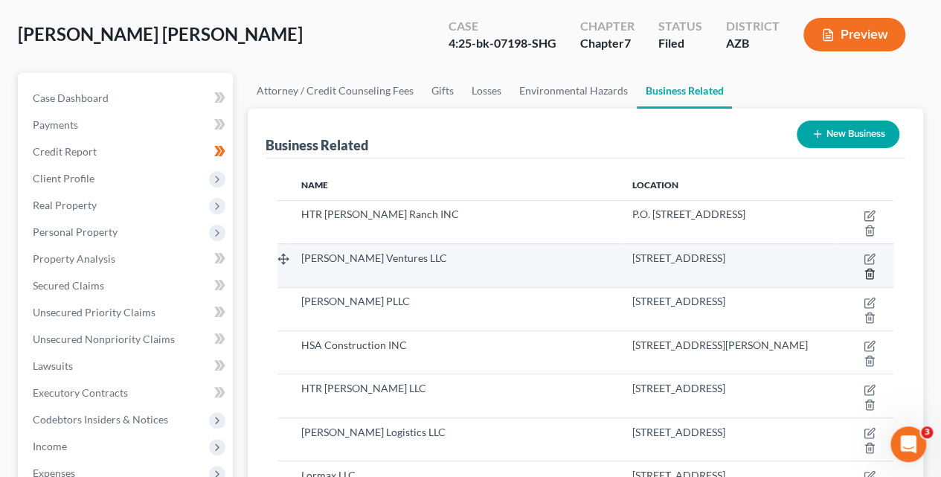
click at [869, 274] on line "button" at bounding box center [869, 275] width 0 height 3
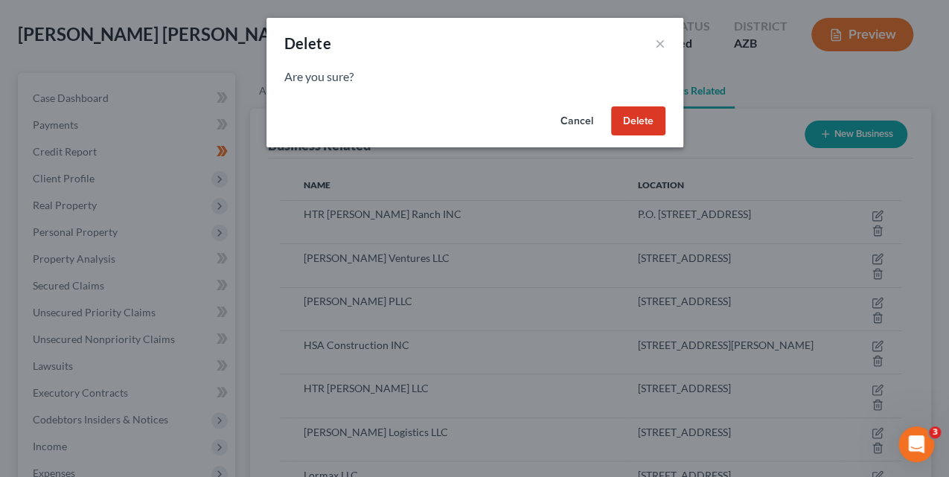
click at [629, 125] on button "Delete" at bounding box center [638, 121] width 54 height 30
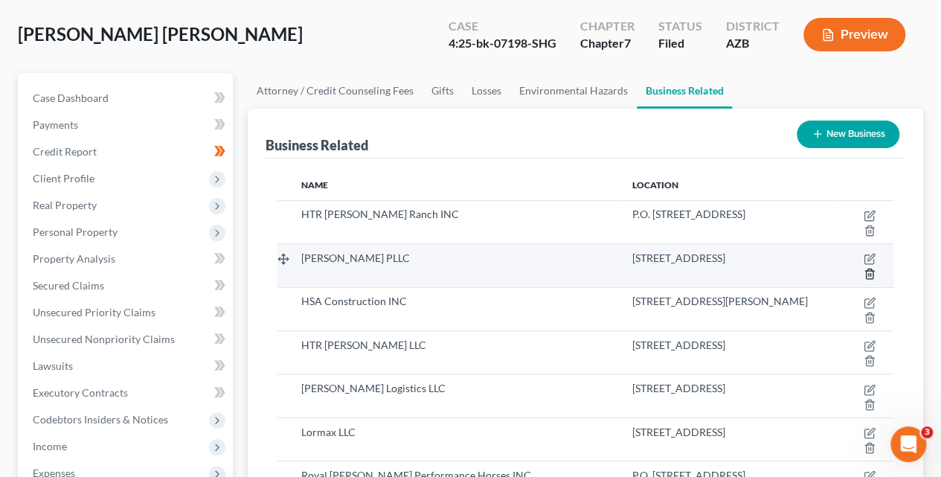
click at [869, 276] on icon "button" at bounding box center [870, 274] width 12 height 12
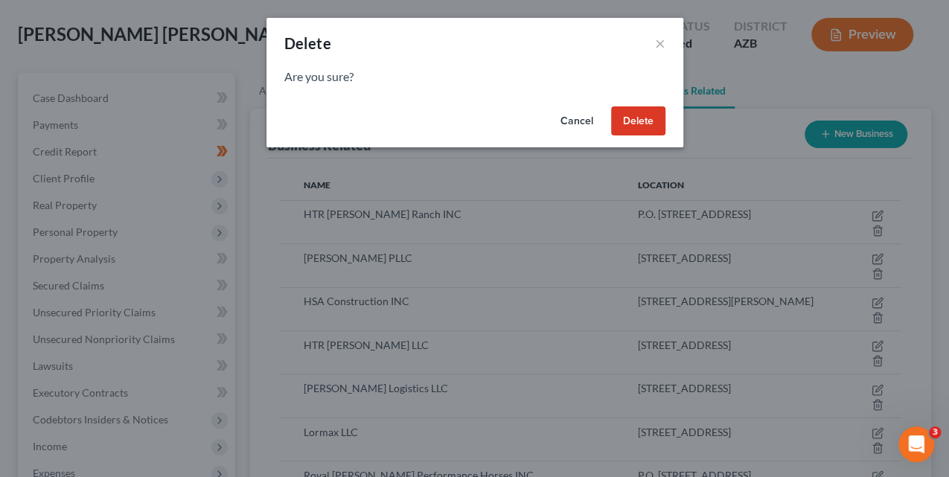
click at [637, 124] on button "Delete" at bounding box center [638, 121] width 54 height 30
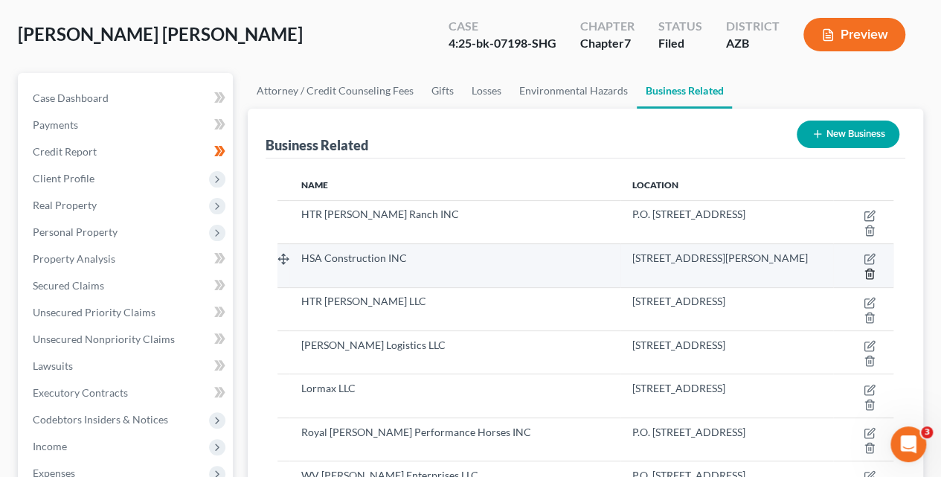
click at [871, 274] on line "button" at bounding box center [871, 275] width 0 height 3
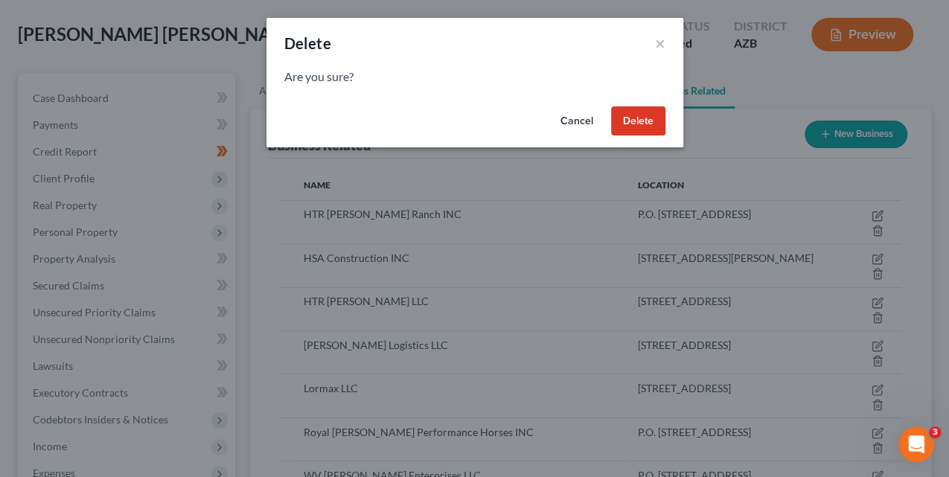
click at [655, 121] on button "Delete" at bounding box center [638, 121] width 54 height 30
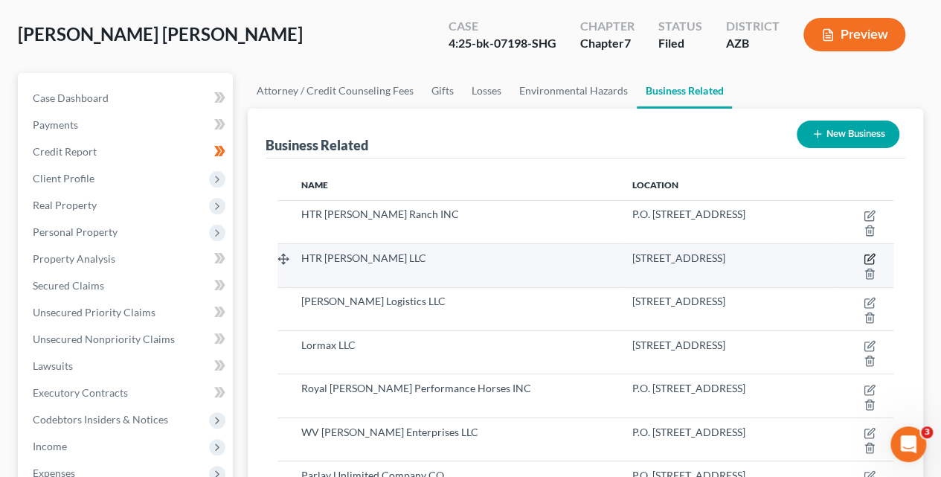
click at [867, 260] on icon "button" at bounding box center [870, 259] width 12 height 12
select select "member"
select select "3"
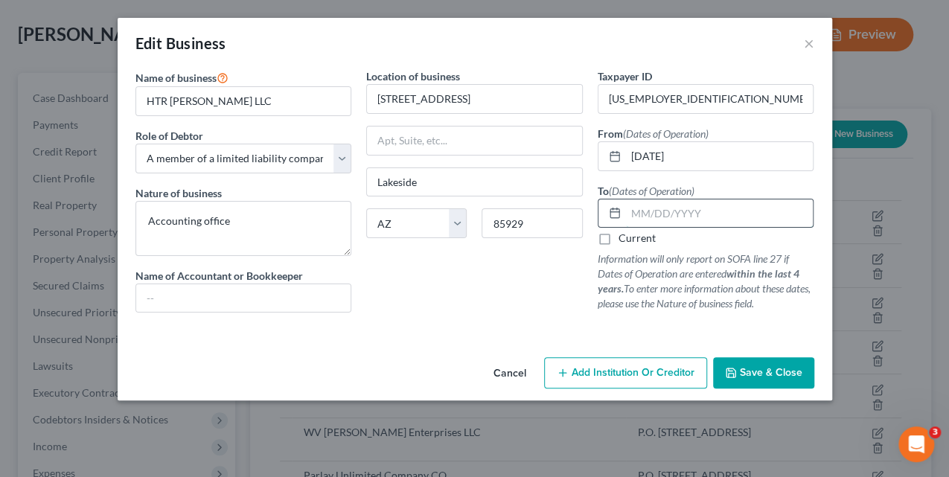
click at [681, 212] on input "text" at bounding box center [720, 213] width 188 height 28
type input "03/31/2024"
click at [795, 377] on span "Save & Close" at bounding box center [771, 372] width 63 height 13
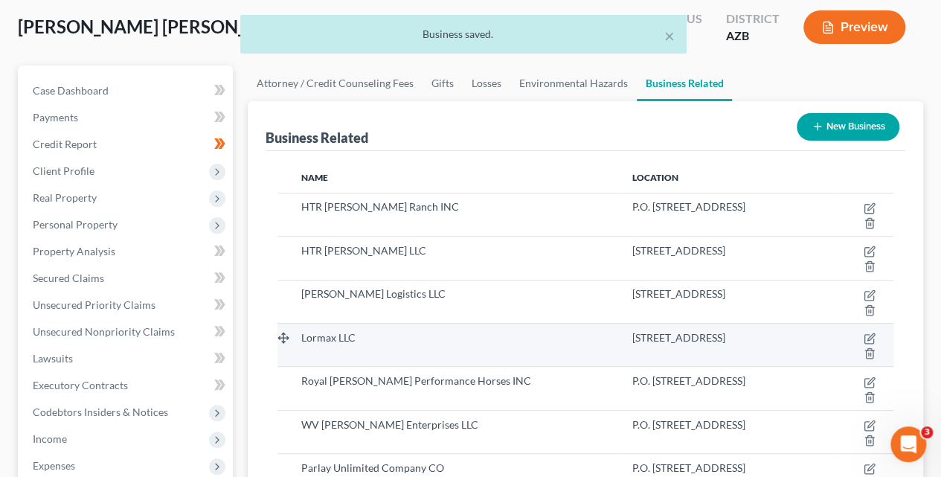
scroll to position [109, 0]
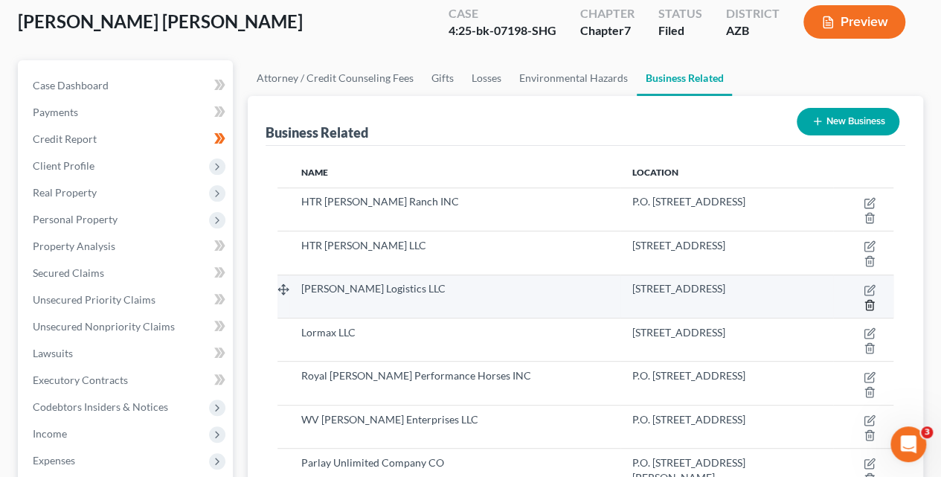
click at [872, 304] on icon "button" at bounding box center [870, 305] width 12 height 12
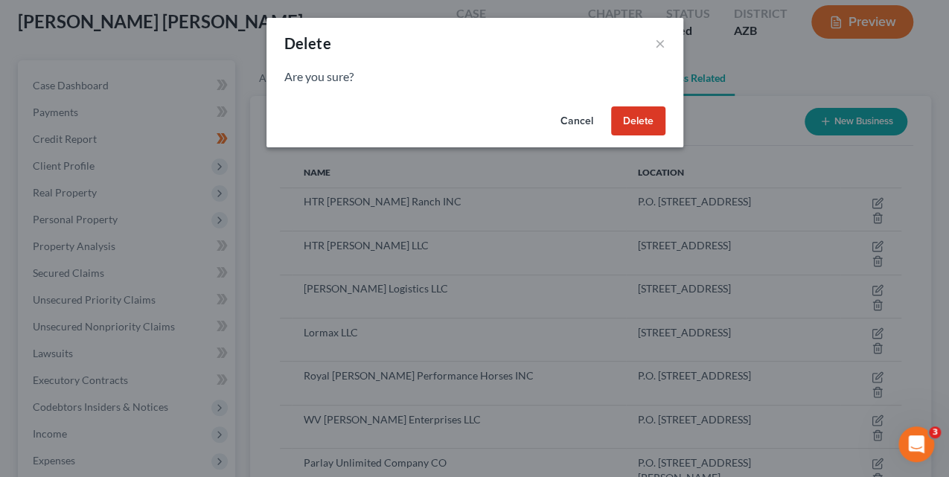
click at [639, 124] on button "Delete" at bounding box center [638, 121] width 54 height 30
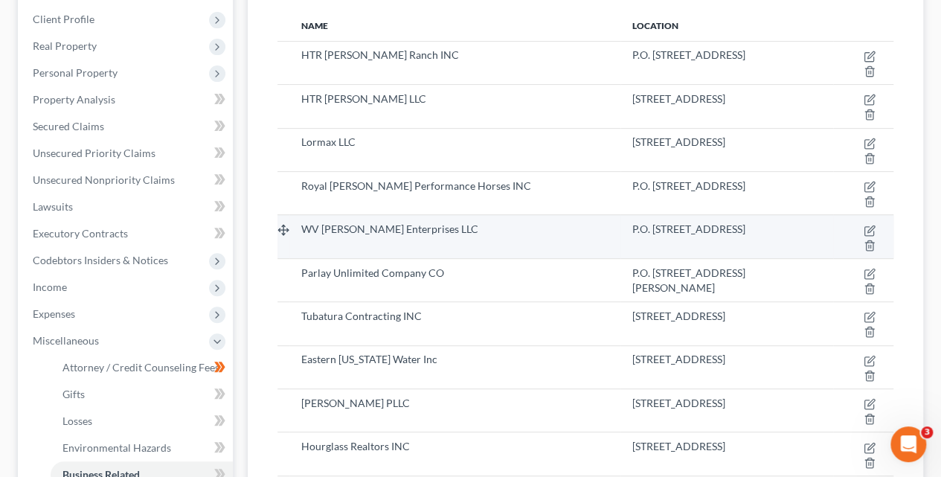
scroll to position [150, 0]
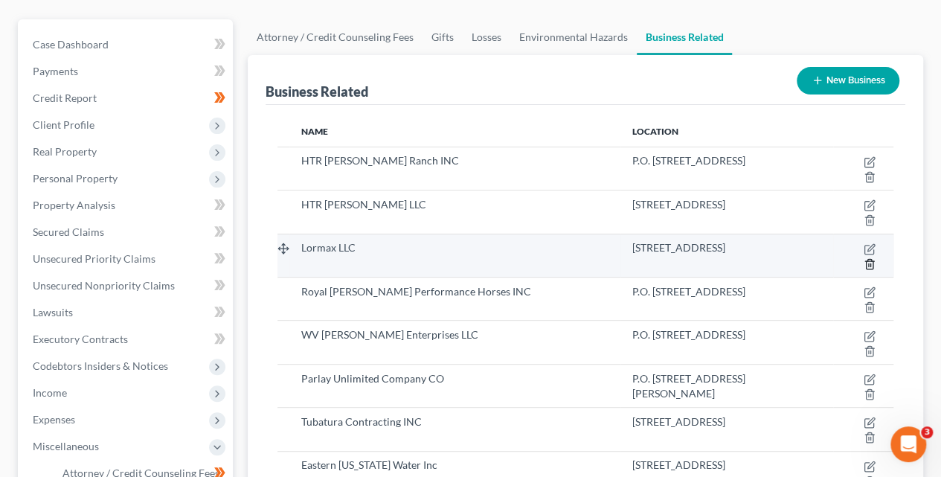
click at [869, 260] on icon "button" at bounding box center [870, 264] width 12 height 12
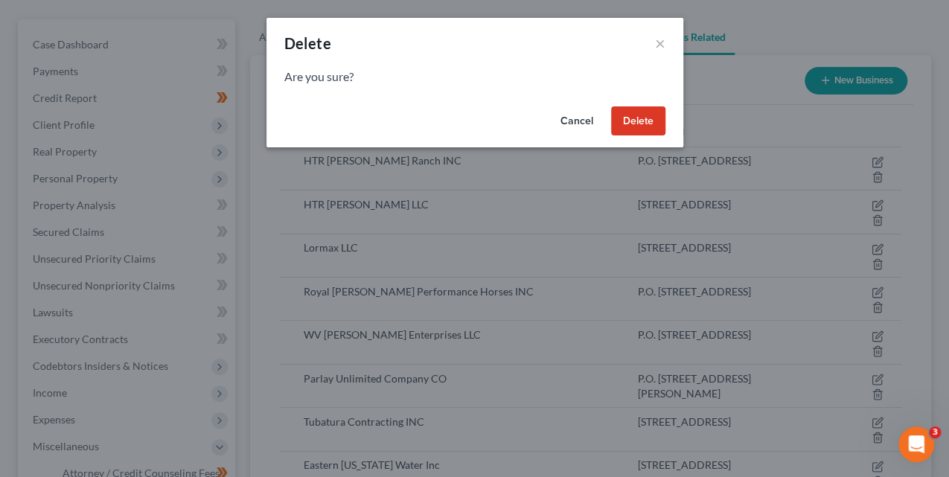
click at [635, 127] on button "Delete" at bounding box center [638, 121] width 54 height 30
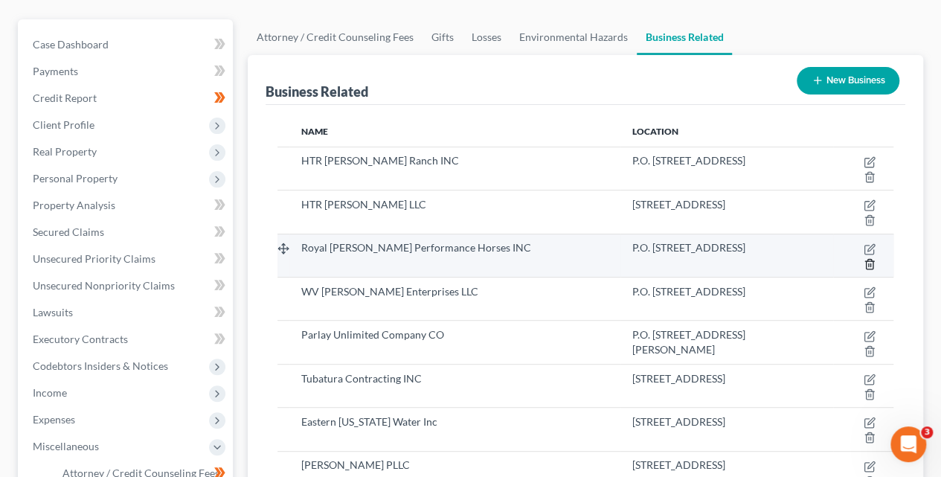
click at [867, 261] on icon "button" at bounding box center [870, 264] width 12 height 12
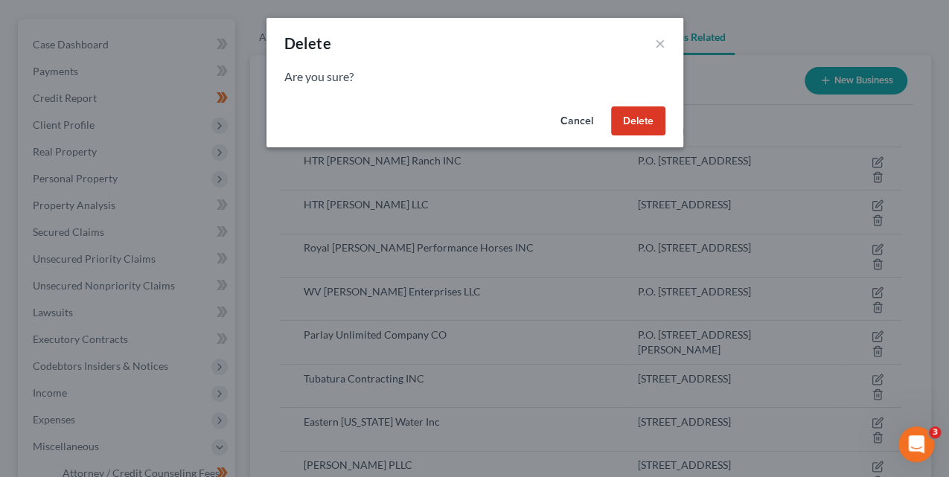
click at [631, 125] on button "Delete" at bounding box center [638, 121] width 54 height 30
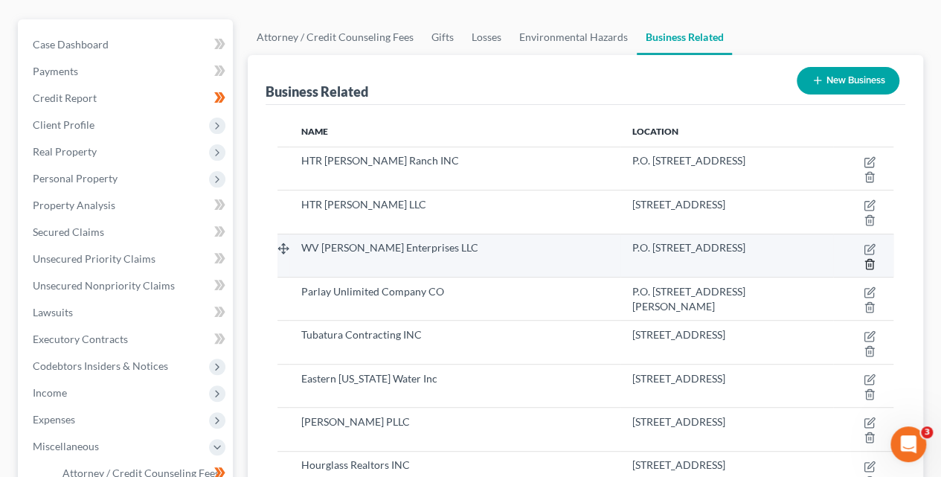
click at [866, 262] on icon "button" at bounding box center [869, 264] width 7 height 10
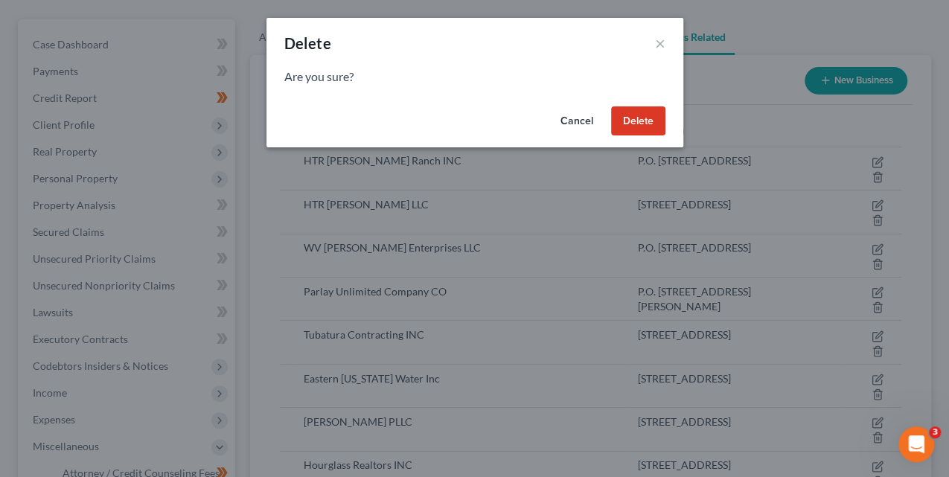
click at [627, 121] on button "Delete" at bounding box center [638, 121] width 54 height 30
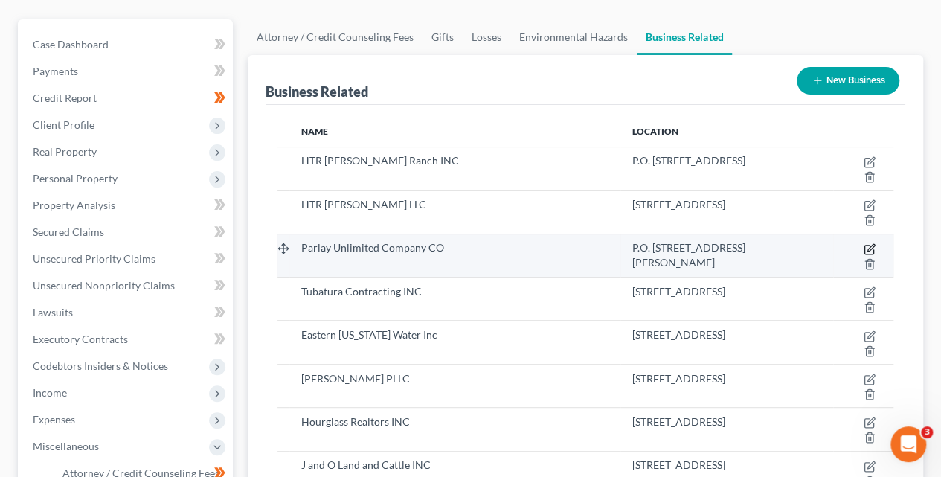
click at [870, 246] on icon "button" at bounding box center [870, 249] width 12 height 12
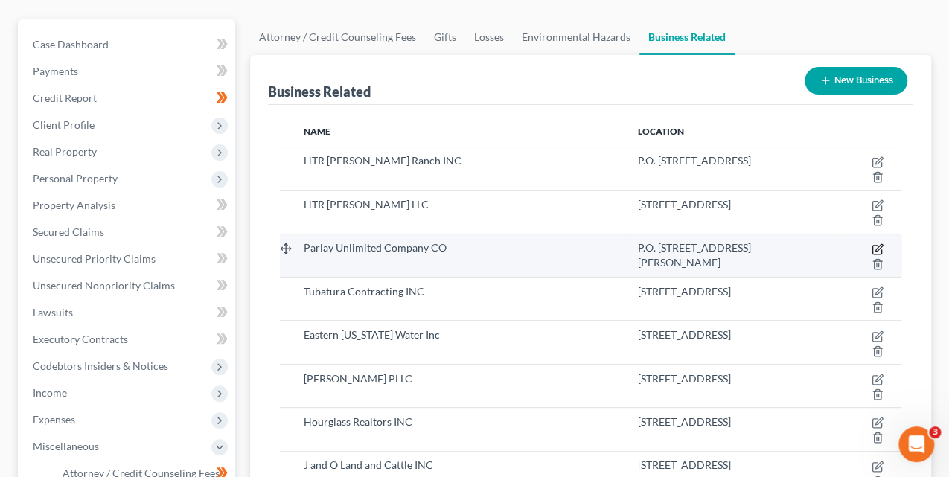
select select "officer"
select select "3"
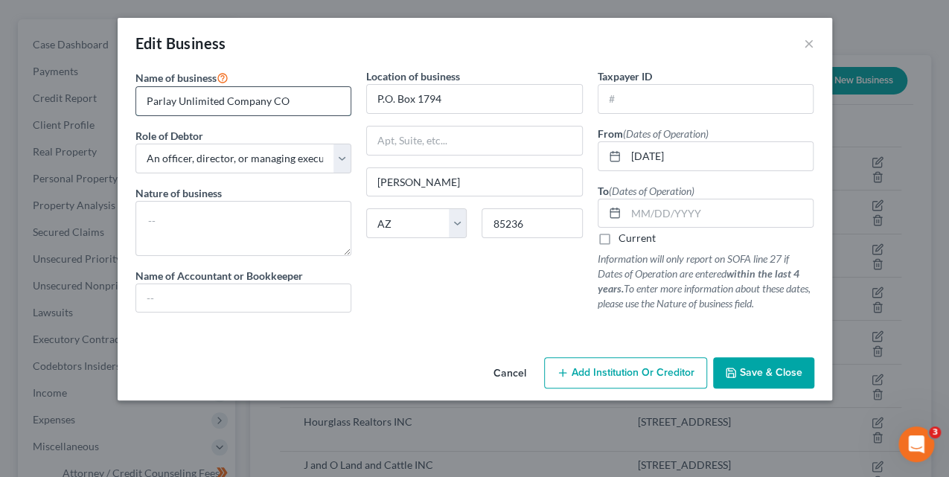
click at [321, 100] on input "Parlay Unlimited Company CO" at bounding box center [243, 101] width 215 height 28
type input "Parlay Unlimited Company Co."
click at [643, 209] on input "text" at bounding box center [720, 213] width 188 height 28
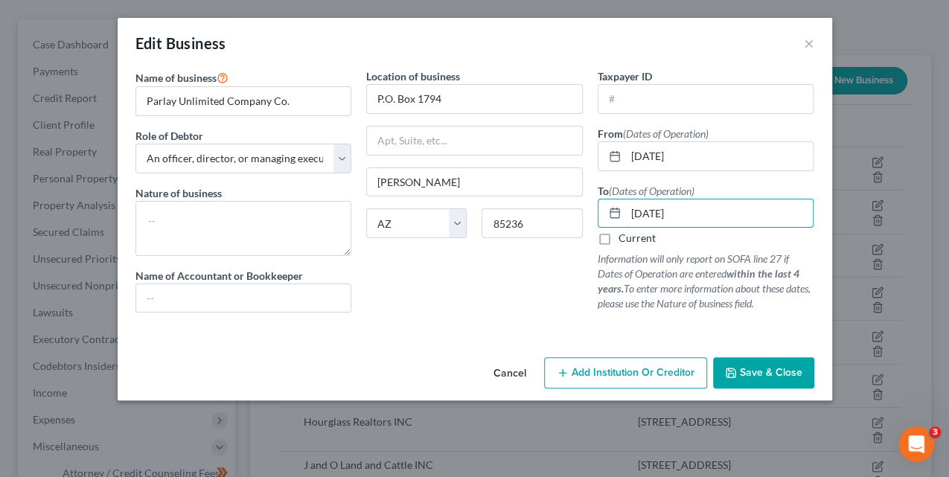
type input "05/05/2024"
click at [774, 366] on span "Save & Close" at bounding box center [771, 372] width 63 height 13
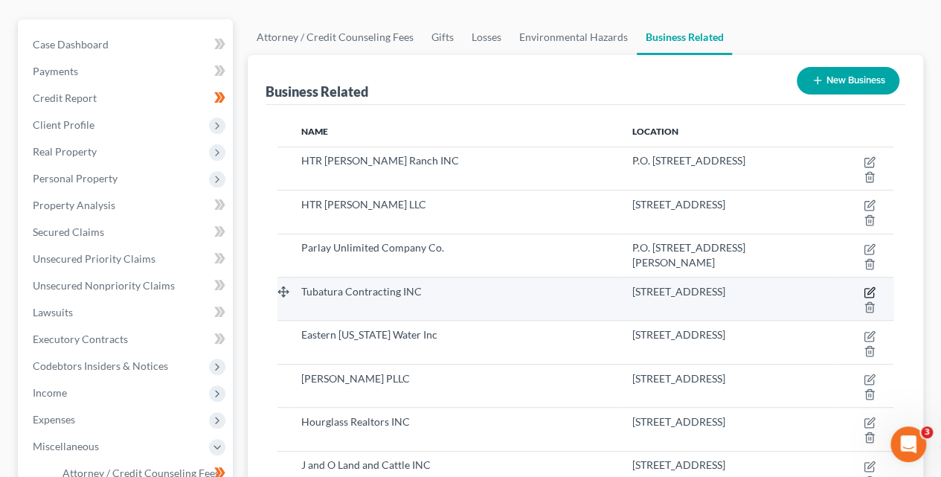
click at [870, 291] on icon "button" at bounding box center [871, 290] width 7 height 7
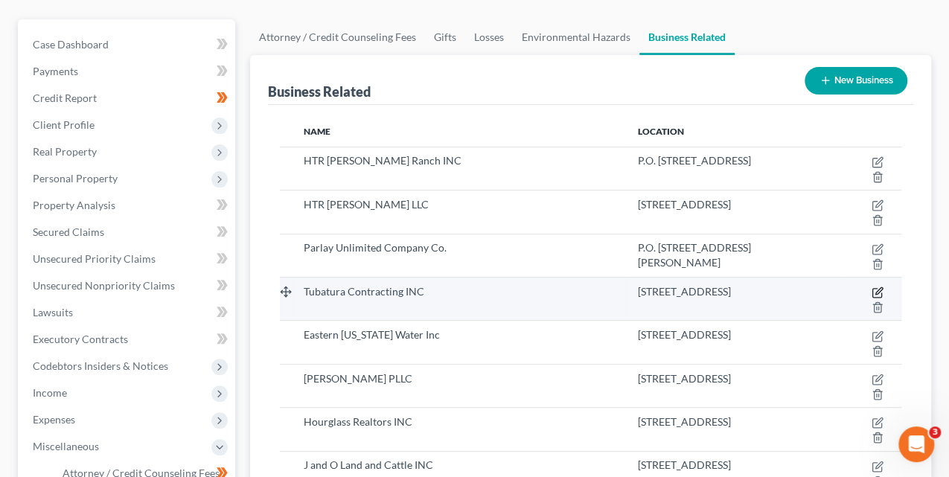
select select "officer"
select select "3"
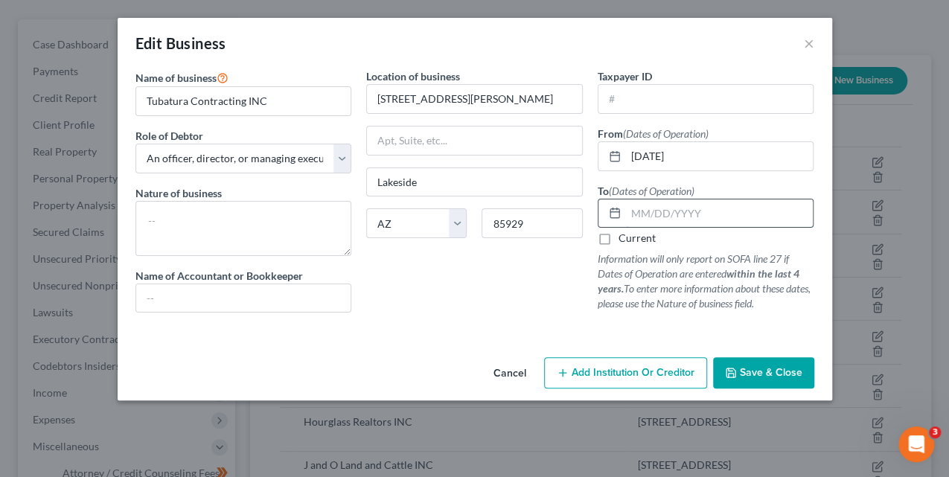
click at [682, 210] on input "text" at bounding box center [720, 213] width 188 height 28
type input "04/22/2024"
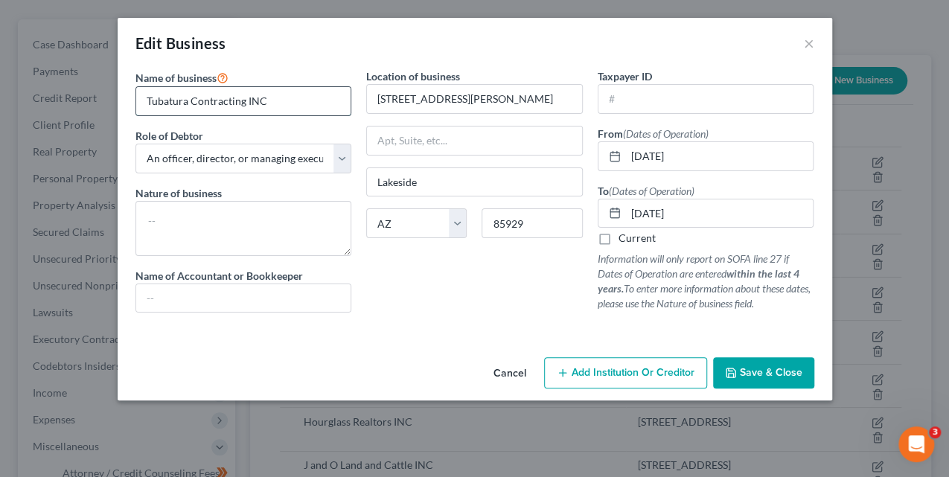
click at [278, 103] on input "Tubatura Contracting INC" at bounding box center [243, 101] width 215 height 28
type input "Tubatura Contracting Inc."
click at [761, 368] on span "Save & Close" at bounding box center [771, 372] width 63 height 13
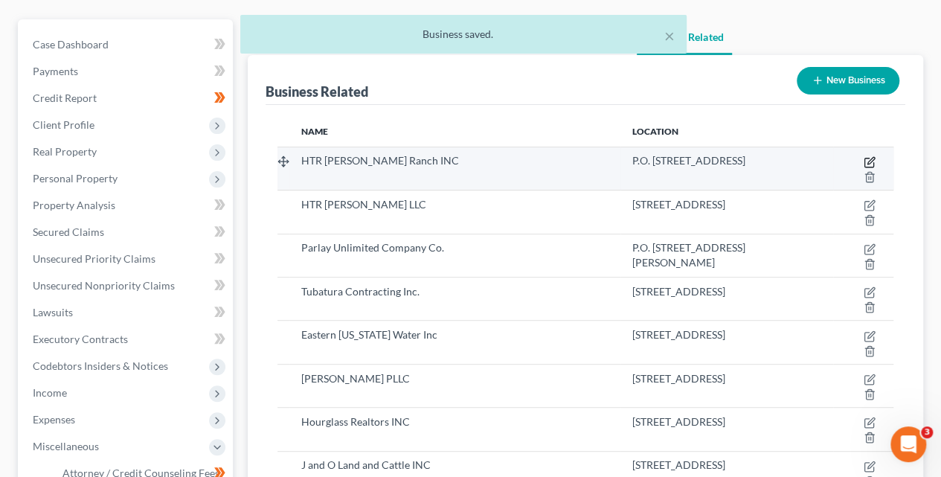
click at [868, 160] on icon "button" at bounding box center [870, 162] width 12 height 12
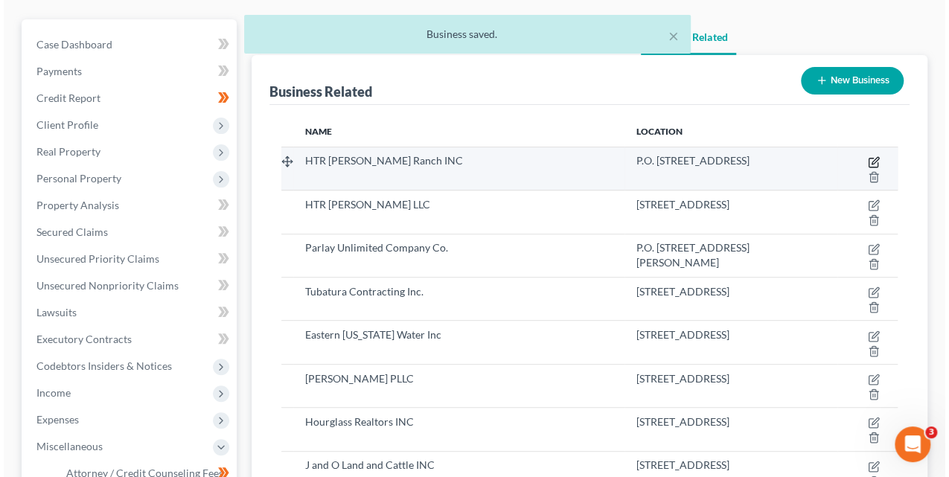
select select "officer"
select select "3"
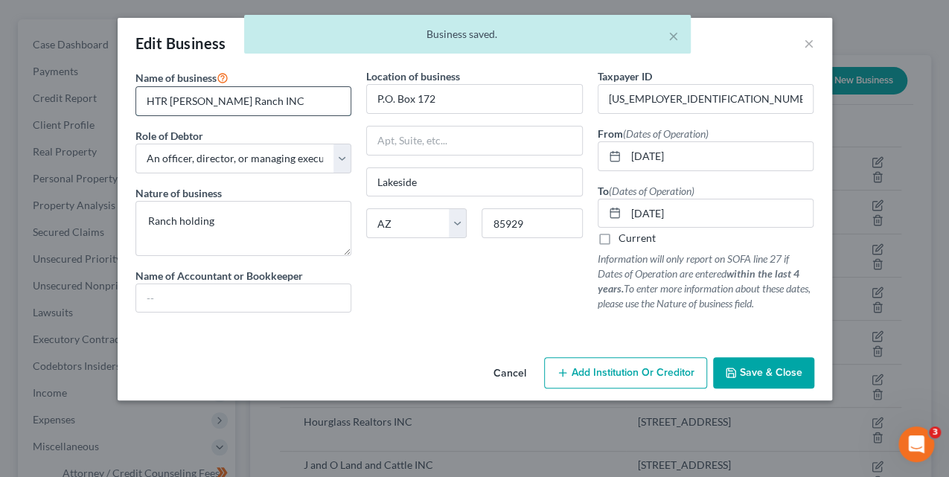
click at [298, 100] on input "HTR Johnson Ranch INC" at bounding box center [243, 101] width 215 height 28
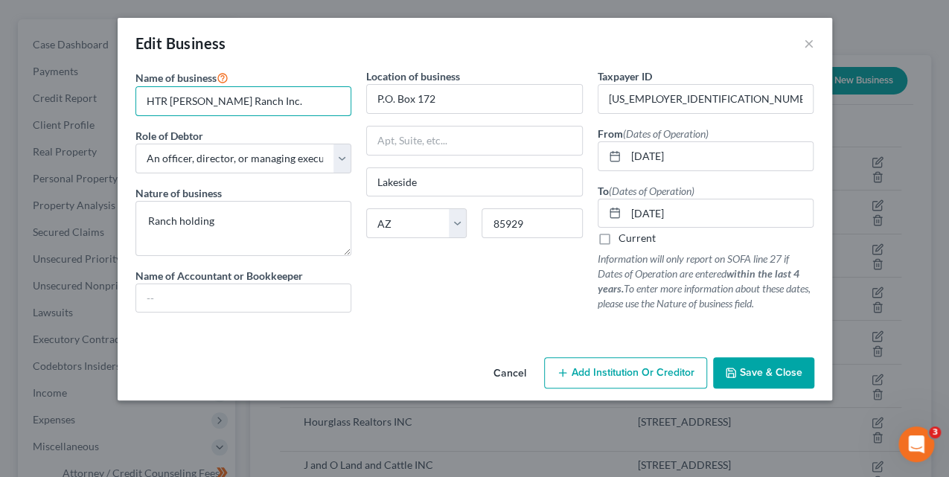
type input "HTR [PERSON_NAME] Ranch Inc."
click at [795, 373] on span "Save & Close" at bounding box center [771, 372] width 63 height 13
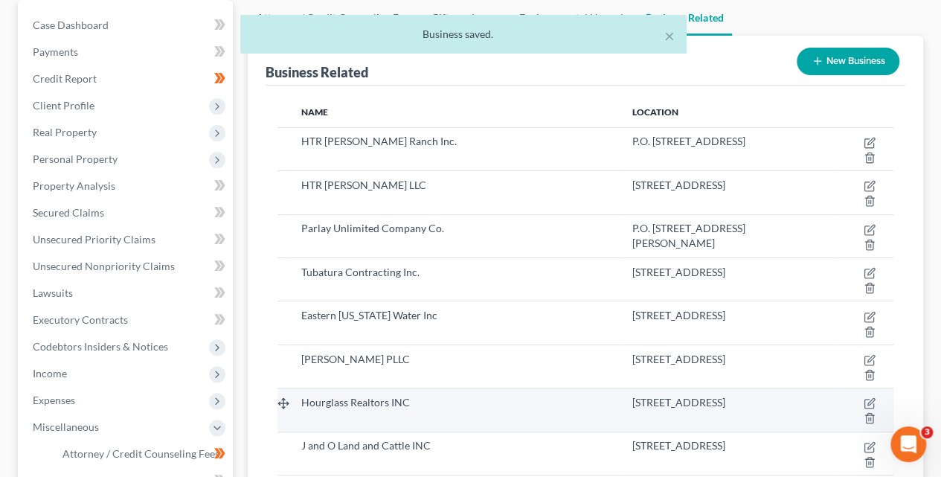
scroll to position [171, 0]
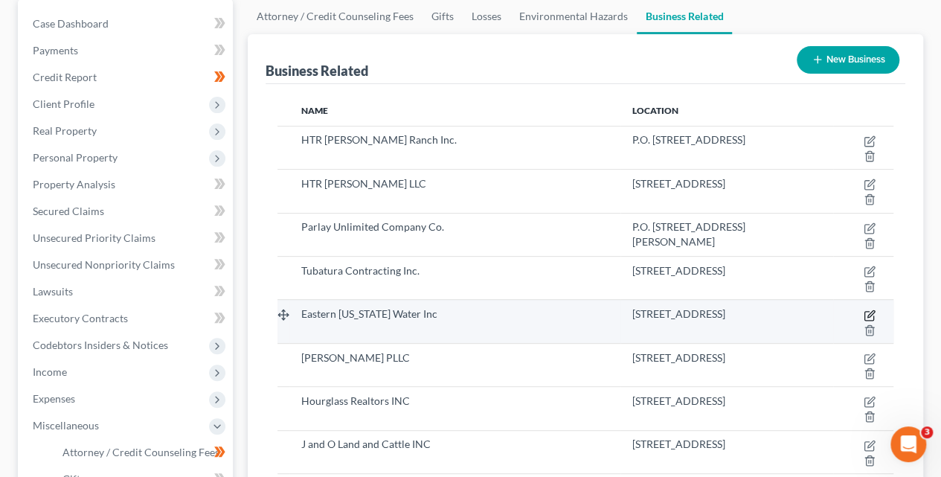
click at [871, 311] on icon "button" at bounding box center [870, 316] width 12 height 12
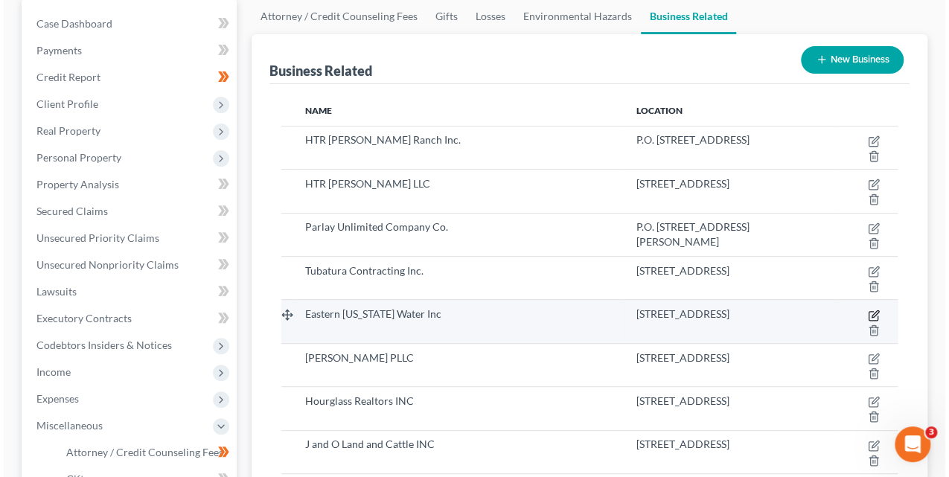
select select "officer"
select select "3"
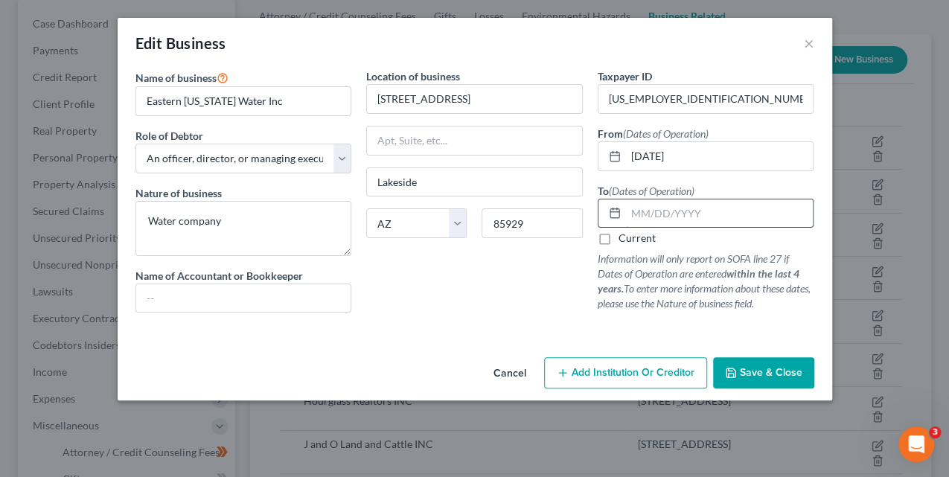
click at [653, 205] on input "text" at bounding box center [720, 213] width 188 height 28
type input "12/31/2023"
click at [771, 378] on button "Save & Close" at bounding box center [763, 372] width 101 height 31
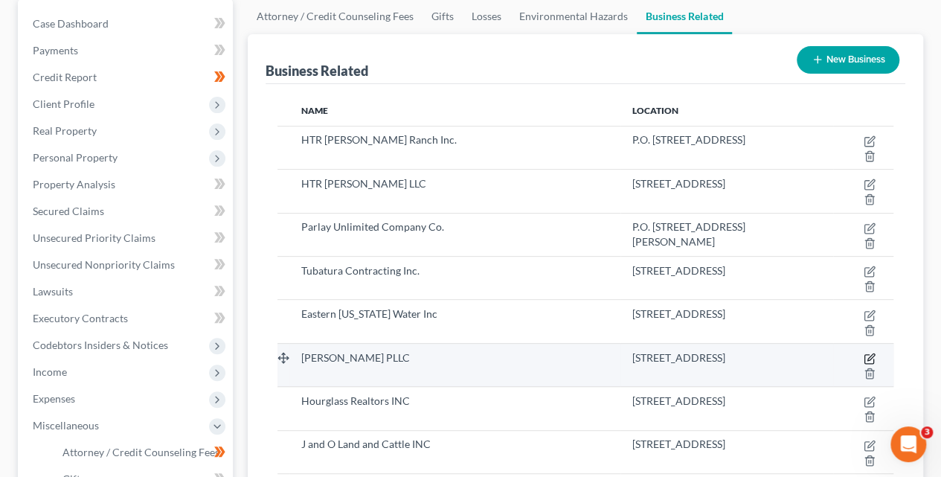
click at [874, 355] on icon "button" at bounding box center [870, 359] width 12 height 12
select select "member"
select select "3"
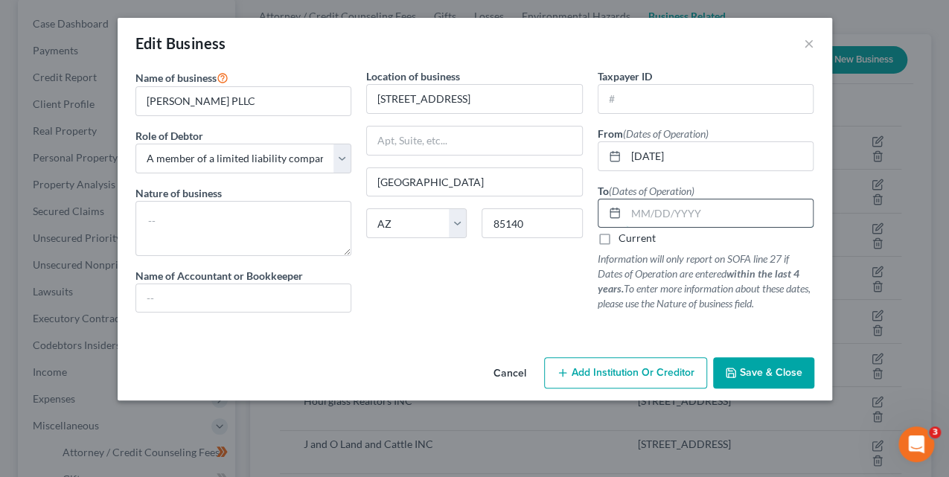
click at [660, 214] on input "text" at bounding box center [720, 213] width 188 height 28
type input "05/21/2024"
click at [773, 370] on span "Save & Close" at bounding box center [771, 372] width 63 height 13
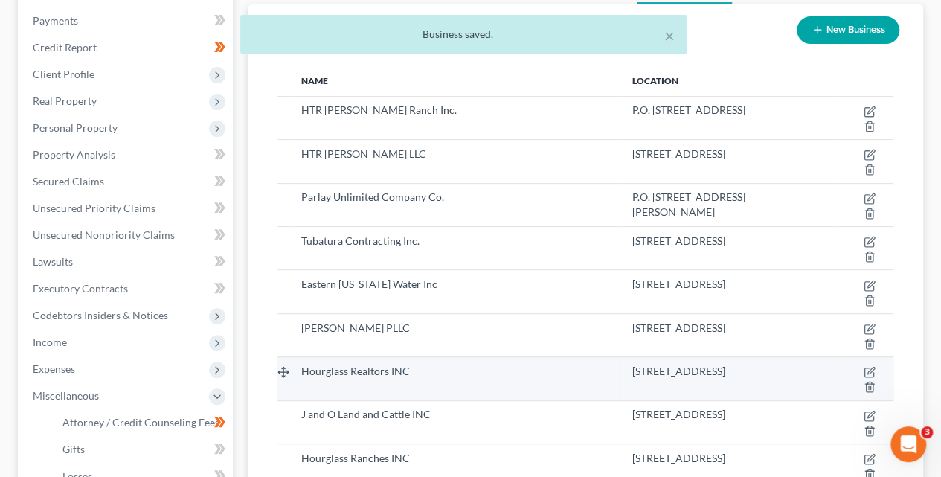
scroll to position [202, 0]
click at [867, 368] on icon "button" at bounding box center [870, 371] width 12 height 12
select select "officer"
select select "3"
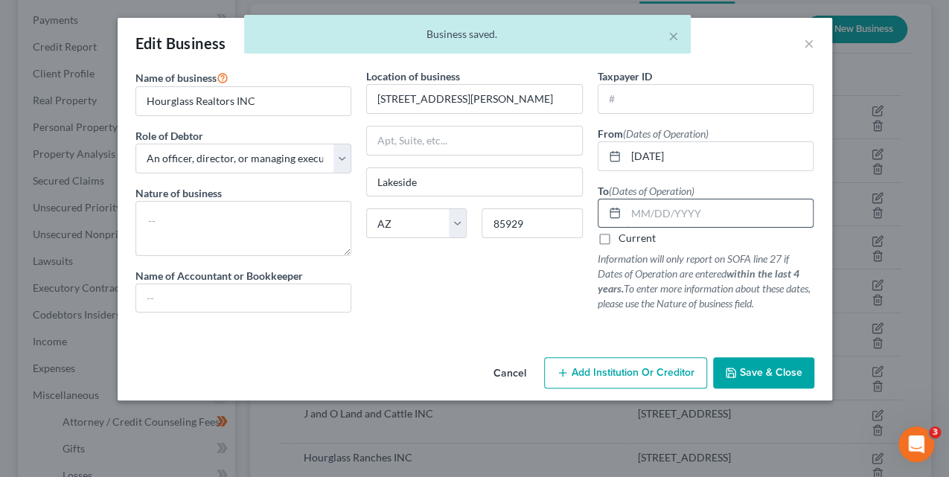
click at [671, 215] on input "text" at bounding box center [720, 213] width 188 height 28
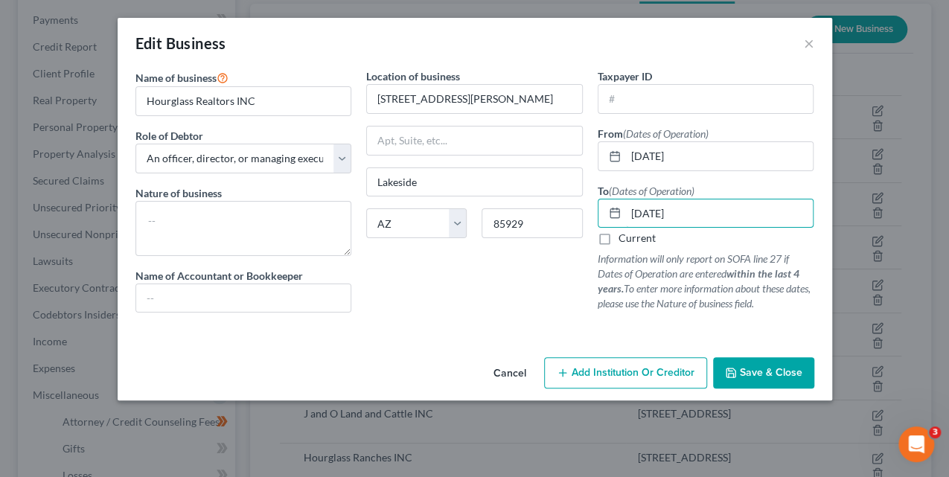
type input "05/31/2023"
click at [792, 374] on span "Save & Close" at bounding box center [771, 372] width 63 height 13
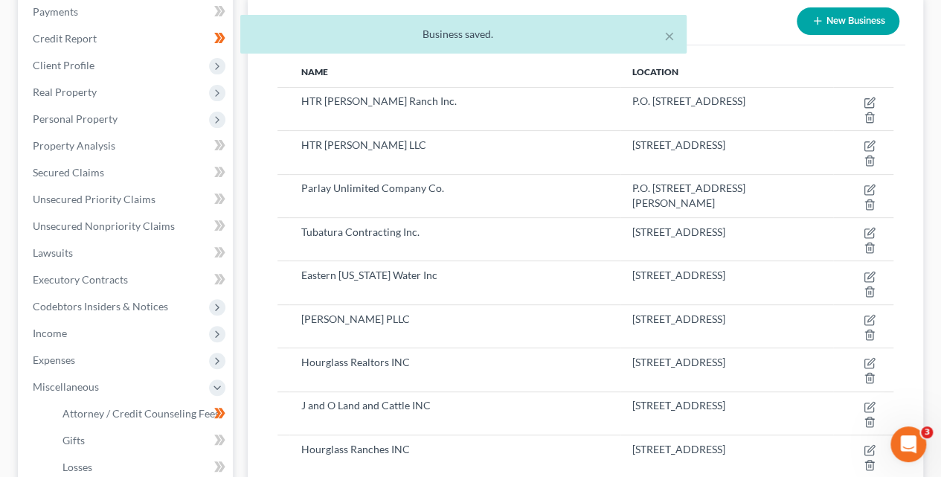
scroll to position [226, 0]
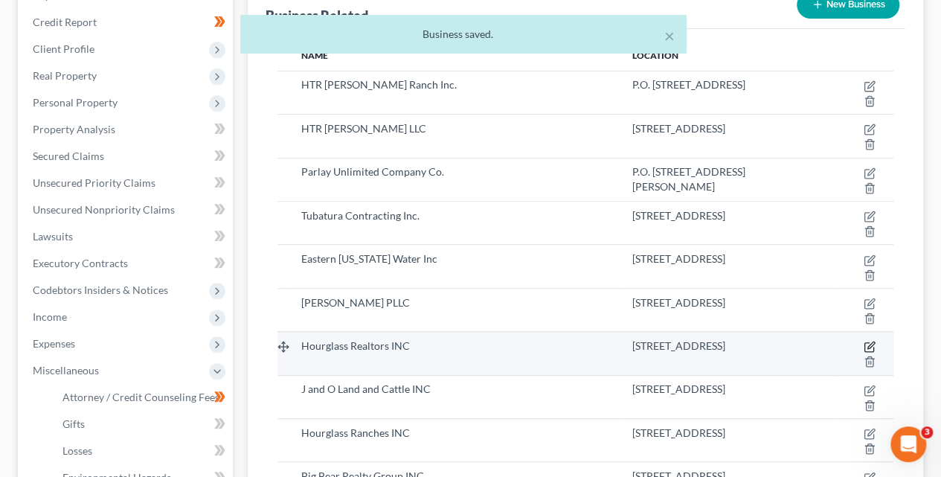
click at [870, 344] on icon "button" at bounding box center [870, 347] width 12 height 12
select select "officer"
select select "3"
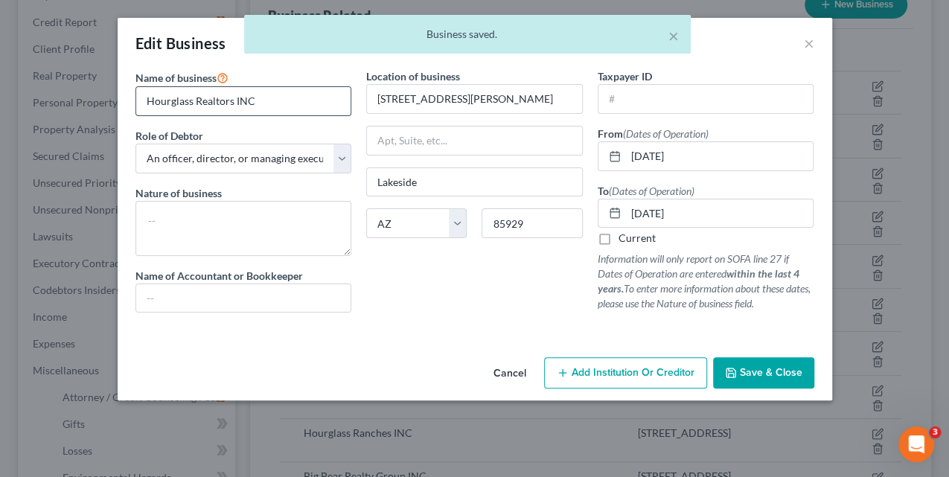
click at [329, 103] on input "Hourglass Realtors INC" at bounding box center [243, 101] width 215 height 28
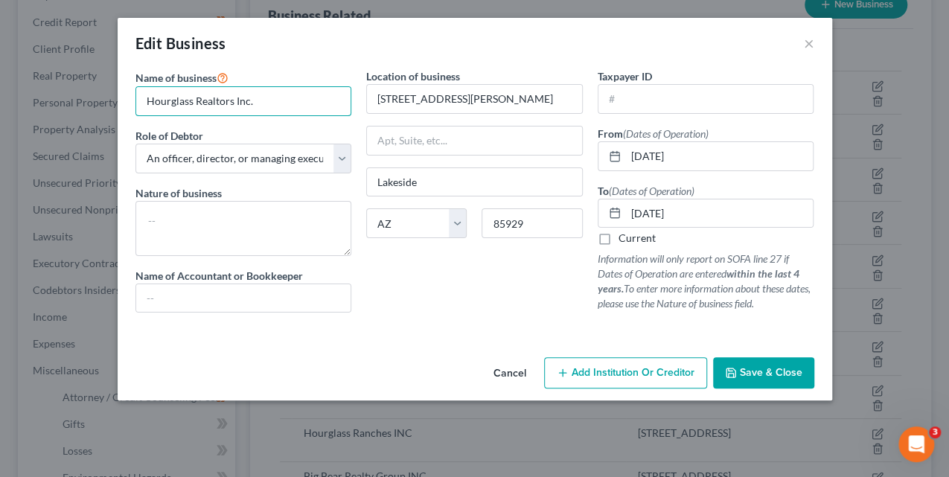
type input "Hourglass Realtors Inc."
click at [777, 377] on span "Save & Close" at bounding box center [771, 372] width 63 height 13
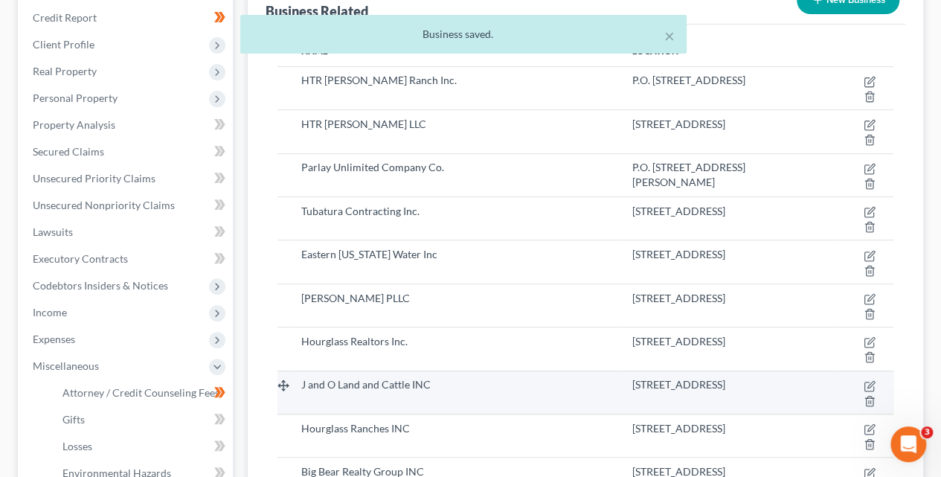
scroll to position [232, 0]
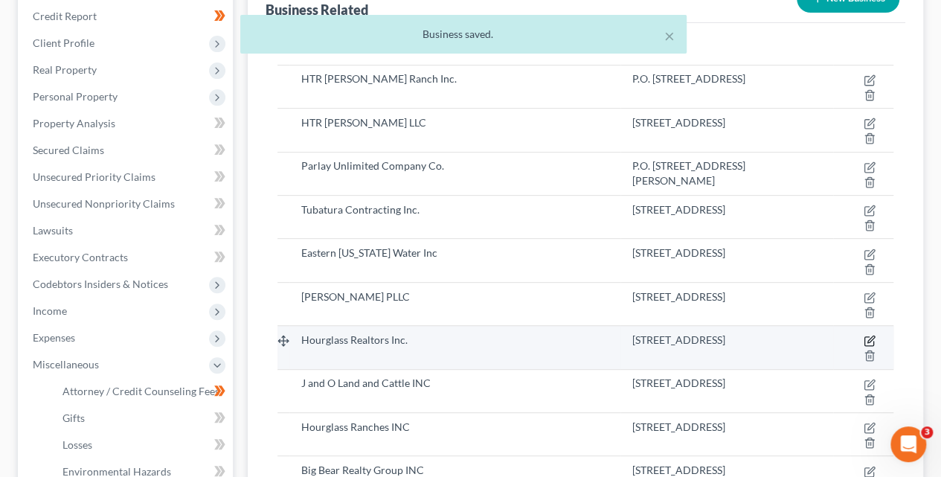
click at [869, 337] on icon "button" at bounding box center [871, 339] width 7 height 7
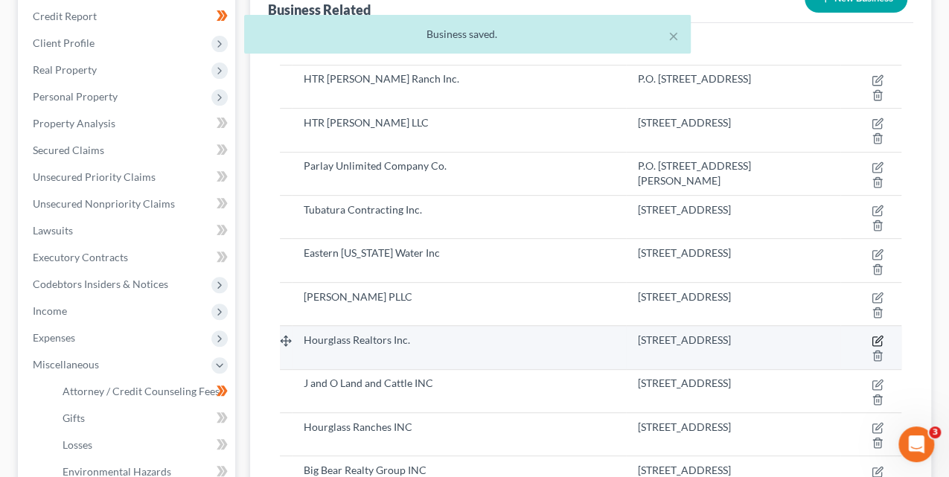
select select "officer"
select select "3"
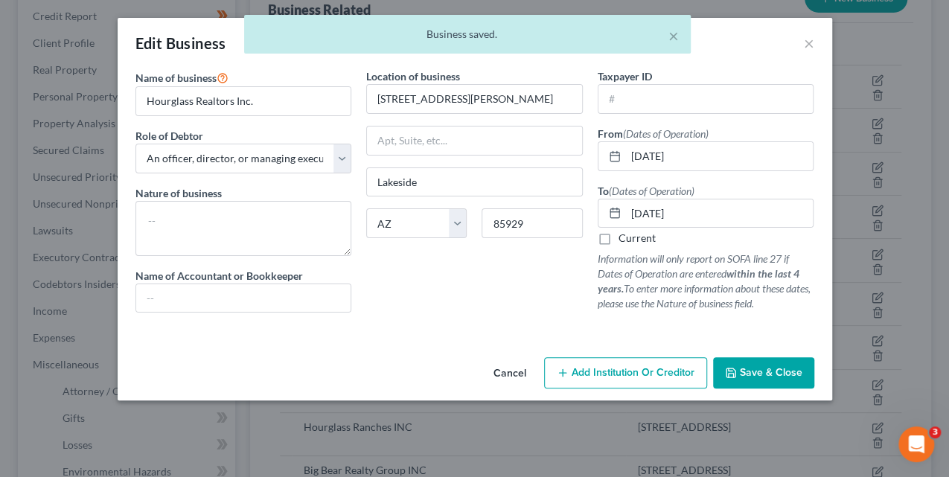
click at [765, 366] on span "Save & Close" at bounding box center [771, 372] width 63 height 13
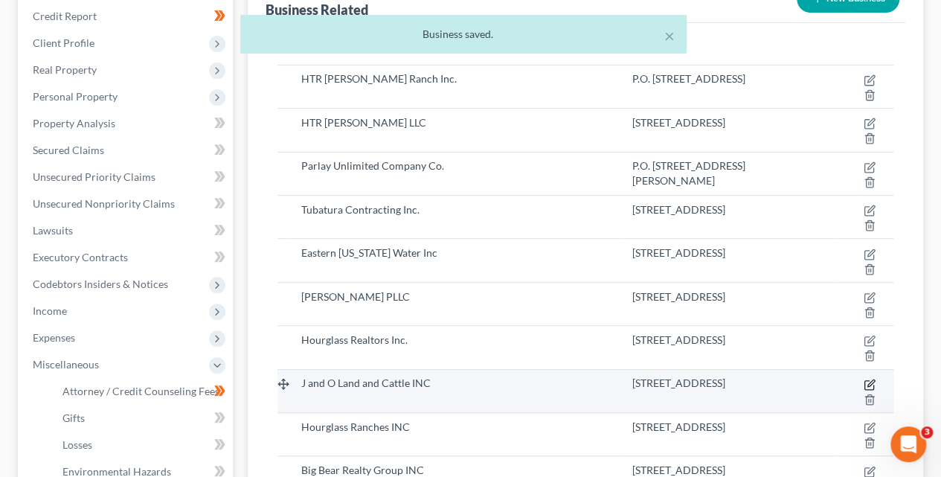
click at [871, 382] on icon "button" at bounding box center [871, 383] width 7 height 7
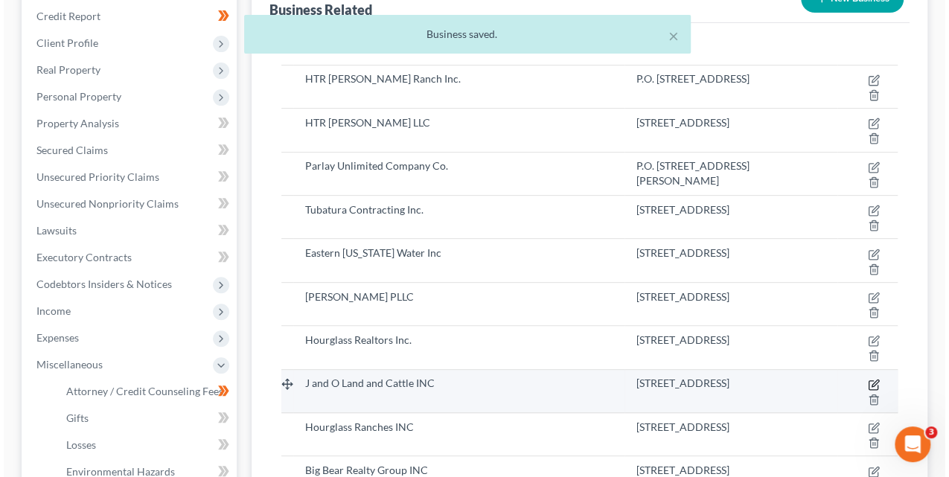
select select "officer"
select select "3"
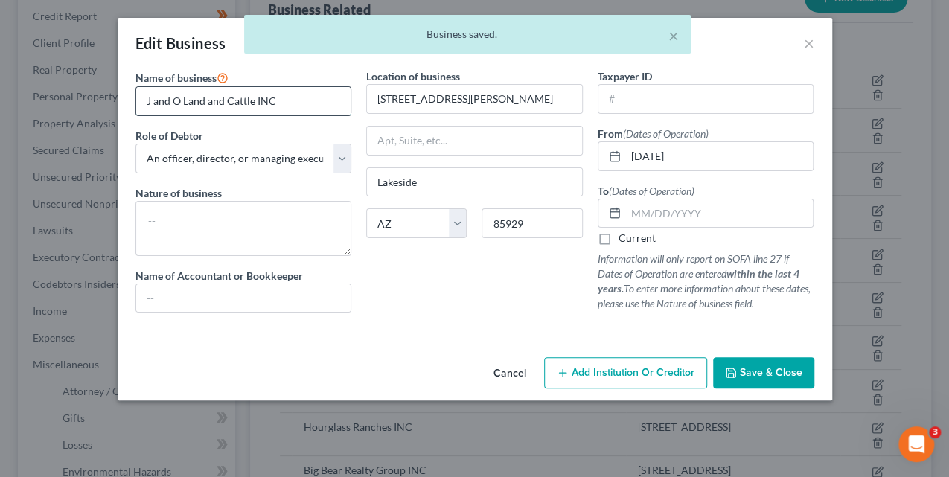
click at [310, 101] on input "J and O Land and Cattle INC" at bounding box center [243, 101] width 215 height 28
type input "J and O Land and Cattle Inc."
click at [650, 216] on input "text" at bounding box center [720, 213] width 188 height 28
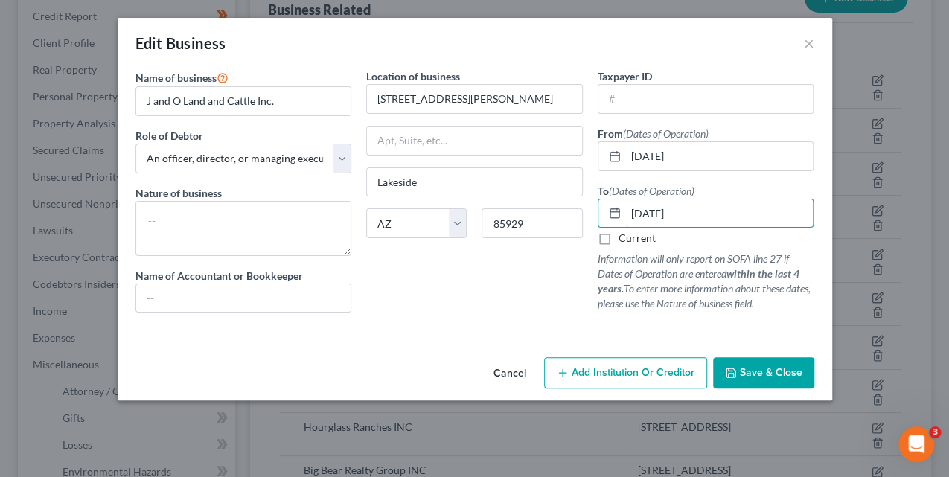
type input "06/21/2023"
click at [775, 374] on span "Save & Close" at bounding box center [771, 372] width 63 height 13
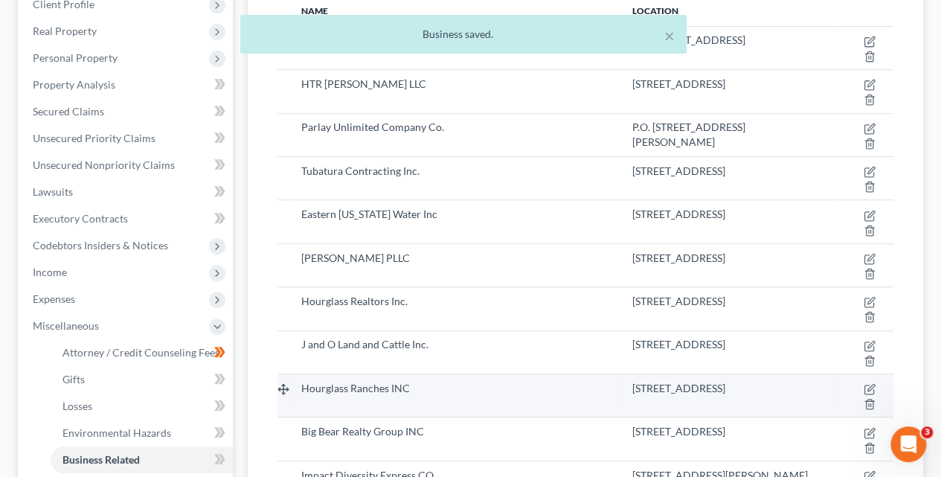
scroll to position [284, 0]
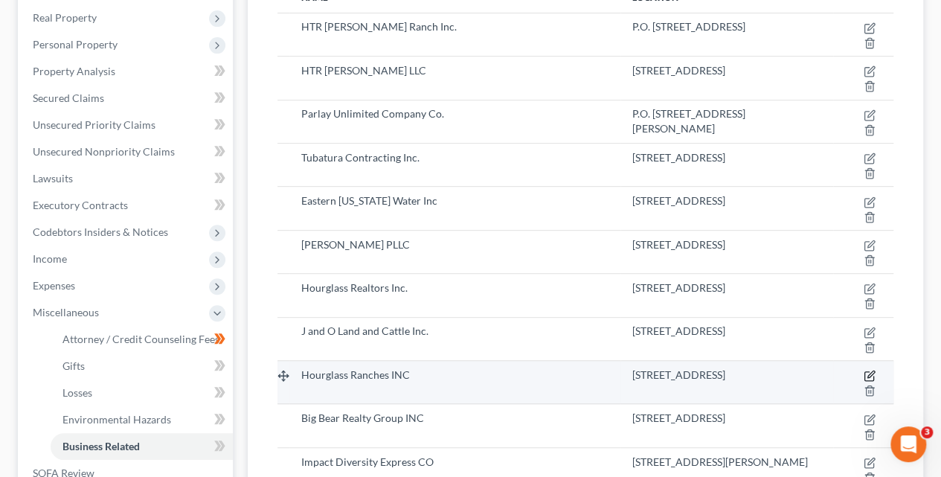
click at [874, 373] on icon "button" at bounding box center [870, 376] width 12 height 12
select select "officer"
select select "3"
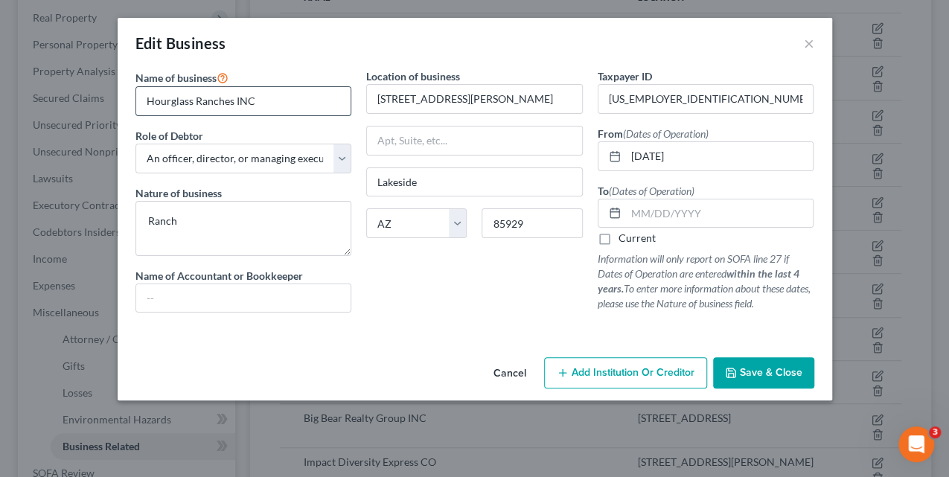
click at [284, 100] on input "Hourglass Ranches INC" at bounding box center [243, 101] width 215 height 28
type input "Hourglass Ranches Inc."
click at [645, 218] on input "text" at bounding box center [720, 213] width 188 height 28
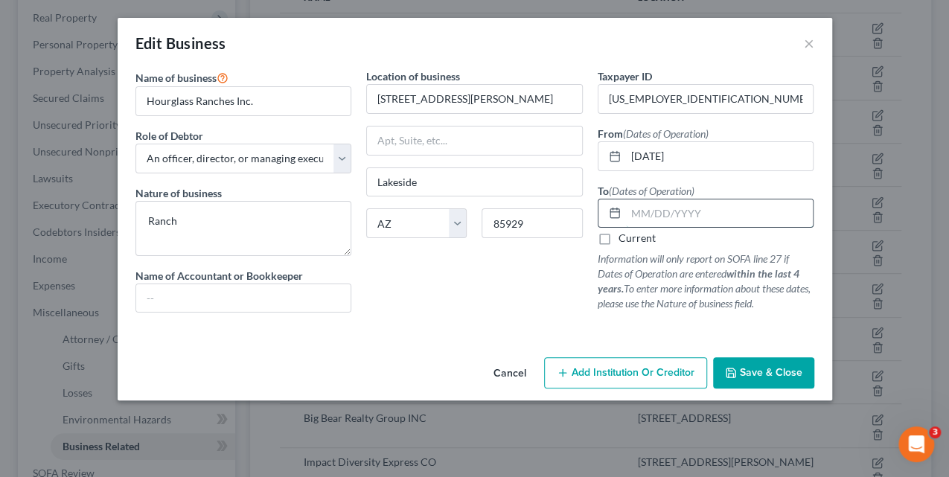
click at [648, 208] on input "text" at bounding box center [720, 213] width 188 height 28
click at [748, 372] on span "Save & Close" at bounding box center [771, 372] width 63 height 13
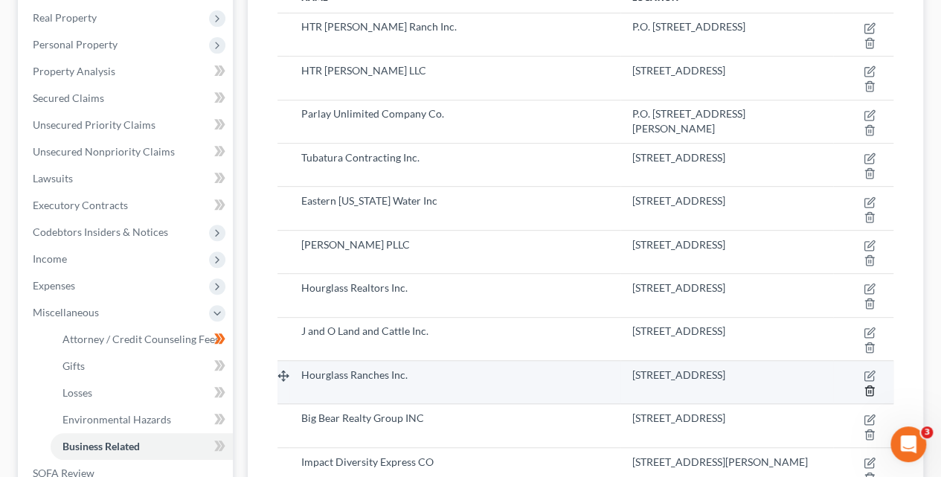
click at [871, 386] on icon "button" at bounding box center [870, 391] width 12 height 12
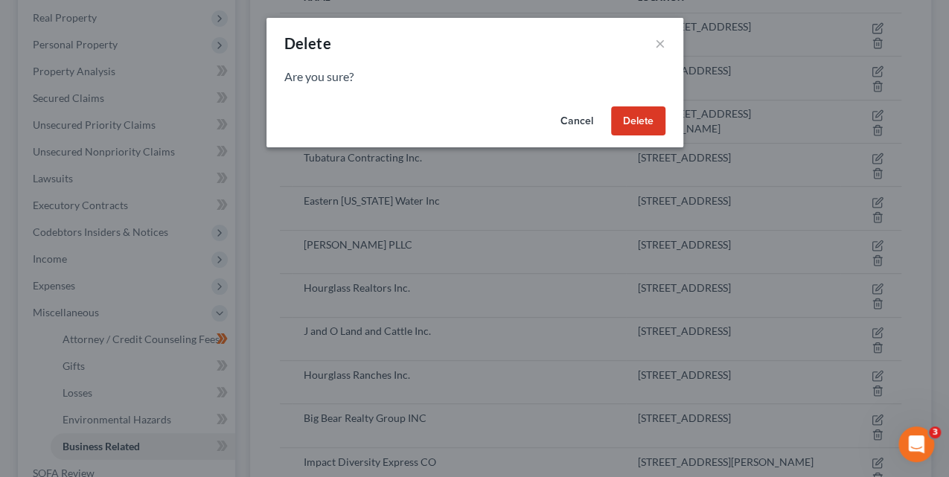
click at [653, 121] on button "Delete" at bounding box center [638, 121] width 54 height 30
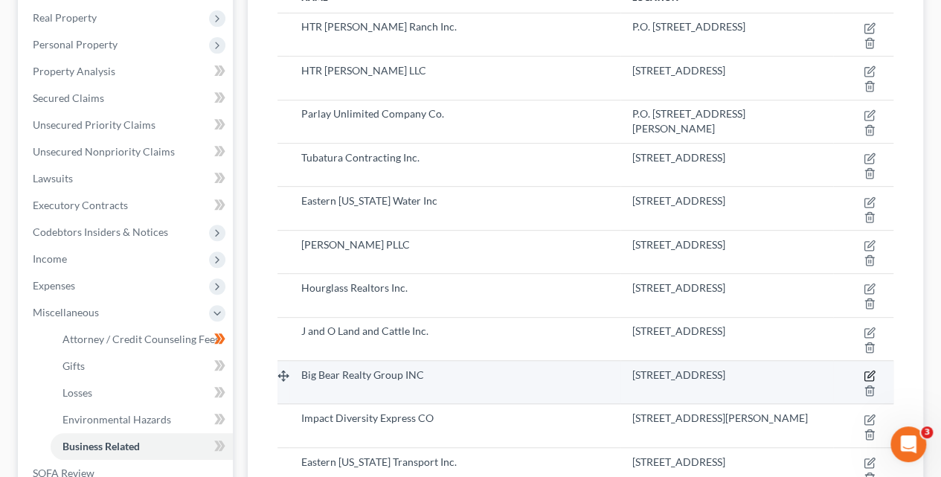
click at [872, 371] on icon "button" at bounding box center [870, 376] width 12 height 12
select select "officer"
select select "3"
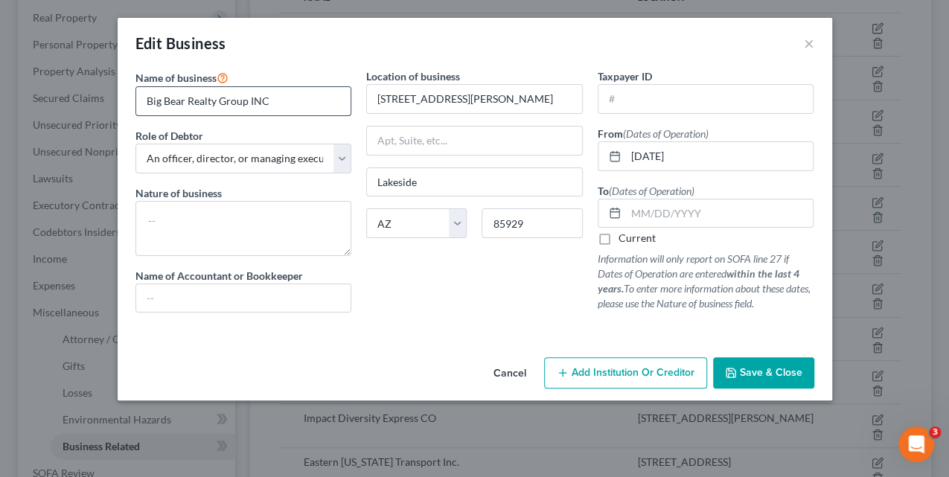
click at [306, 106] on input "Big Bear Realty Group INC" at bounding box center [243, 101] width 215 height 28
type input "Big Bear Realty Group Inc."
click at [726, 217] on input "text" at bounding box center [720, 213] width 188 height 28
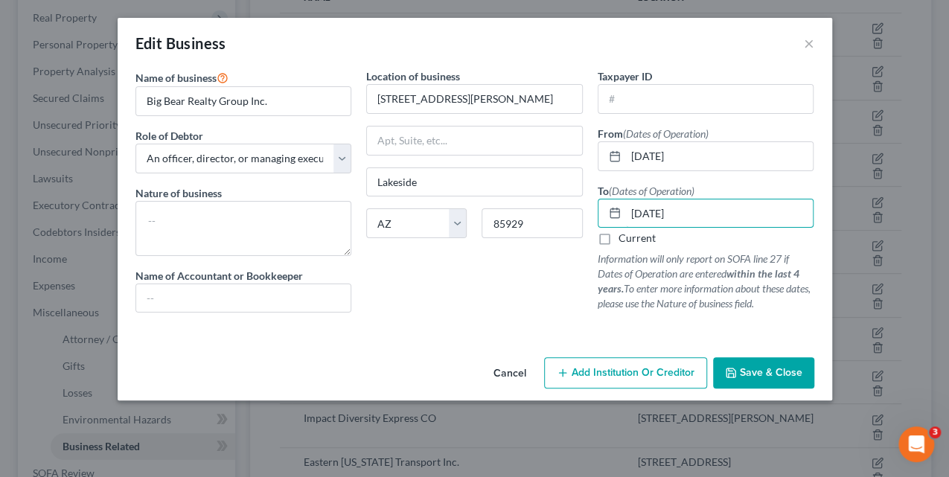
type input "05/31/2023"
click at [768, 368] on span "Save & Close" at bounding box center [771, 372] width 63 height 13
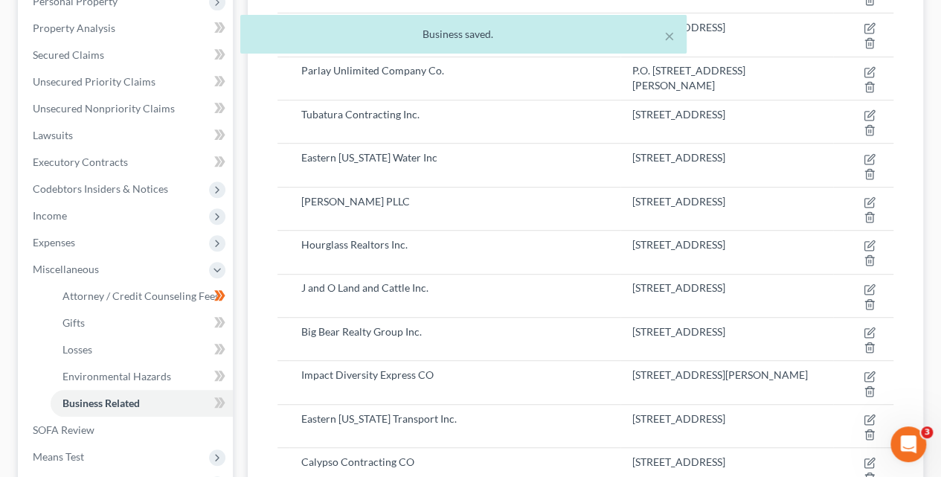
scroll to position [330, 0]
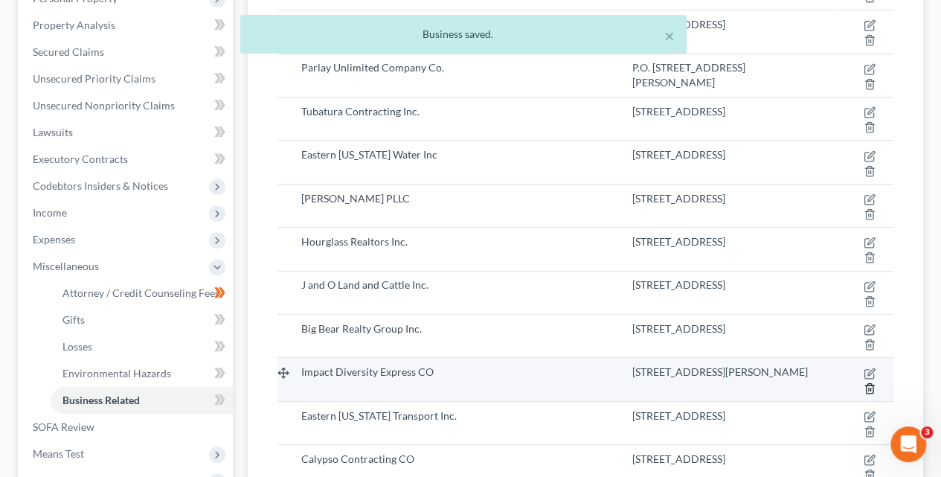
click at [869, 385] on icon "button" at bounding box center [870, 388] width 12 height 12
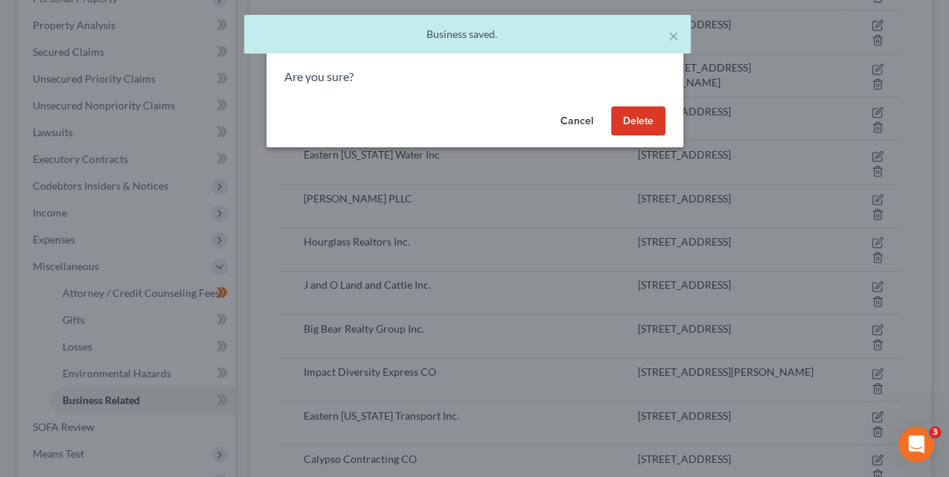
click at [636, 128] on button "Delete" at bounding box center [638, 121] width 54 height 30
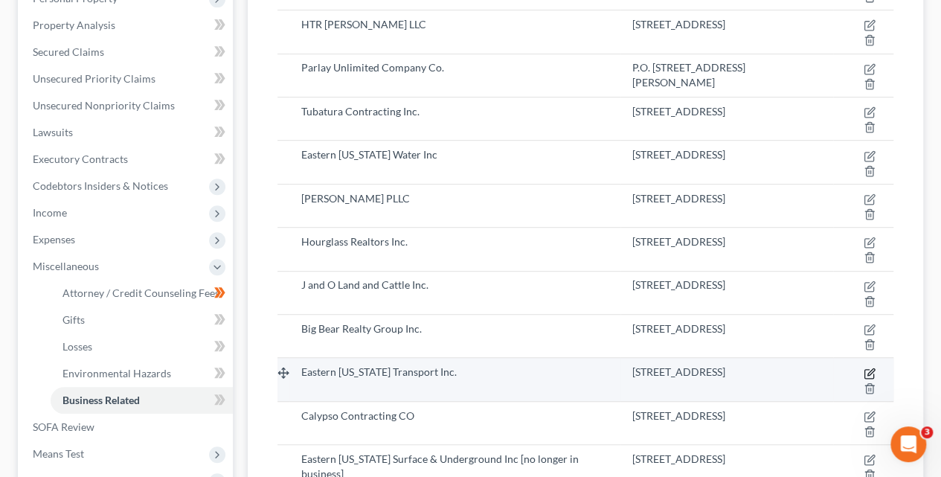
click at [869, 371] on icon "button" at bounding box center [870, 374] width 12 height 12
select select "officer"
select select "3"
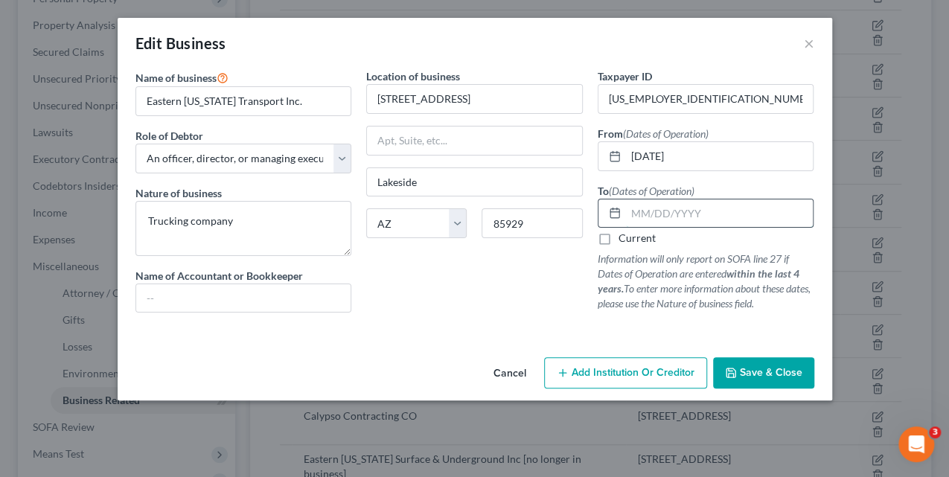
click at [680, 215] on input "text" at bounding box center [720, 213] width 188 height 28
type input "03/31/2023"
click at [752, 362] on button "Save & Close" at bounding box center [763, 372] width 101 height 31
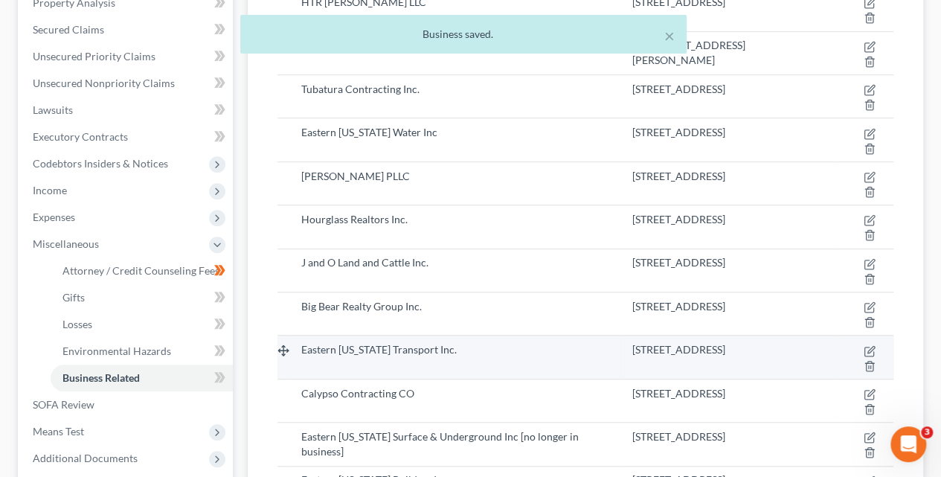
scroll to position [367, 0]
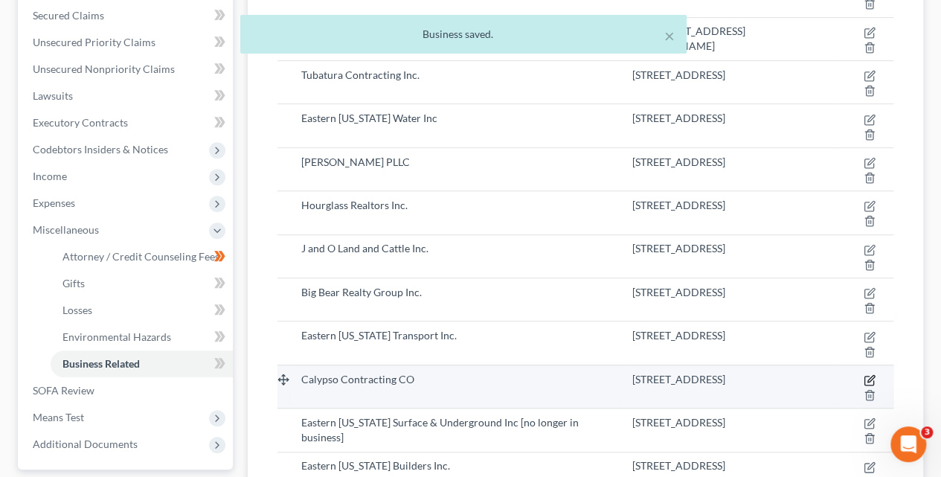
click at [869, 374] on icon "button" at bounding box center [870, 380] width 12 height 12
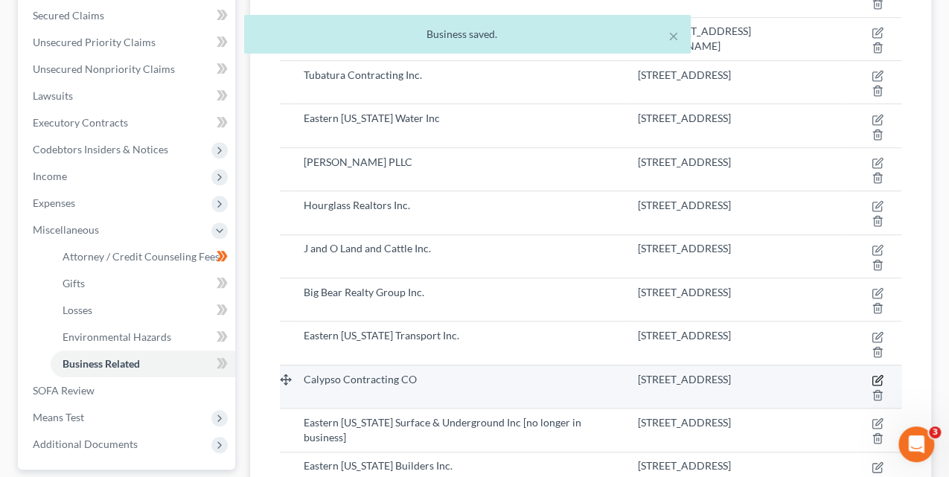
select select "officer"
select select "3"
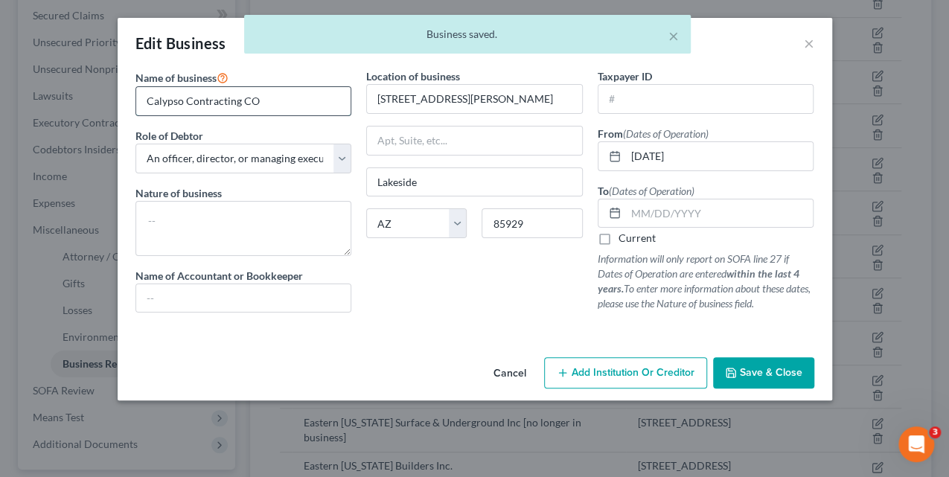
click at [296, 112] on input "Calypso Contracting CO" at bounding box center [243, 101] width 215 height 28
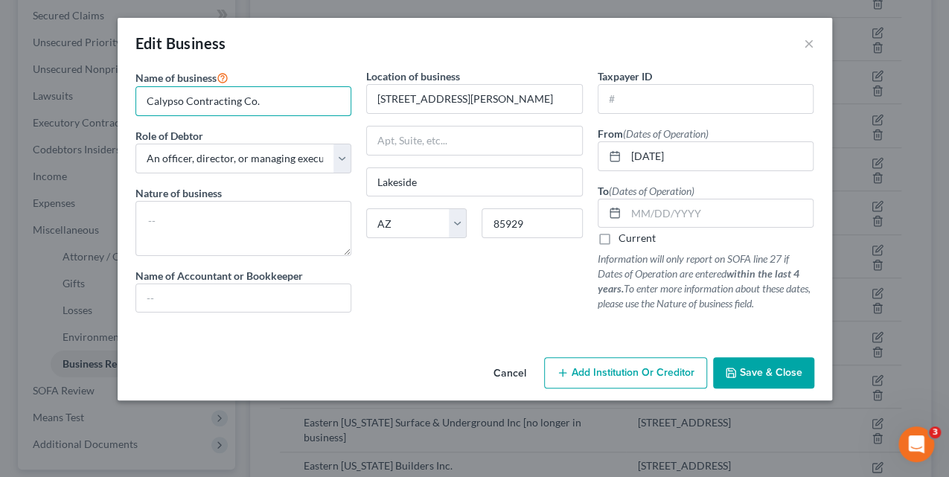
type input "Calypso Contracting Co."
click at [747, 366] on span "Save & Close" at bounding box center [771, 372] width 63 height 13
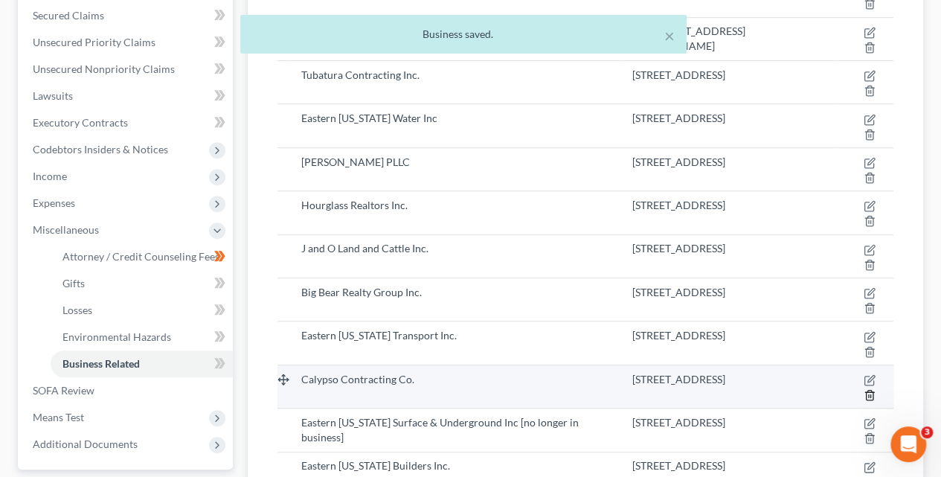
click at [867, 394] on icon "button" at bounding box center [870, 395] width 12 height 12
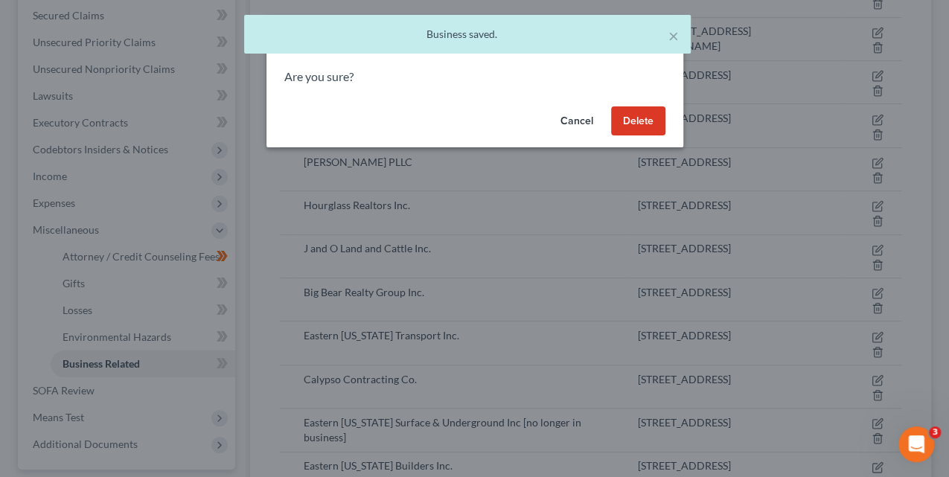
click at [633, 124] on button "Delete" at bounding box center [638, 121] width 54 height 30
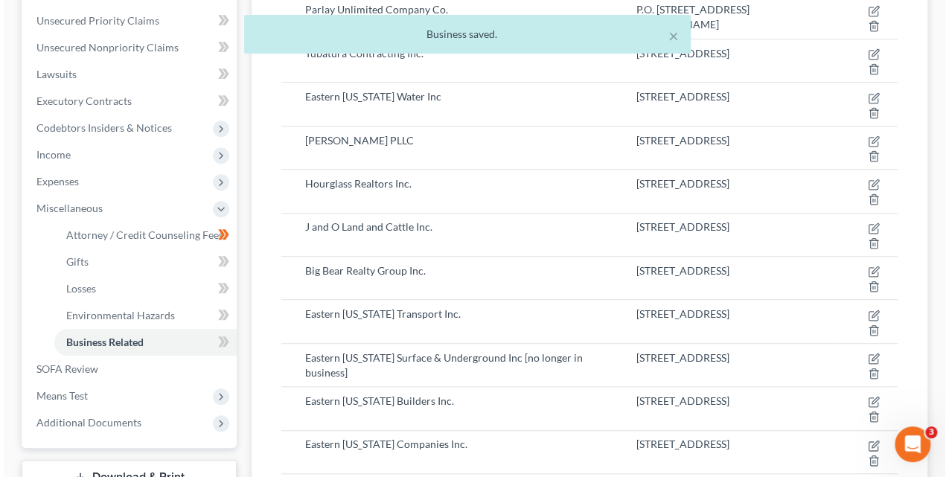
scroll to position [407, 0]
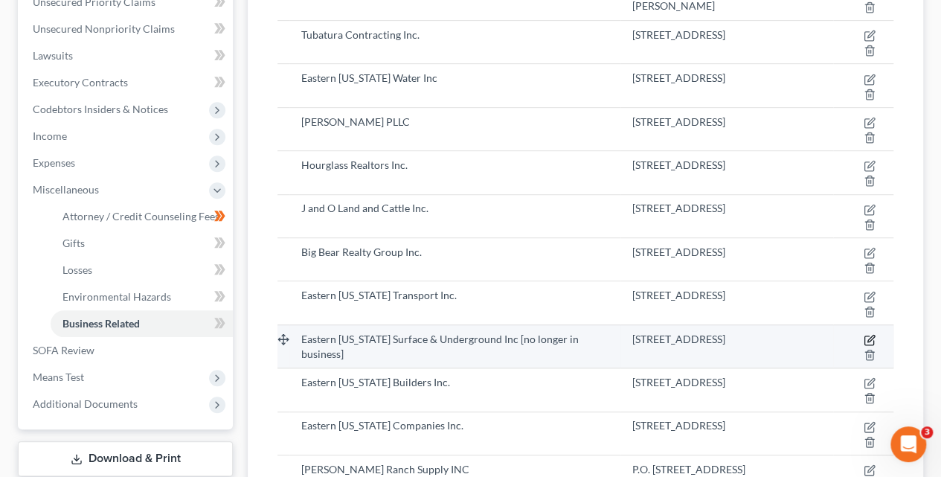
click at [870, 336] on icon "button" at bounding box center [870, 340] width 12 height 12
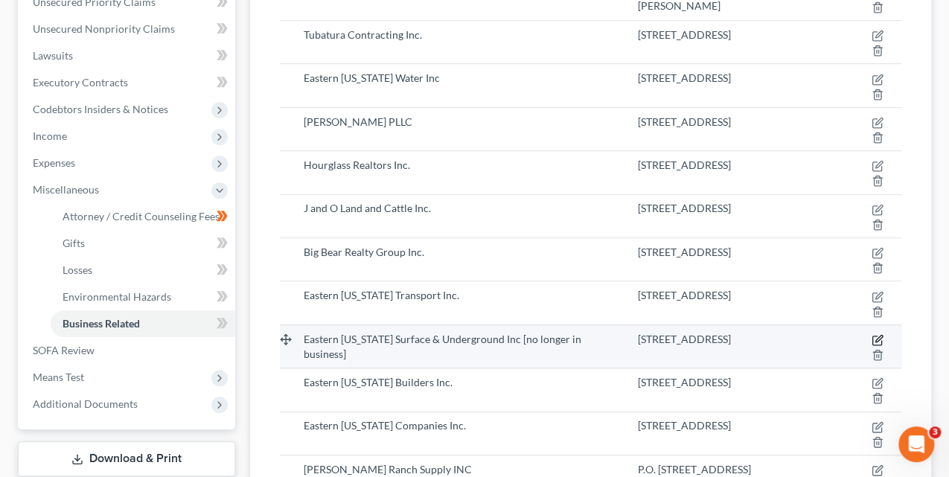
select select "officer"
select select "3"
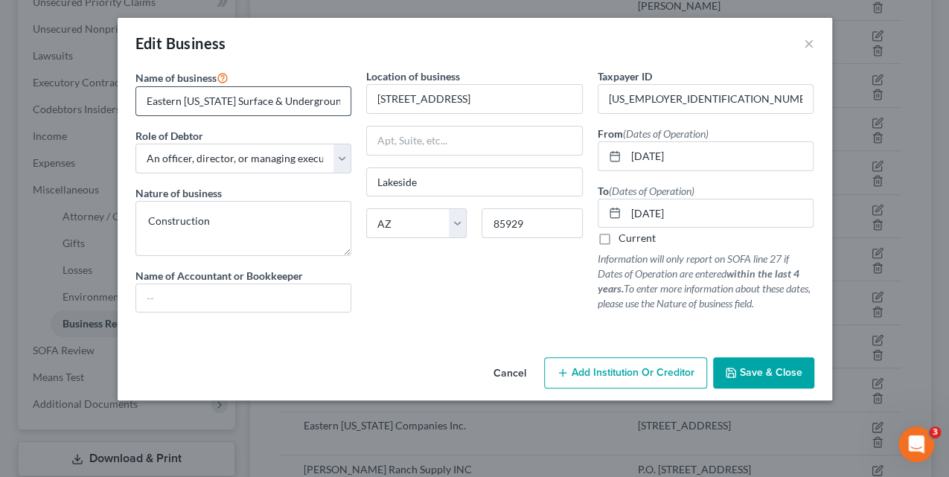
click at [333, 100] on input "Eastern [US_STATE] Surface & Underground Inc [no longer in business]" at bounding box center [243, 101] width 215 height 28
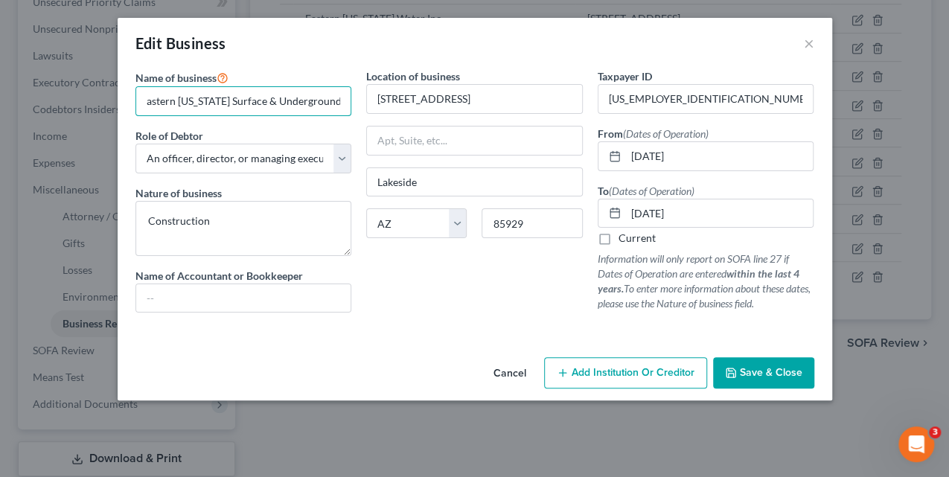
type input "Eastern Arizona Surface & Underground Inc."
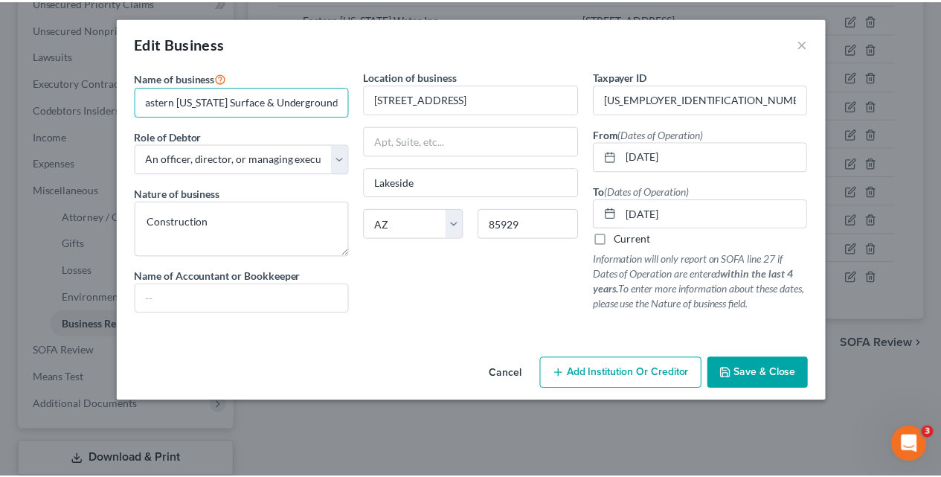
scroll to position [0, 0]
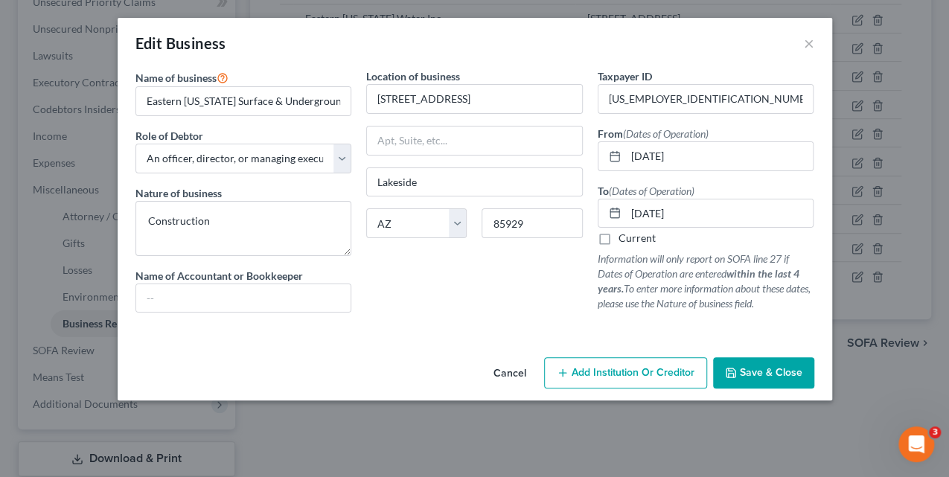
click at [775, 377] on button "Save & Close" at bounding box center [763, 372] width 101 height 31
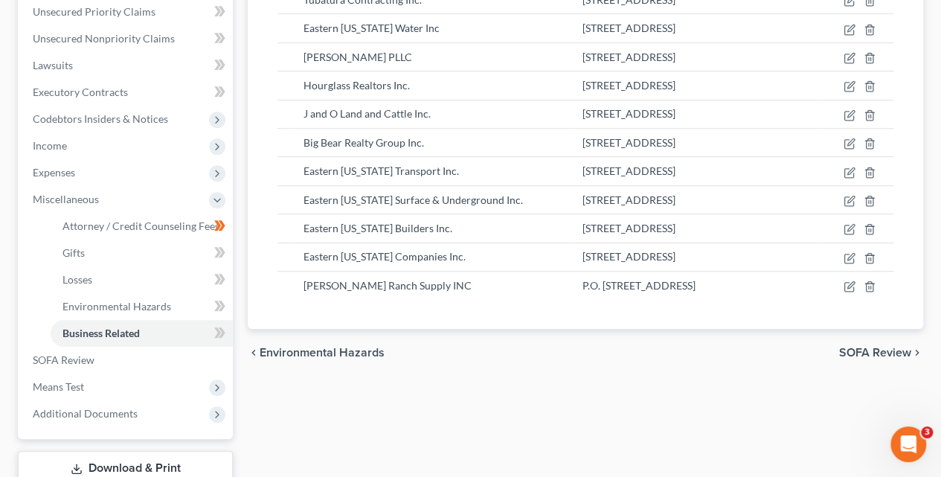
scroll to position [390, 0]
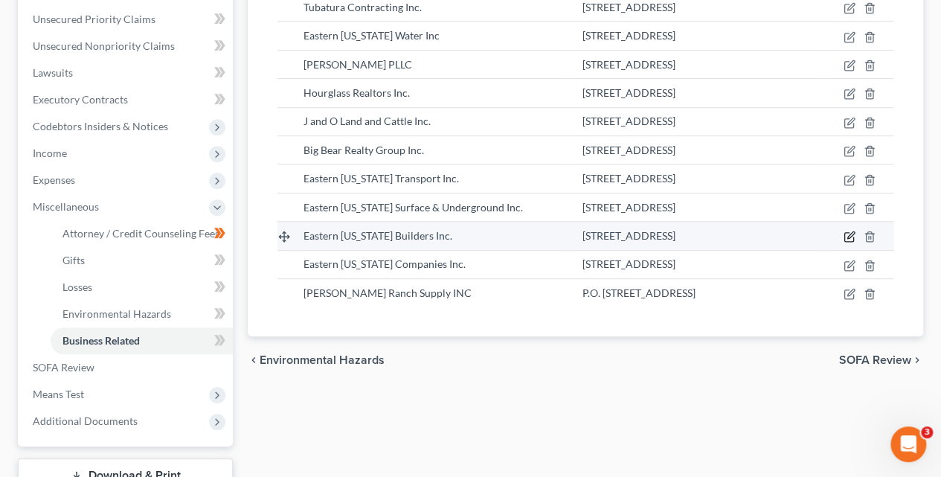
click at [848, 235] on icon "button" at bounding box center [850, 237] width 12 height 12
select select "officer"
select select "3"
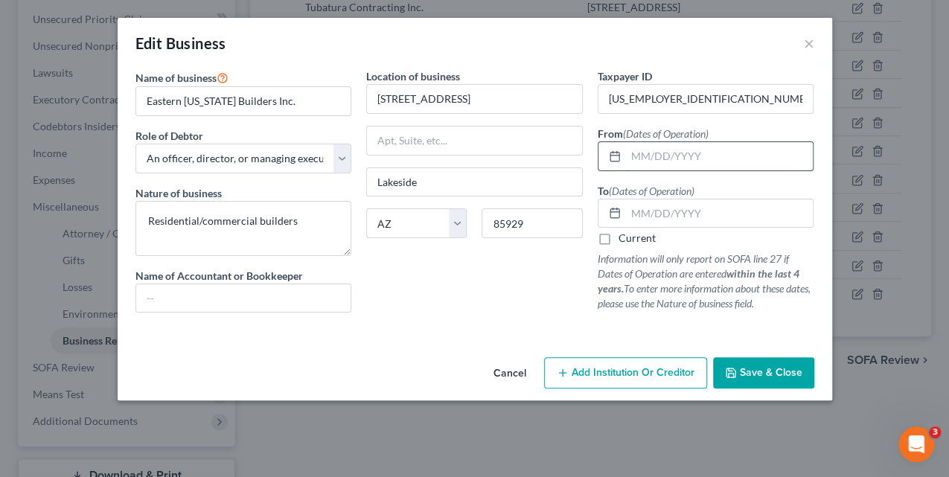
click at [662, 164] on input "text" at bounding box center [720, 156] width 188 height 28
paste input "11/16/2021"
type input "11/16/2021"
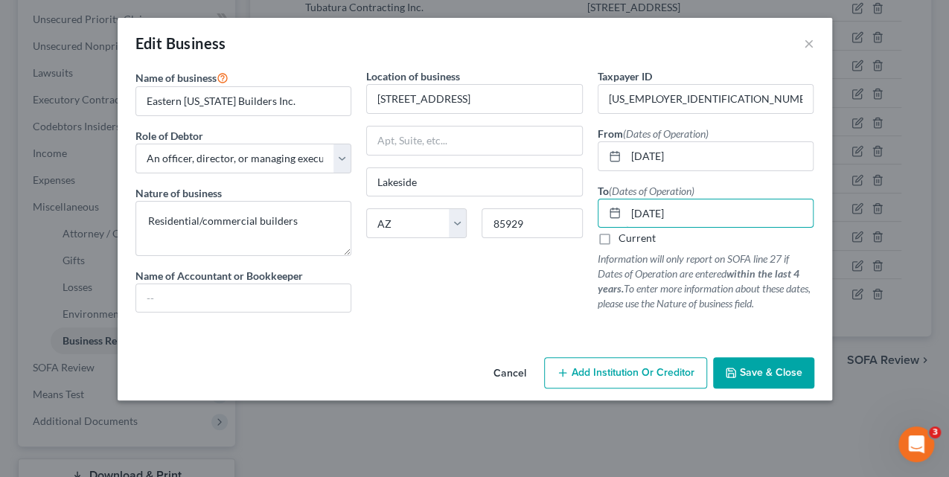
type input "03/31/2024"
click at [751, 375] on span "Save & Close" at bounding box center [771, 372] width 63 height 13
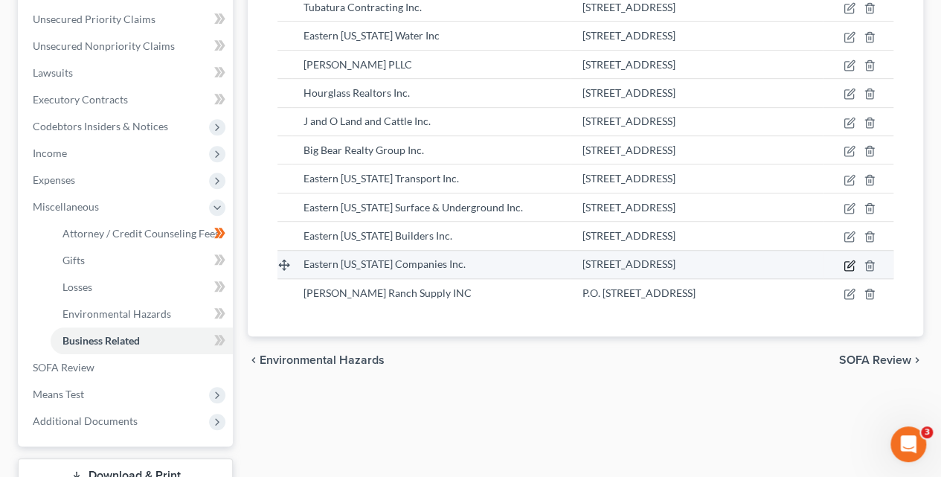
click at [847, 265] on icon "button" at bounding box center [850, 266] width 12 height 12
select select "officer"
select select "3"
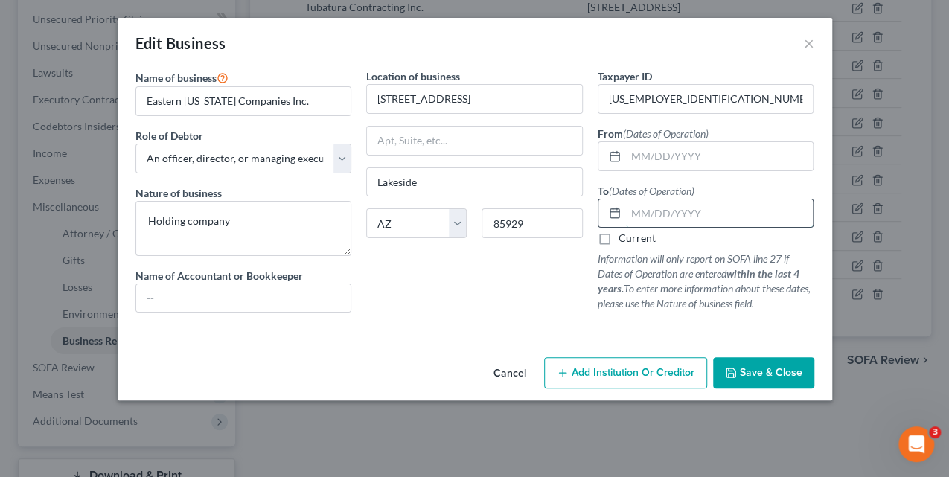
click at [644, 214] on input "text" at bounding box center [720, 213] width 188 height 28
type input "12/31/2025"
click at [769, 370] on span "Save & Close" at bounding box center [771, 372] width 63 height 13
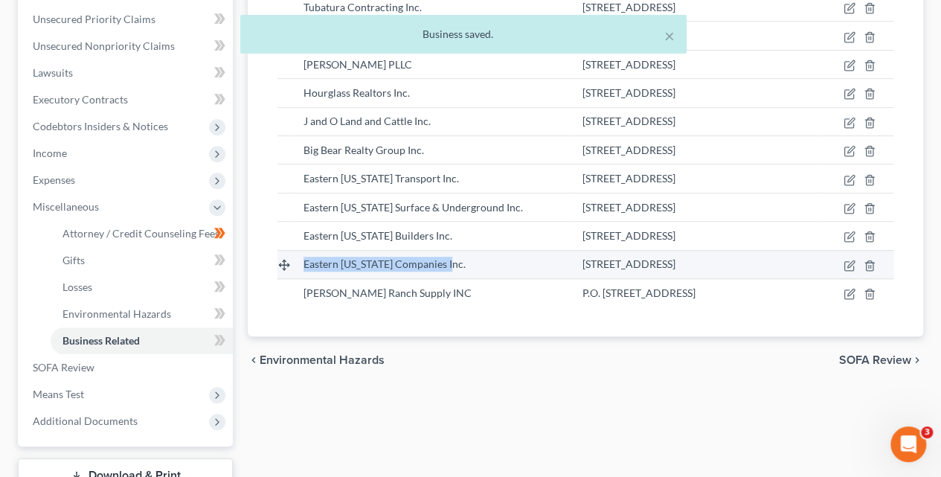
drag, startPoint x: 458, startPoint y: 266, endPoint x: 306, endPoint y: 263, distance: 151.8
click at [296, 266] on td "Eastern [US_STATE] Companies Inc." at bounding box center [431, 264] width 279 height 28
copy span "Eastern [US_STATE] Companies Inc."
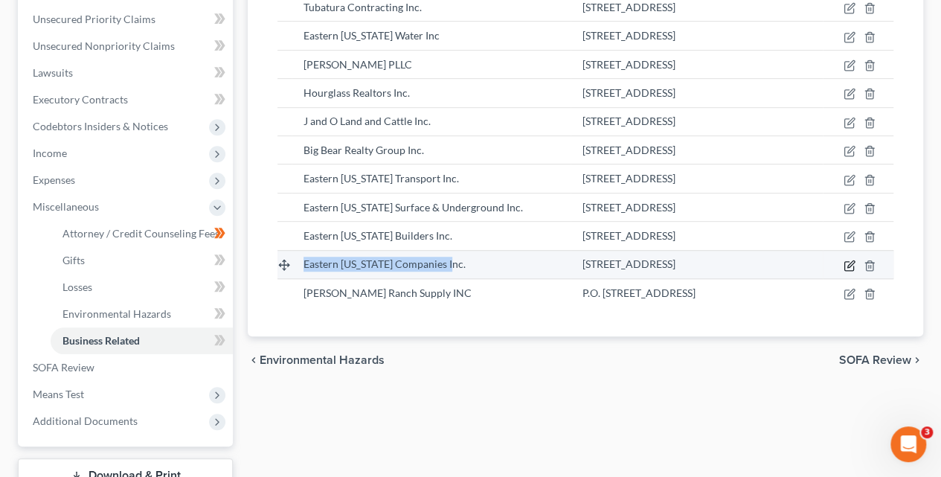
click at [852, 263] on icon "button" at bounding box center [850, 266] width 12 height 12
select select "officer"
select select "3"
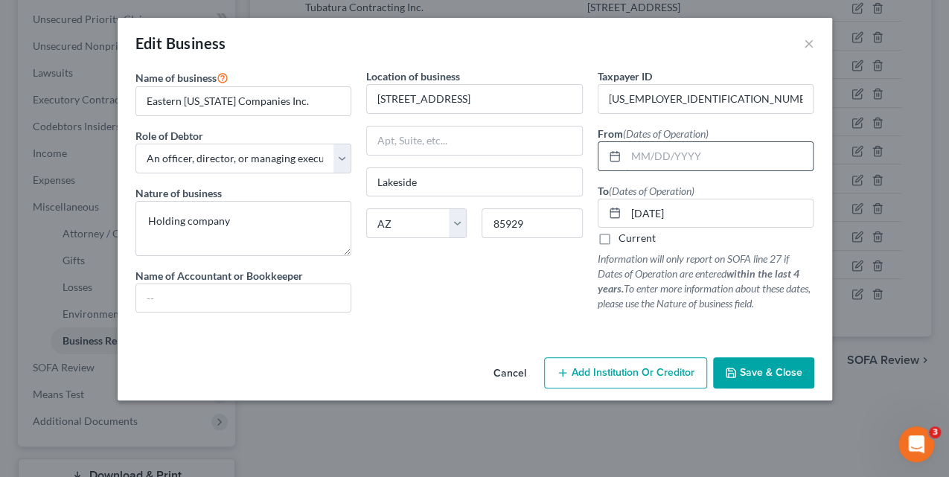
click at [648, 158] on input "text" at bounding box center [720, 156] width 188 height 28
type input "02/09/2022"
click at [708, 218] on input "12/31/2025" at bounding box center [720, 213] width 188 height 28
type input "12/31/2024"
click at [771, 380] on button "Save & Close" at bounding box center [763, 372] width 101 height 31
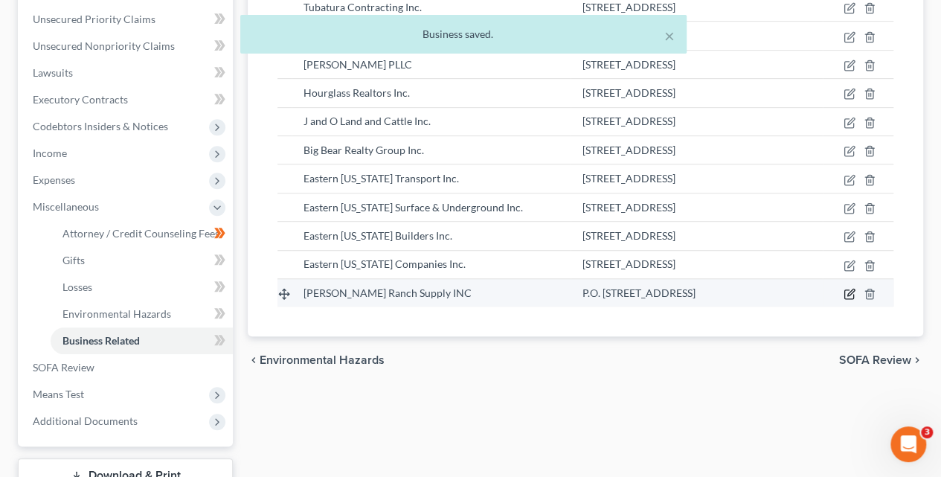
click at [850, 292] on icon "button" at bounding box center [850, 294] width 12 height 12
select select "officer"
select select "3"
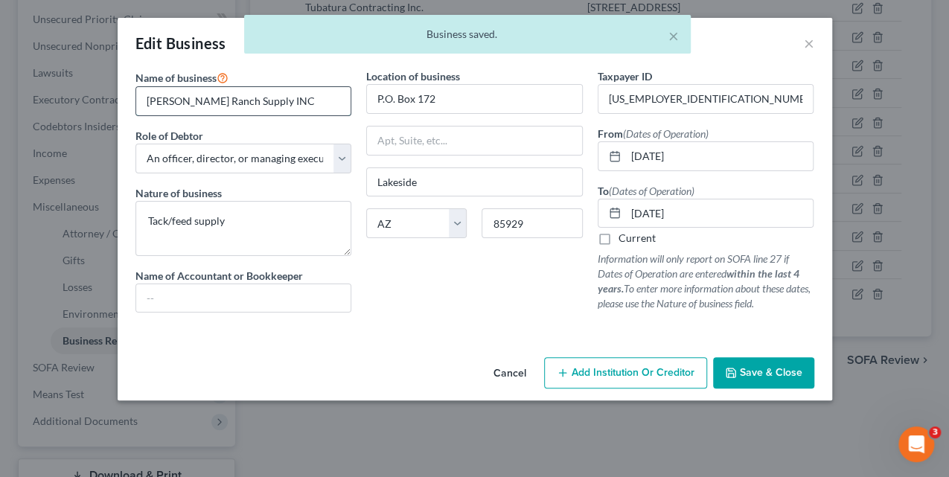
click at [304, 104] on input "Johnson's Ranch Supply INC" at bounding box center [243, 101] width 215 height 28
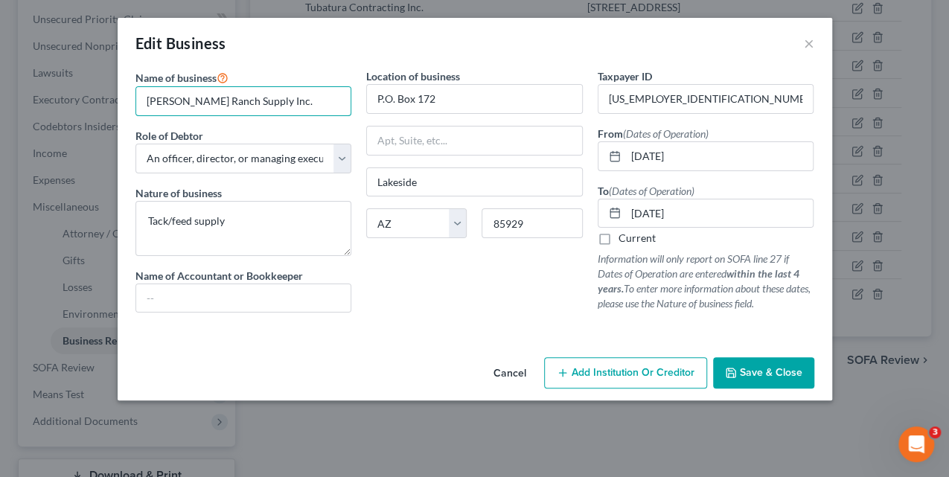
type input "Johnson's Ranch Supply Inc."
click at [776, 359] on button "Save & Close" at bounding box center [763, 372] width 101 height 31
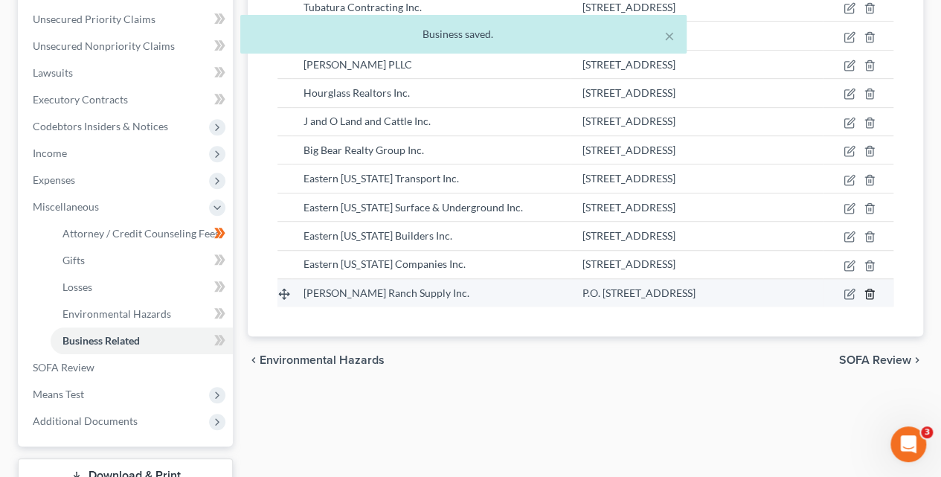
click at [871, 292] on icon "button" at bounding box center [870, 294] width 12 height 12
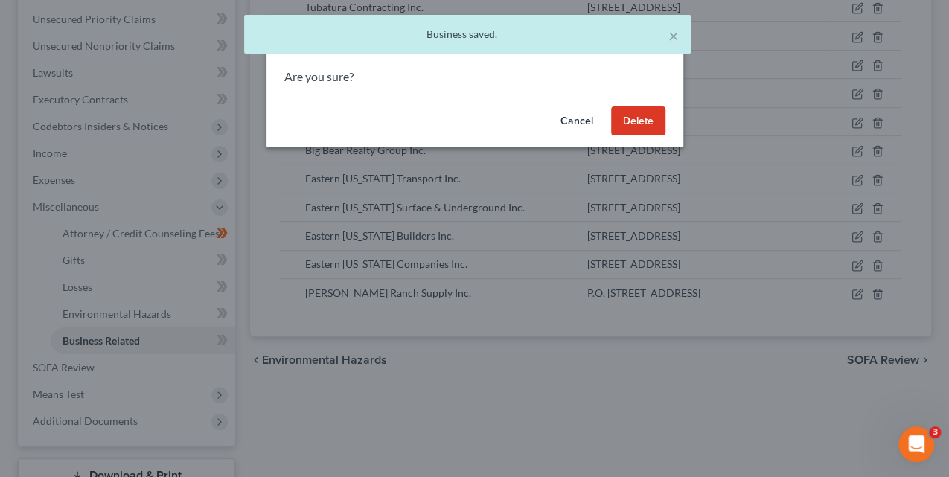
click at [655, 121] on button "Delete" at bounding box center [638, 121] width 54 height 30
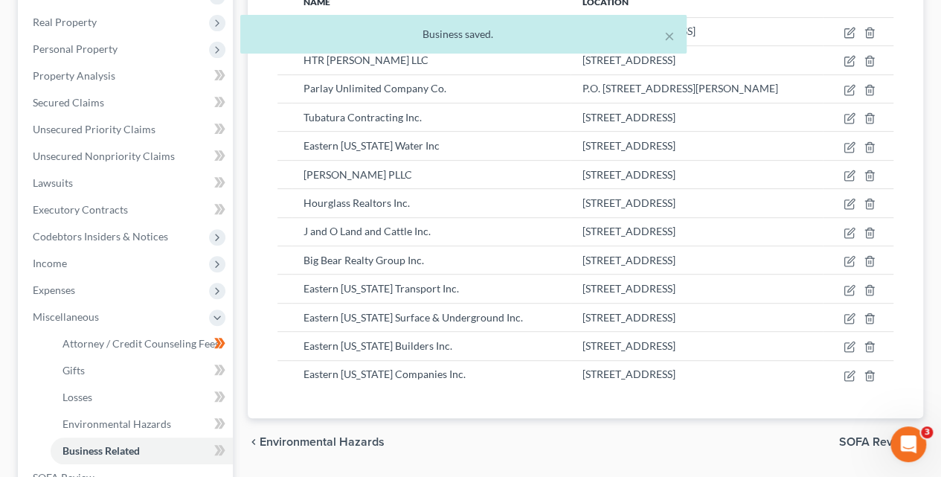
scroll to position [0, 0]
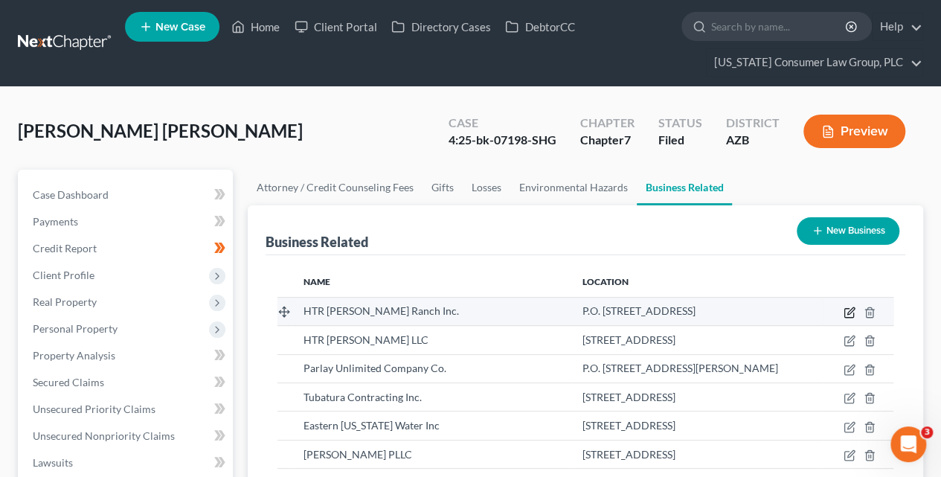
click at [848, 310] on icon "button" at bounding box center [850, 313] width 12 height 12
select select "officer"
select select "3"
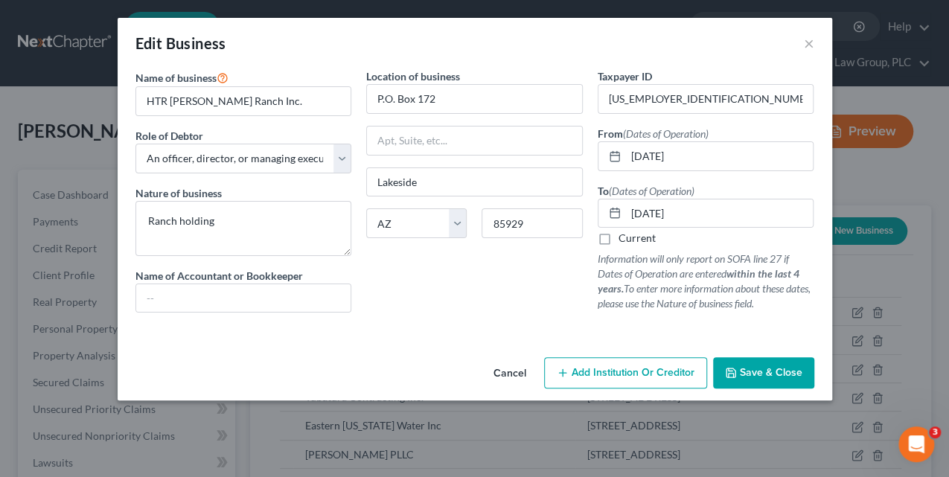
click at [757, 370] on span "Save & Close" at bounding box center [771, 372] width 63 height 13
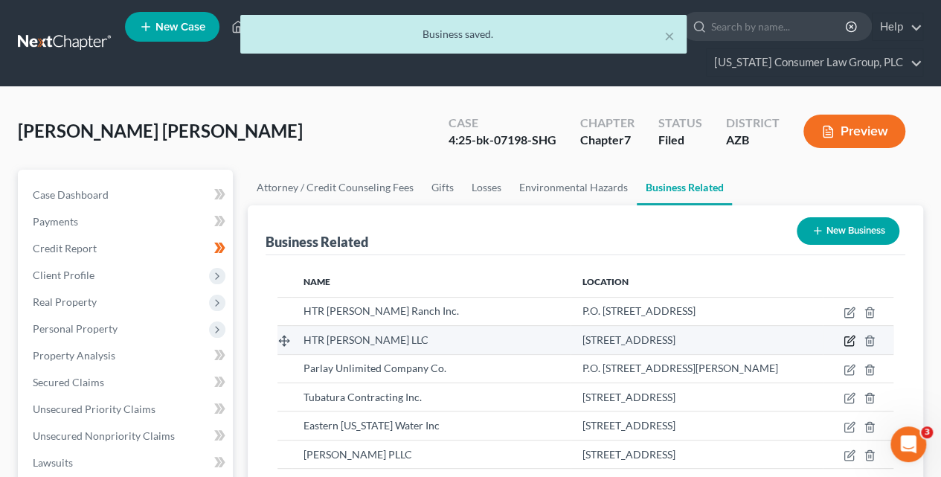
click at [848, 340] on icon "button" at bounding box center [851, 339] width 7 height 7
select select "member"
select select "3"
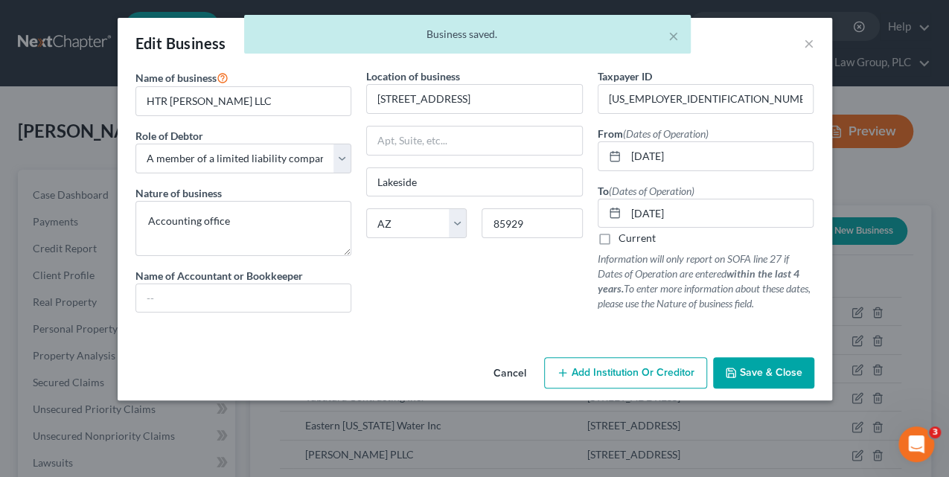
click at [751, 381] on button "Save & Close" at bounding box center [763, 372] width 101 height 31
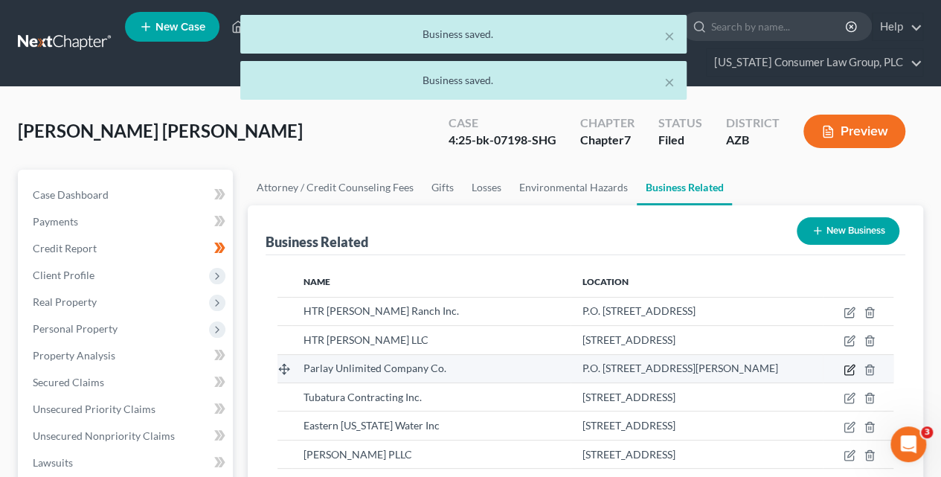
click at [848, 368] on icon "button" at bounding box center [851, 368] width 7 height 7
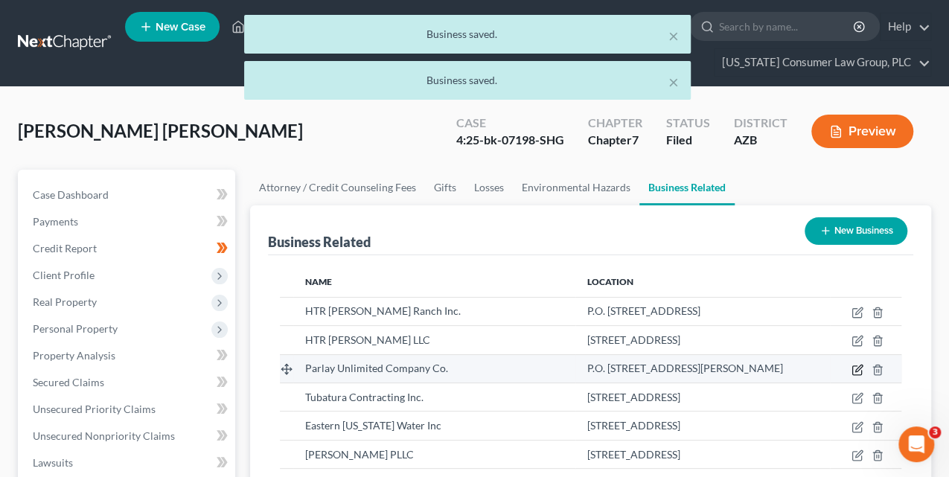
select select "officer"
select select "3"
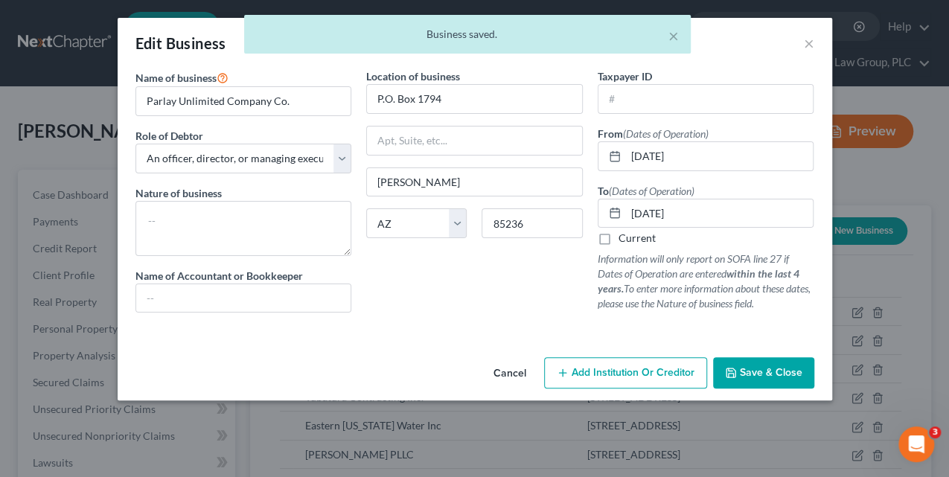
click at [755, 379] on button "Save & Close" at bounding box center [763, 372] width 101 height 31
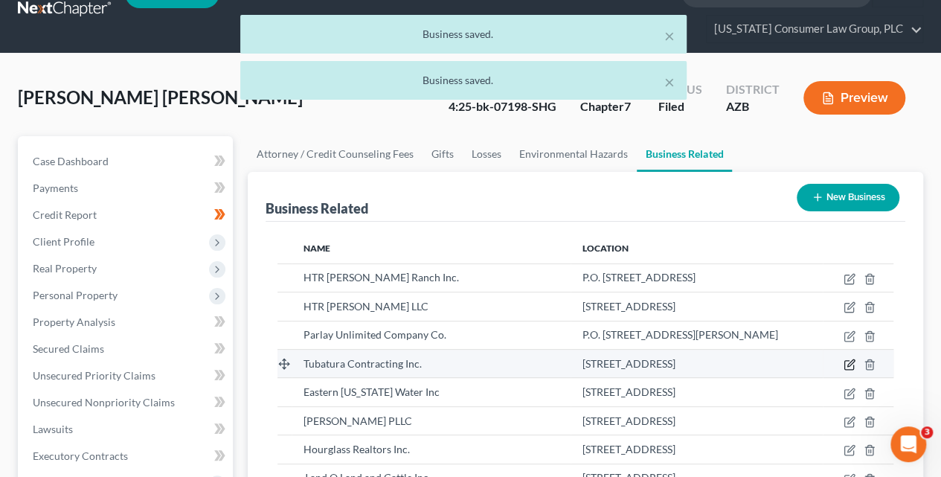
scroll to position [34, 0]
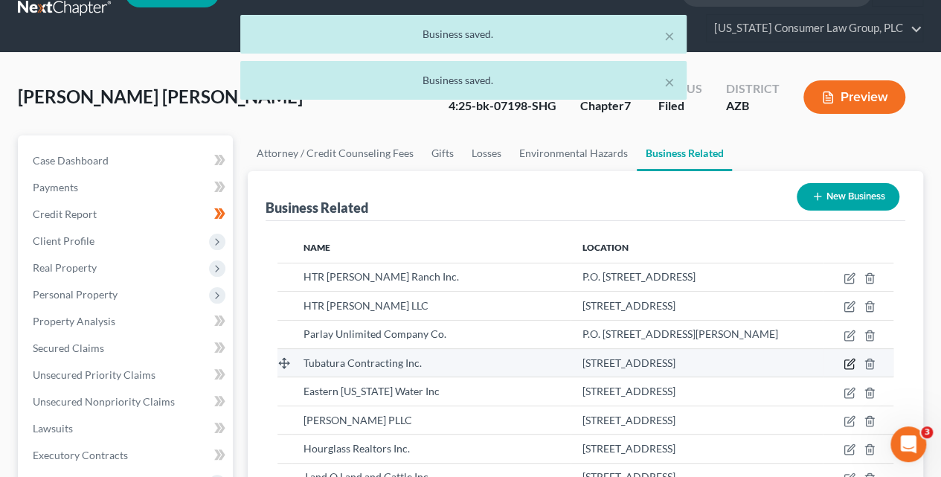
click at [846, 361] on icon "button" at bounding box center [850, 364] width 12 height 12
select select "officer"
select select "3"
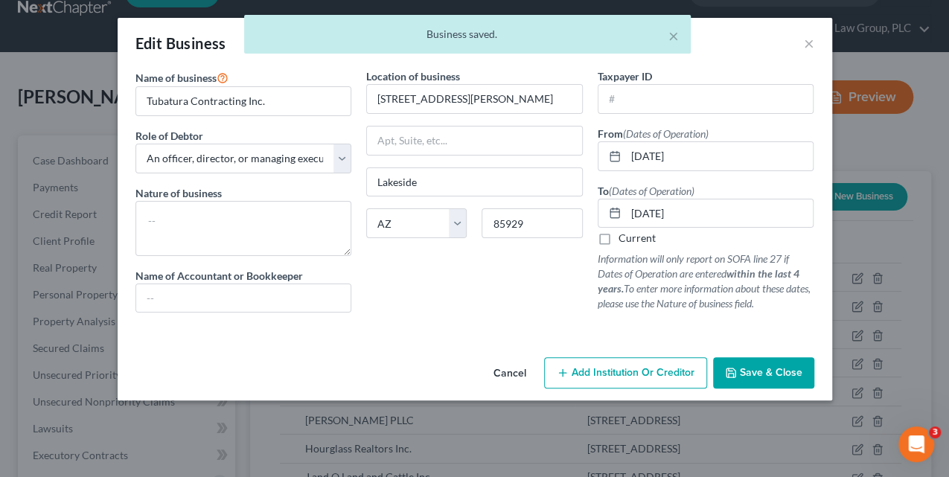
click at [778, 368] on span "Save & Close" at bounding box center [771, 372] width 63 height 13
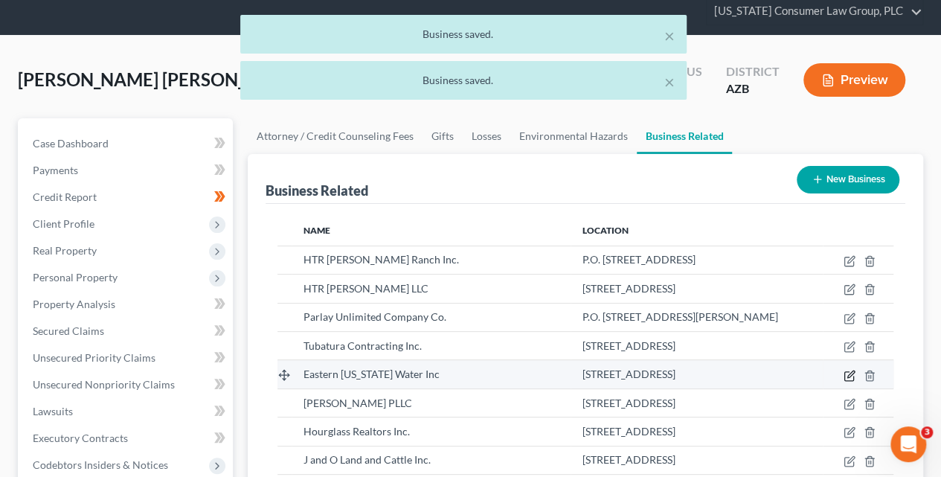
scroll to position [52, 0]
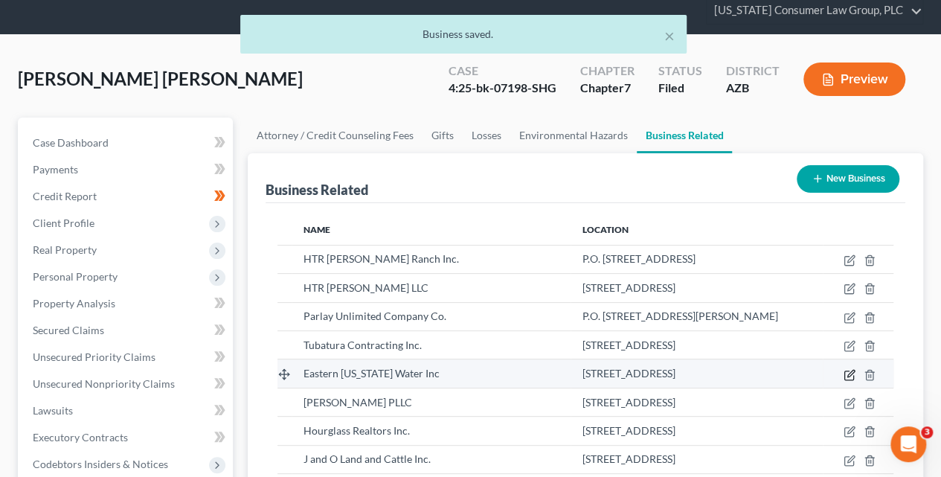
click at [851, 371] on icon "button" at bounding box center [851, 373] width 7 height 7
select select "officer"
select select "3"
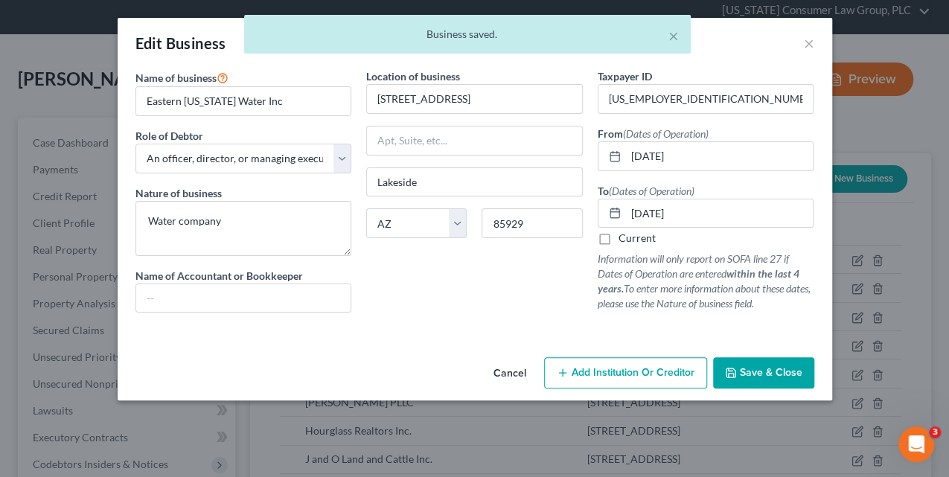
click at [764, 377] on span "Save & Close" at bounding box center [771, 372] width 63 height 13
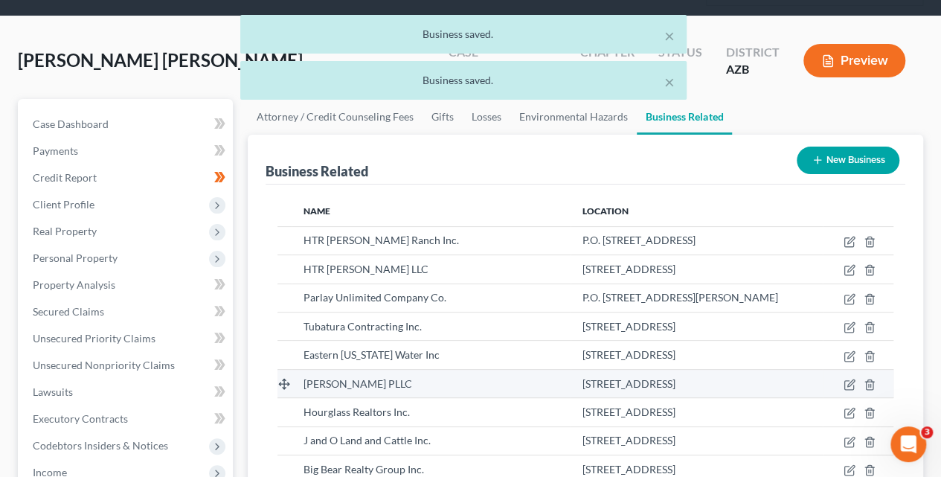
scroll to position [71, 0]
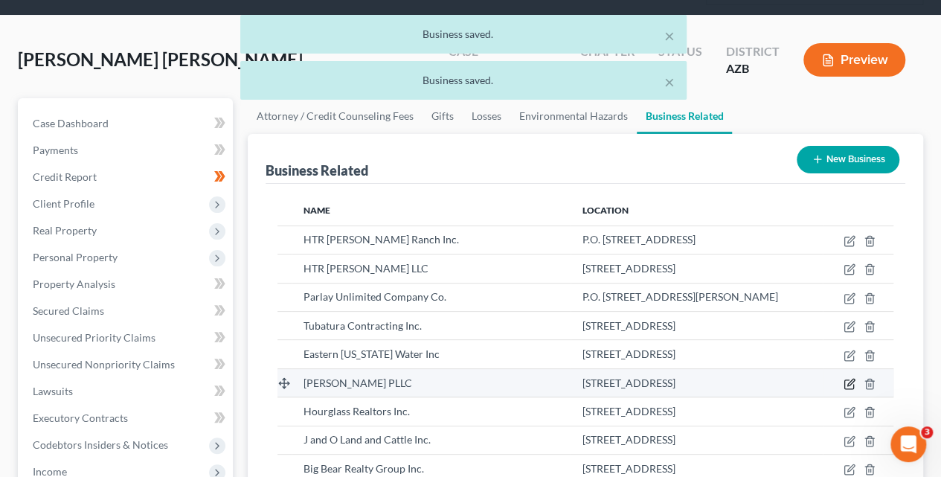
click at [845, 382] on icon "button" at bounding box center [850, 384] width 12 height 12
select select "member"
select select "3"
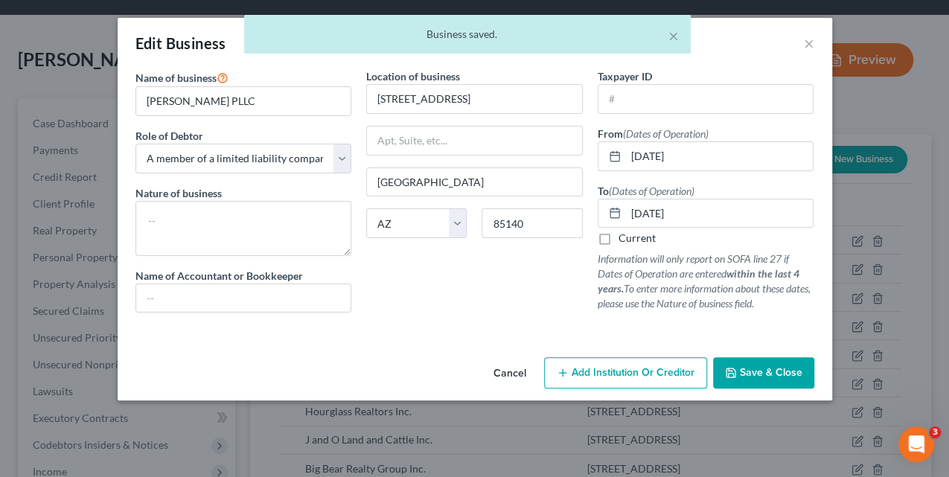
click at [791, 359] on button "Save & Close" at bounding box center [763, 372] width 101 height 31
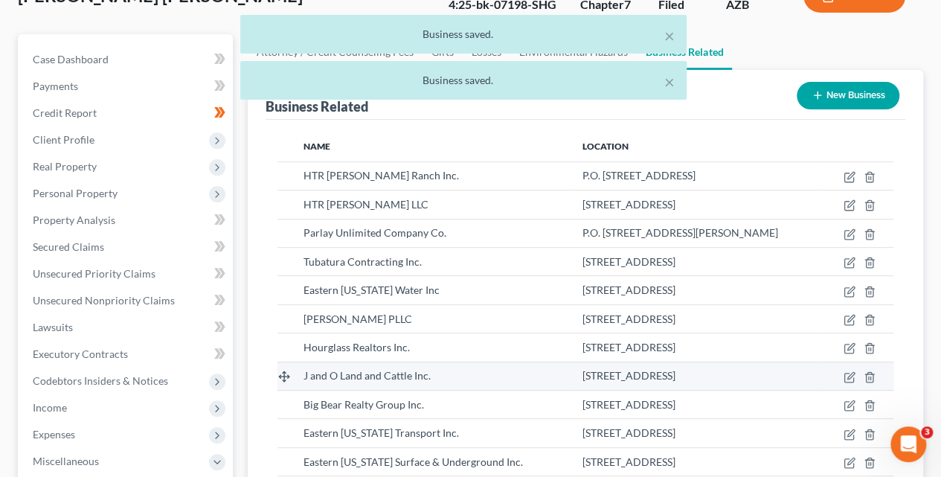
scroll to position [138, 0]
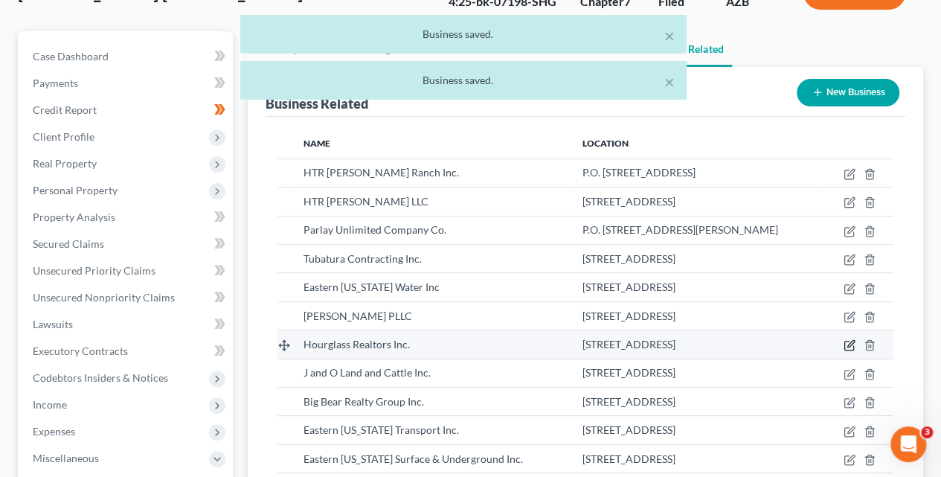
click at [846, 345] on icon "button" at bounding box center [850, 345] width 12 height 12
select select "officer"
select select "3"
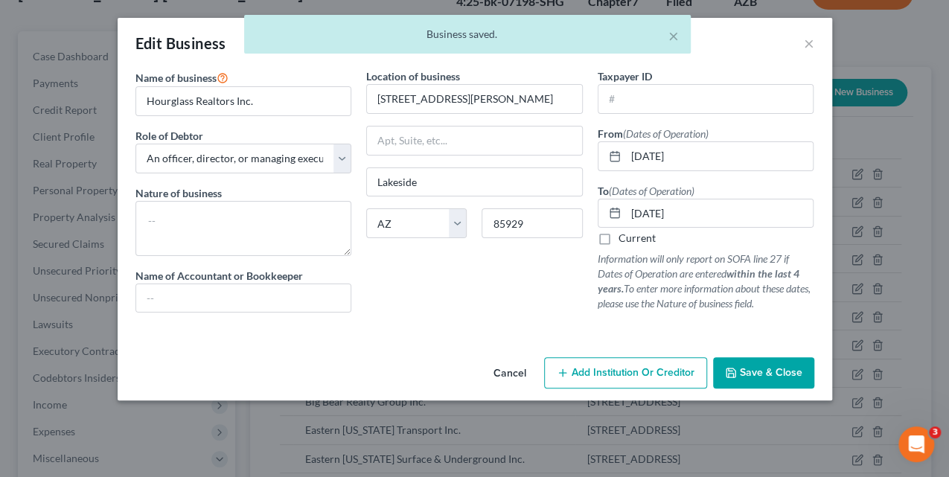
click at [765, 370] on span "Save & Close" at bounding box center [771, 372] width 63 height 13
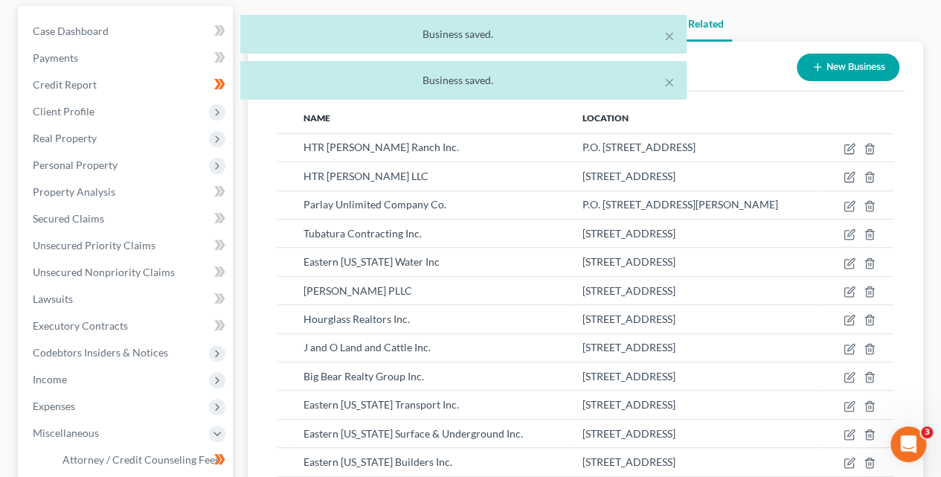
scroll to position [168, 0]
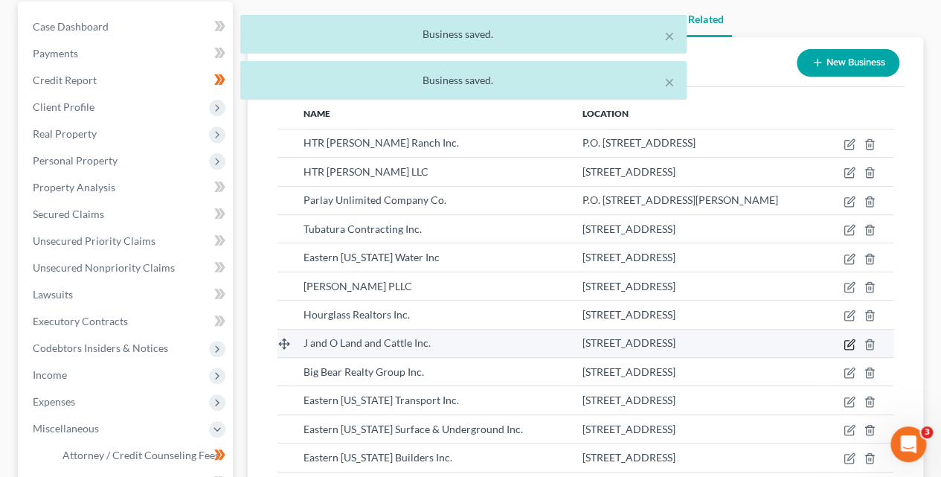
click at [848, 343] on icon "button" at bounding box center [851, 342] width 7 height 7
select select "officer"
select select "3"
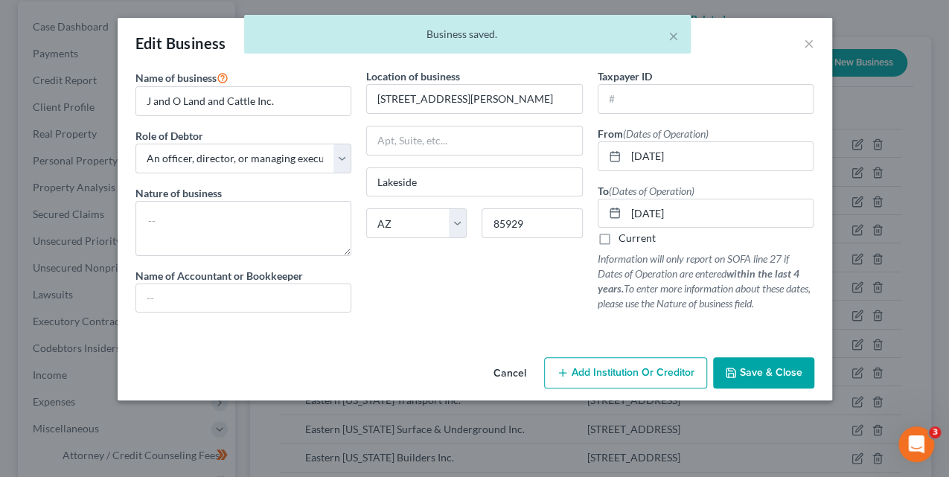
click at [740, 371] on span "Save & Close" at bounding box center [771, 372] width 63 height 13
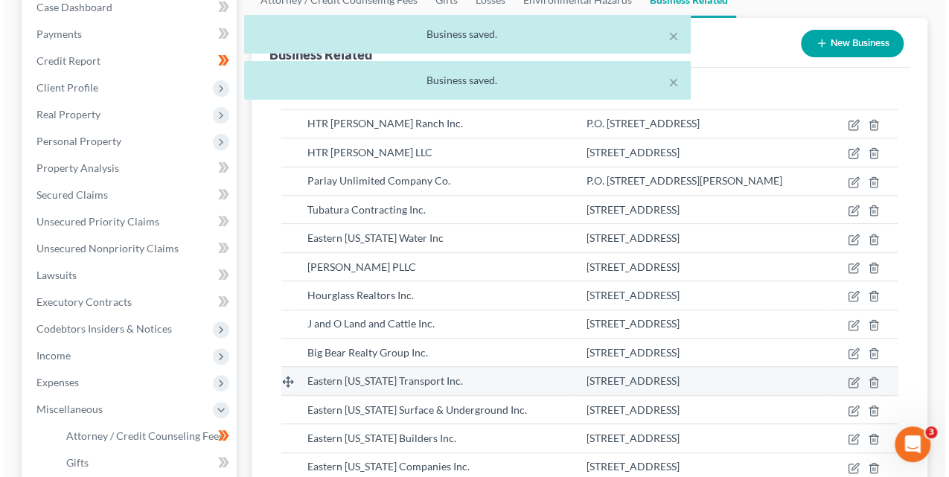
scroll to position [190, 0]
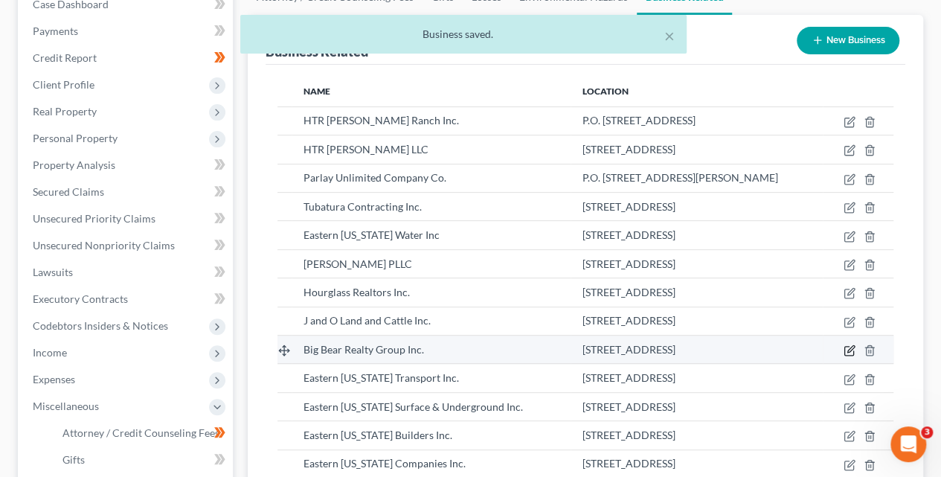
click at [847, 350] on icon "button" at bounding box center [850, 351] width 12 height 12
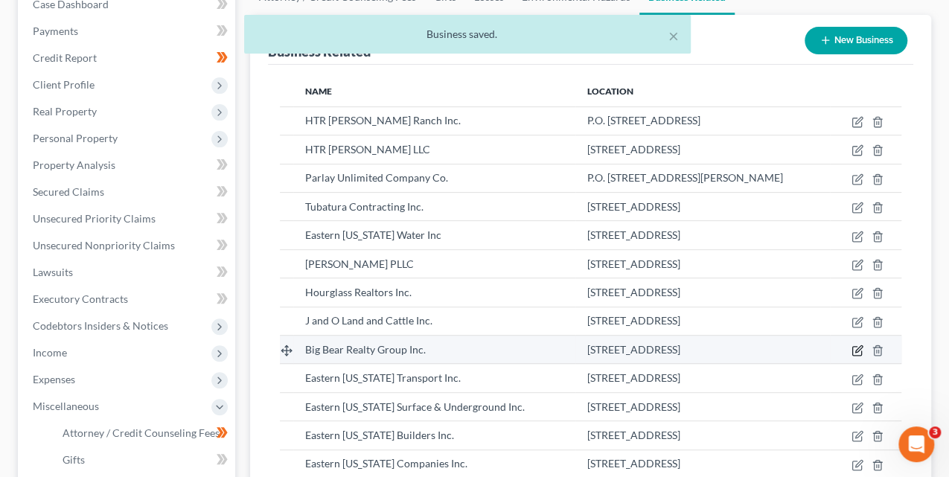
select select "officer"
select select "3"
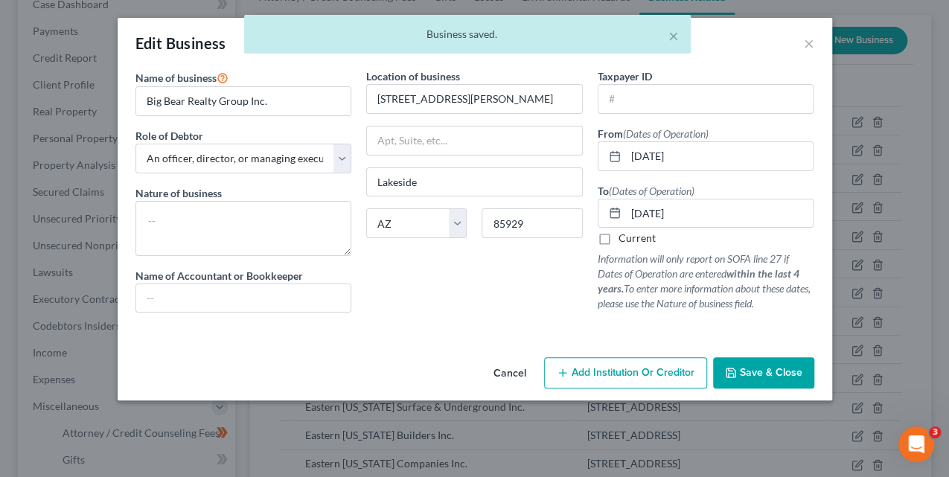
click at [758, 366] on span "Save & Close" at bounding box center [771, 372] width 63 height 13
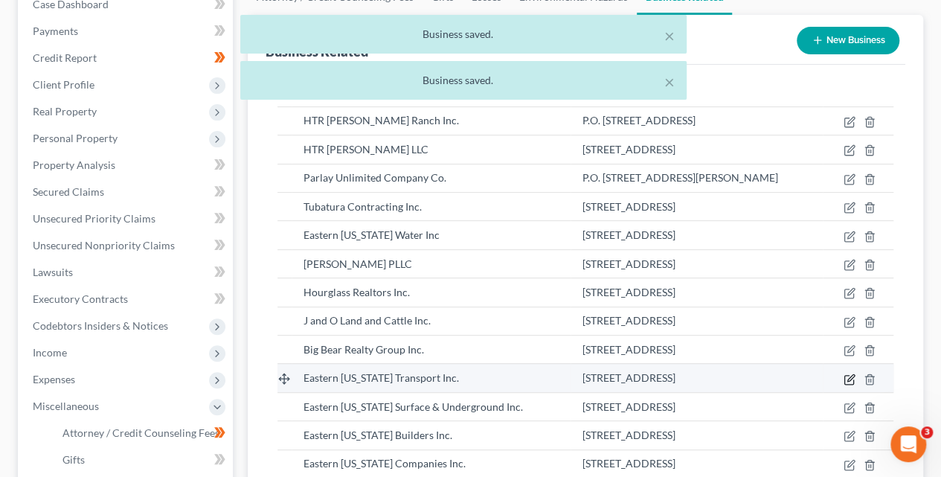
click at [849, 374] on icon "button" at bounding box center [851, 377] width 7 height 7
select select "officer"
select select "3"
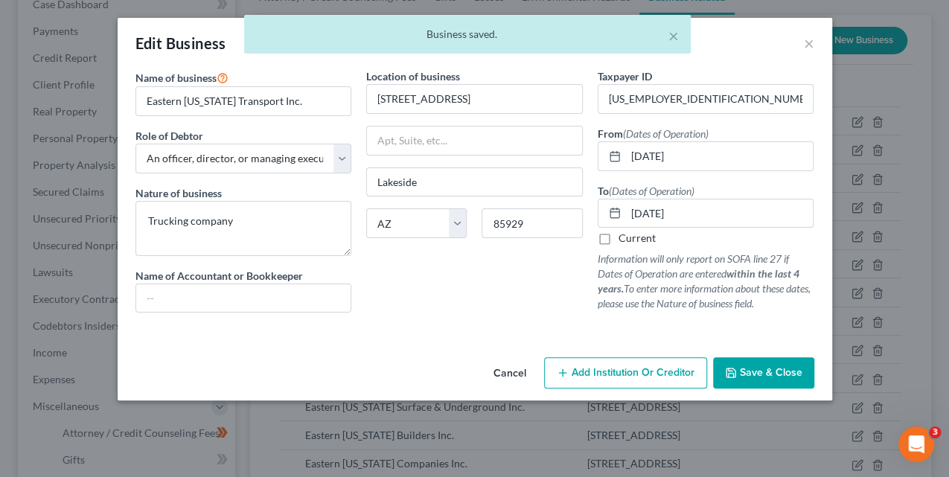
click at [756, 359] on button "Save & Close" at bounding box center [763, 372] width 101 height 31
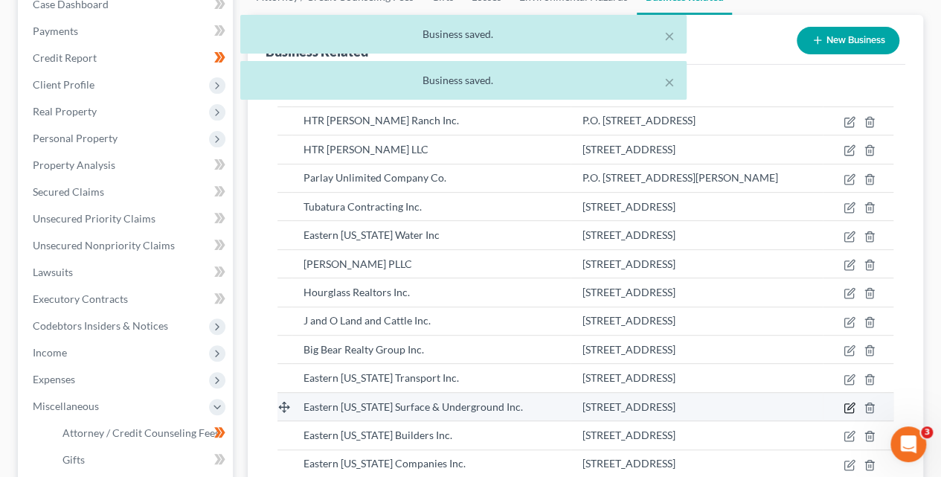
click at [853, 405] on icon "button" at bounding box center [850, 408] width 12 height 12
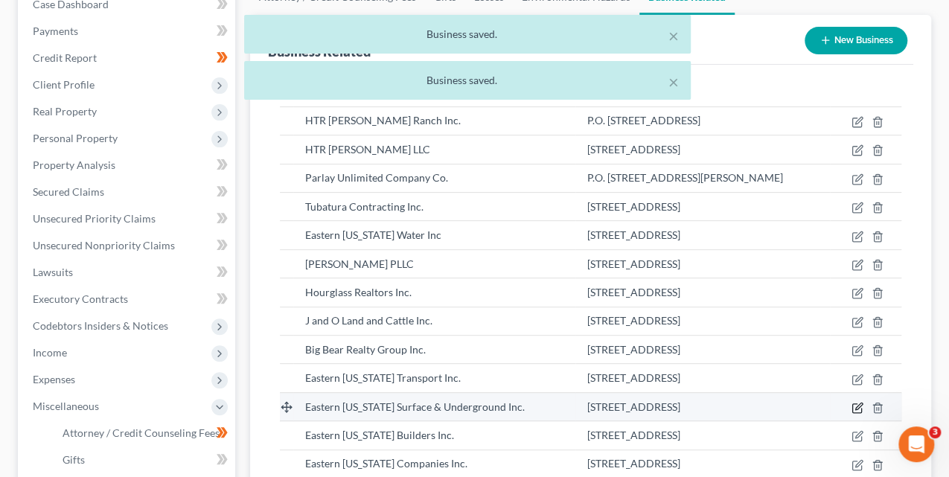
select select "officer"
select select "3"
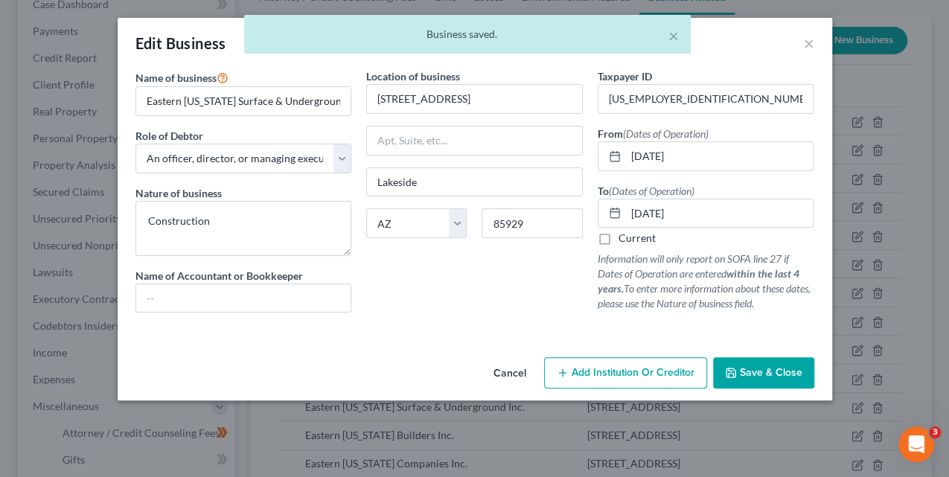
click at [761, 369] on span "Save & Close" at bounding box center [771, 372] width 63 height 13
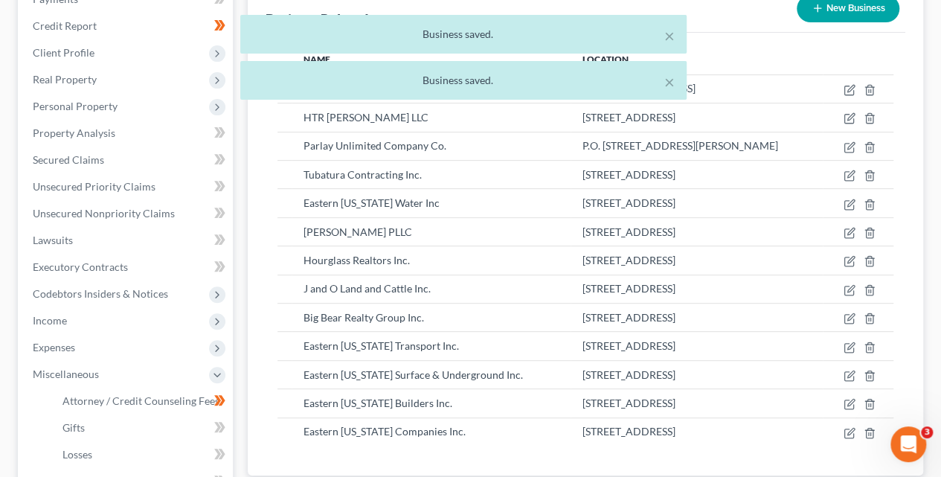
scroll to position [223, 0]
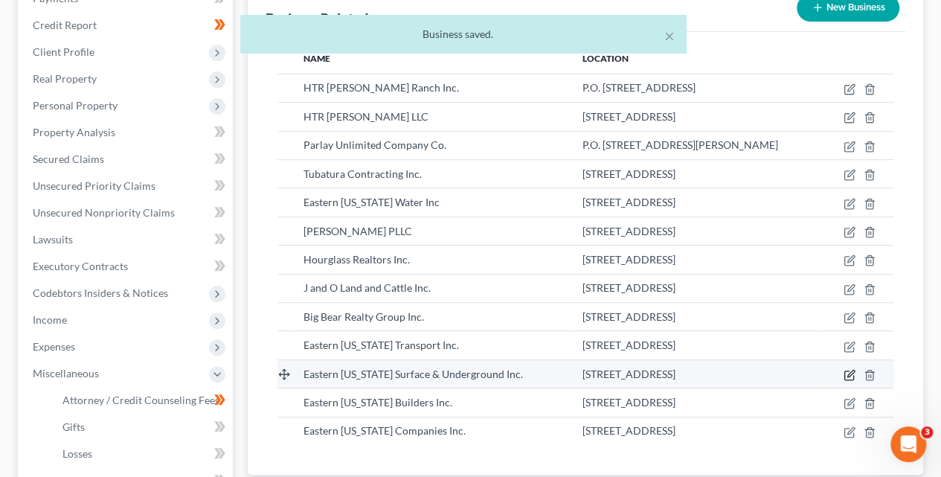
click at [845, 371] on icon "button" at bounding box center [849, 375] width 9 height 9
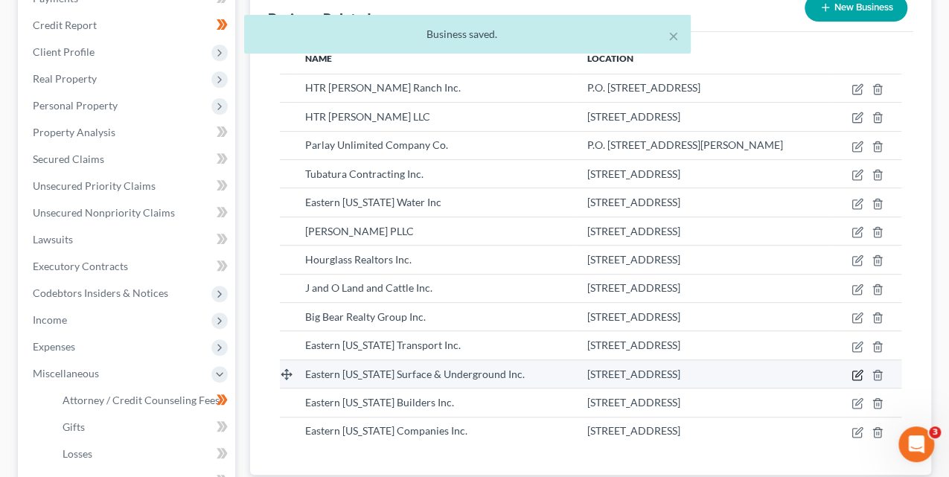
select select "officer"
select select "3"
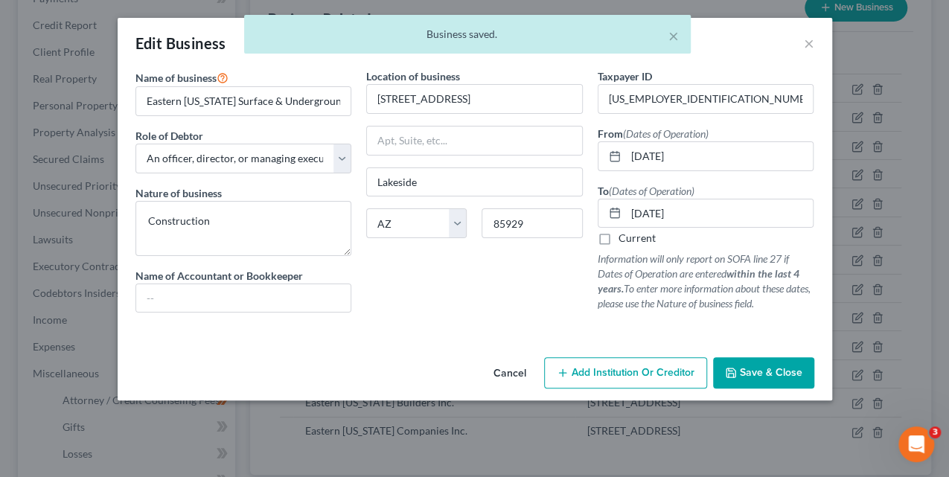
click at [746, 366] on span "Save & Close" at bounding box center [771, 372] width 63 height 13
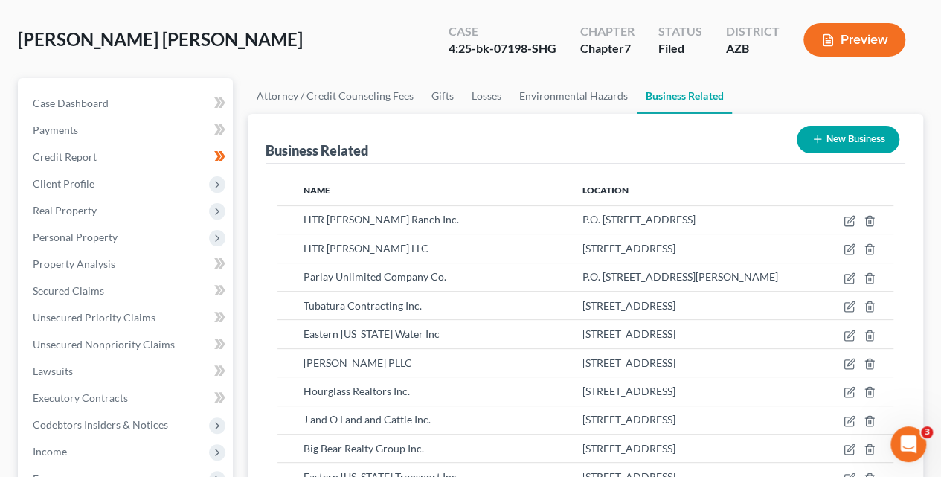
scroll to position [59, 0]
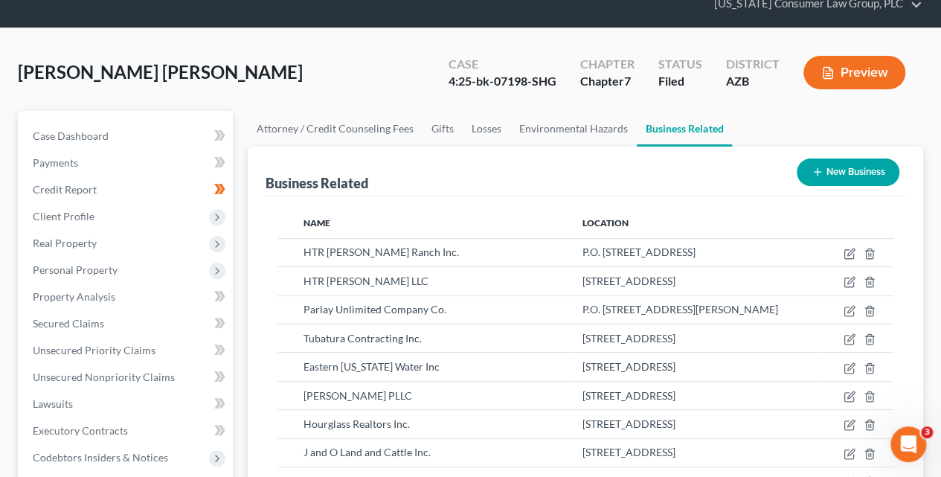
click at [851, 176] on button "New Business" at bounding box center [848, 172] width 103 height 28
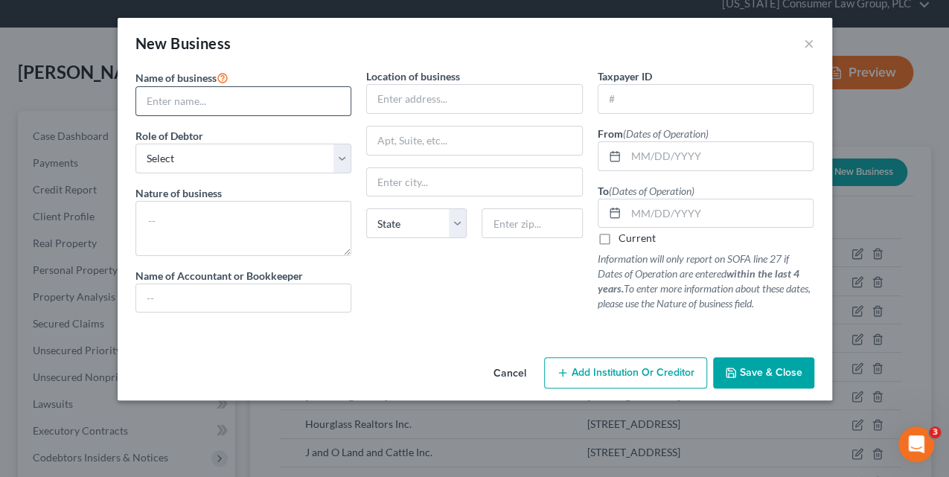
click at [237, 100] on input "text" at bounding box center [243, 101] width 215 height 28
type input "Johnson's Ranch Supply Inc."
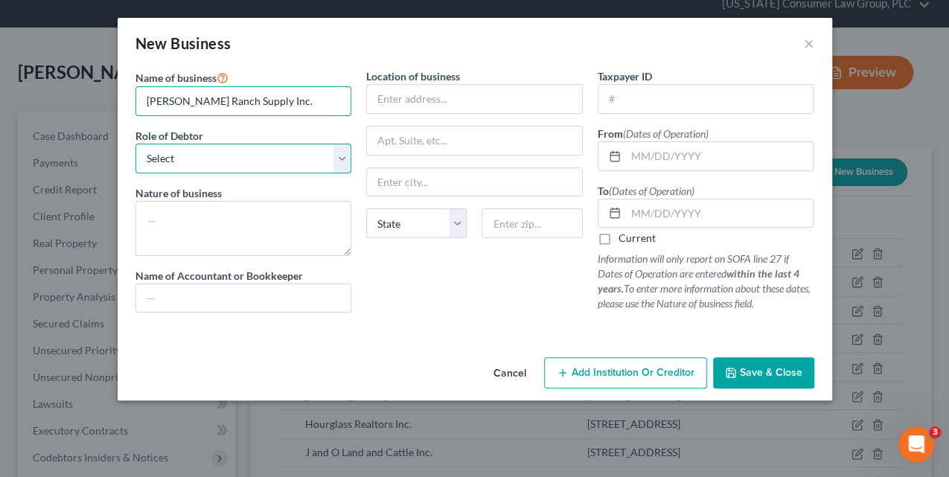
click at [237, 158] on select "Select A member of a limited liability company (LLC) or limited liability partn…" at bounding box center [243, 159] width 217 height 30
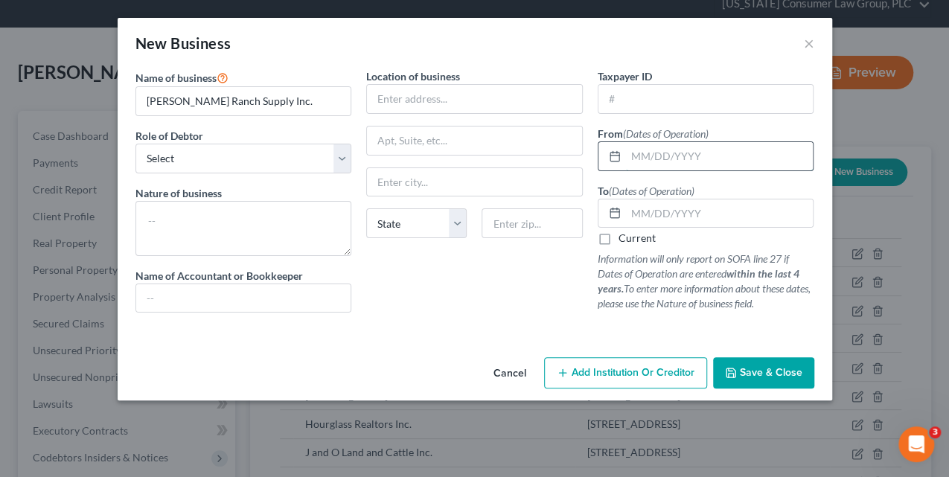
click at [645, 160] on input "text" at bounding box center [720, 156] width 188 height 28
type input "12/16/2019"
click at [808, 44] on button "×" at bounding box center [809, 43] width 10 height 18
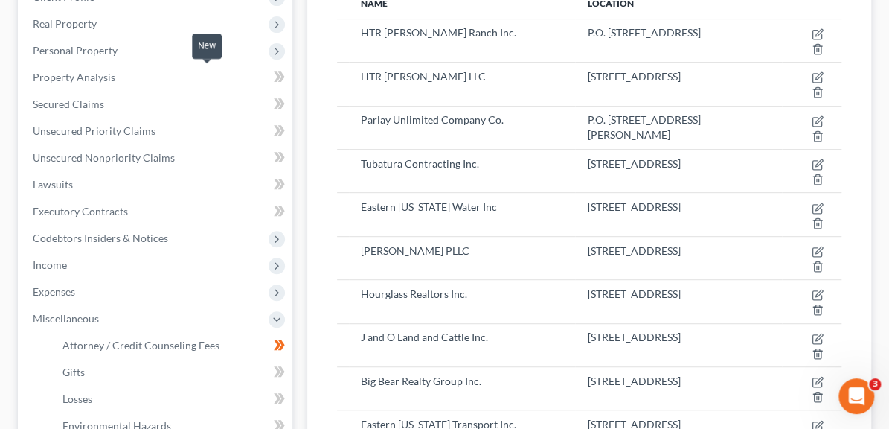
scroll to position [279, 0]
